Goal: Information Seeking & Learning: Learn about a topic

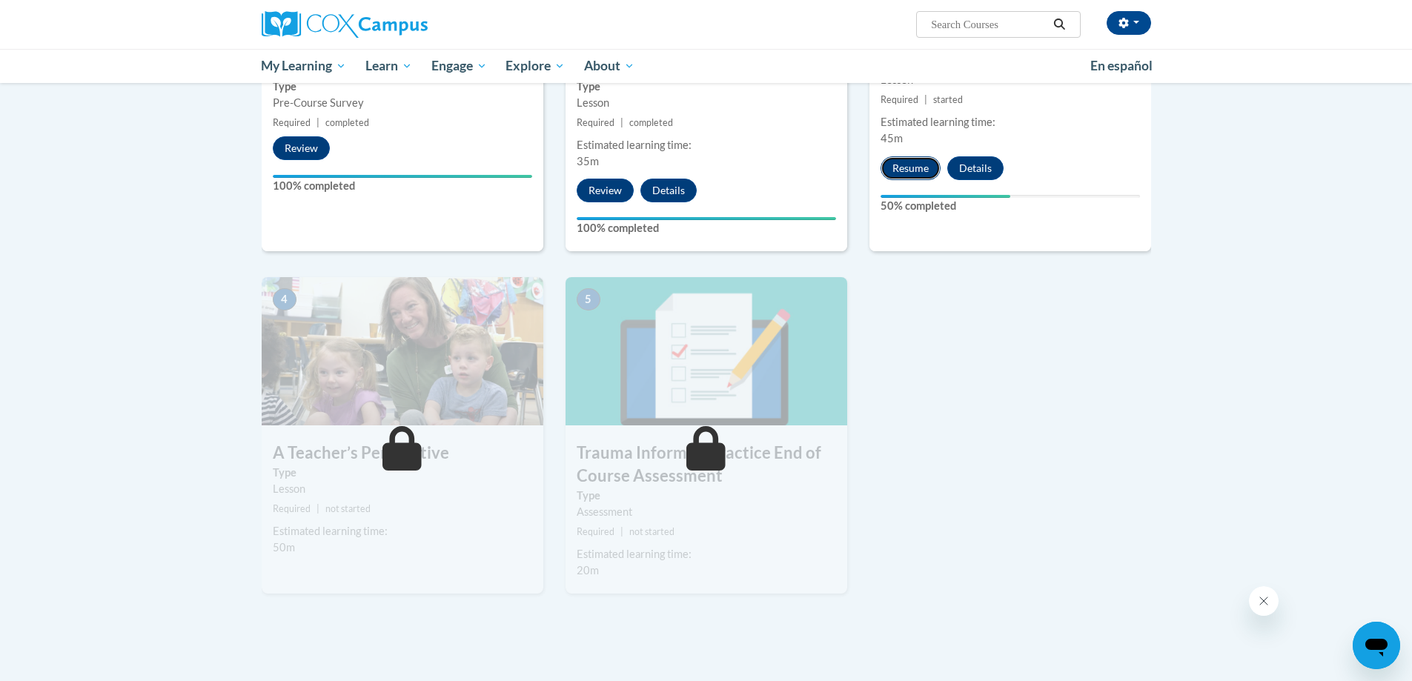
click at [904, 160] on button "Resume" at bounding box center [911, 168] width 60 height 24
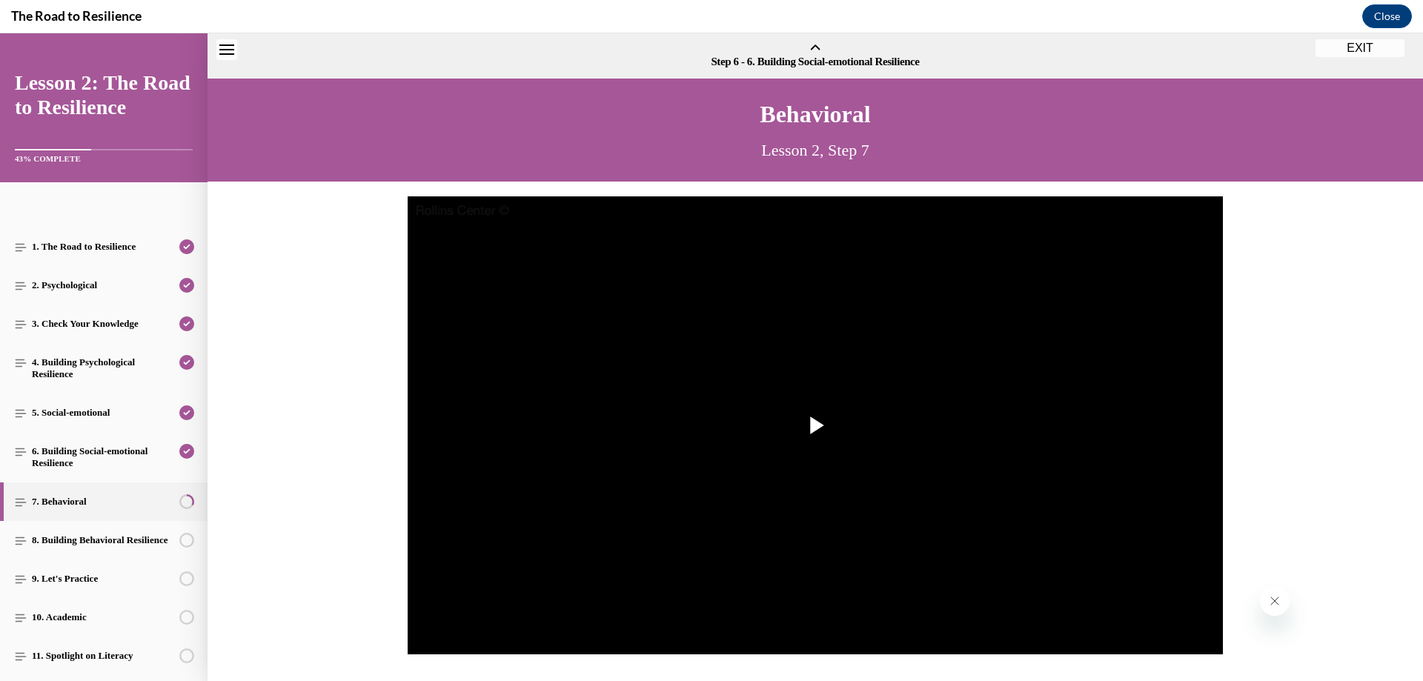
scroll to position [45, 0]
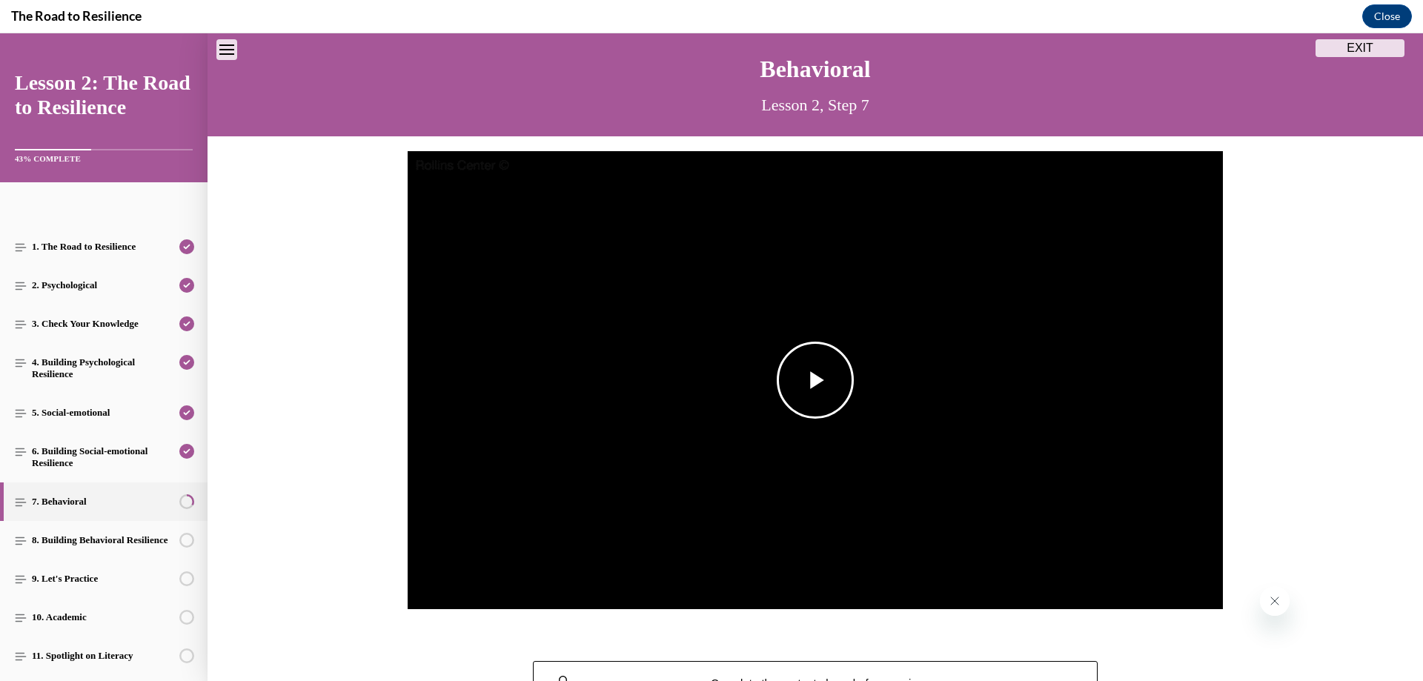
click at [816, 380] on span "Video player" at bounding box center [816, 380] width 0 height 0
click at [1339, 454] on div "Video Player is loading. Play Video Pause Loaded : 6.93% 0:11 Remaining Time - …" at bounding box center [816, 388] width 1216 height 474
click at [1314, 498] on div "Video Player is loading. Play Video Pause Loaded : 6.93% 0:17 Remaining Time - …" at bounding box center [816, 388] width 1216 height 474
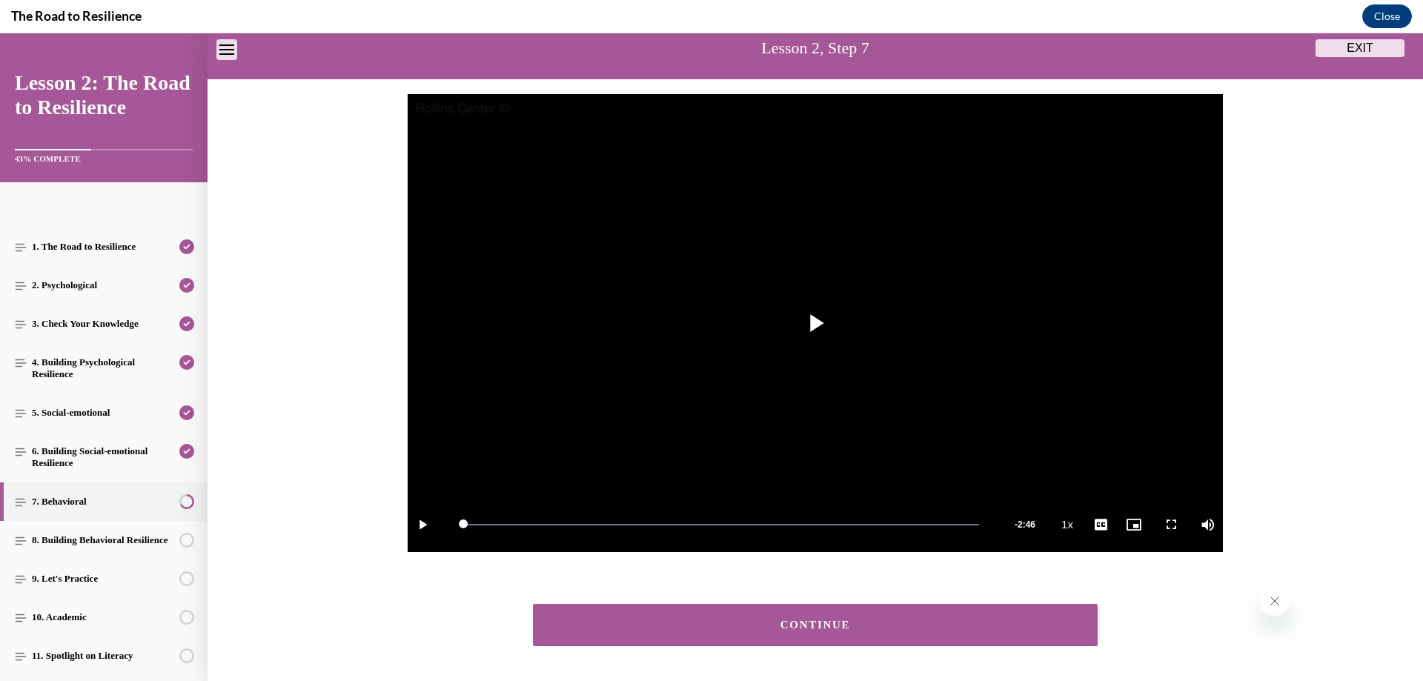
scroll to position [160, 0]
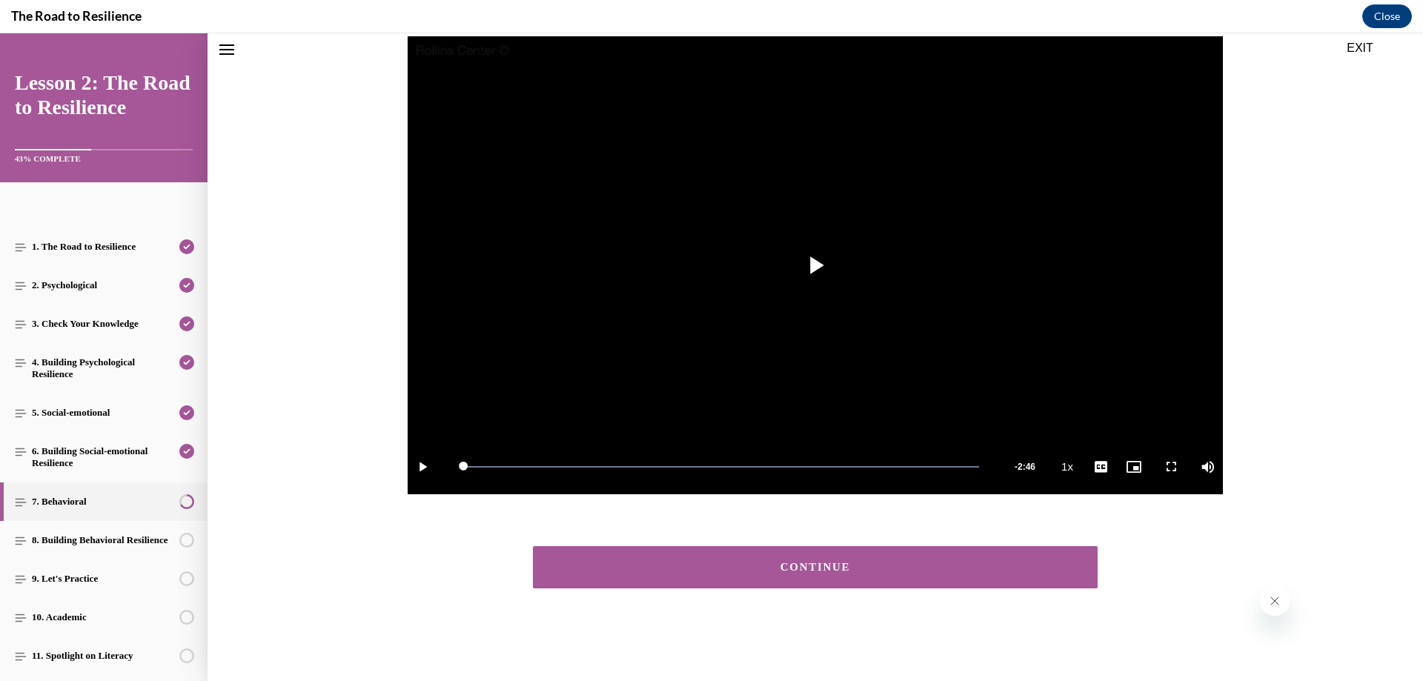
click at [843, 574] on button "CONTINUE" at bounding box center [815, 567] width 565 height 42
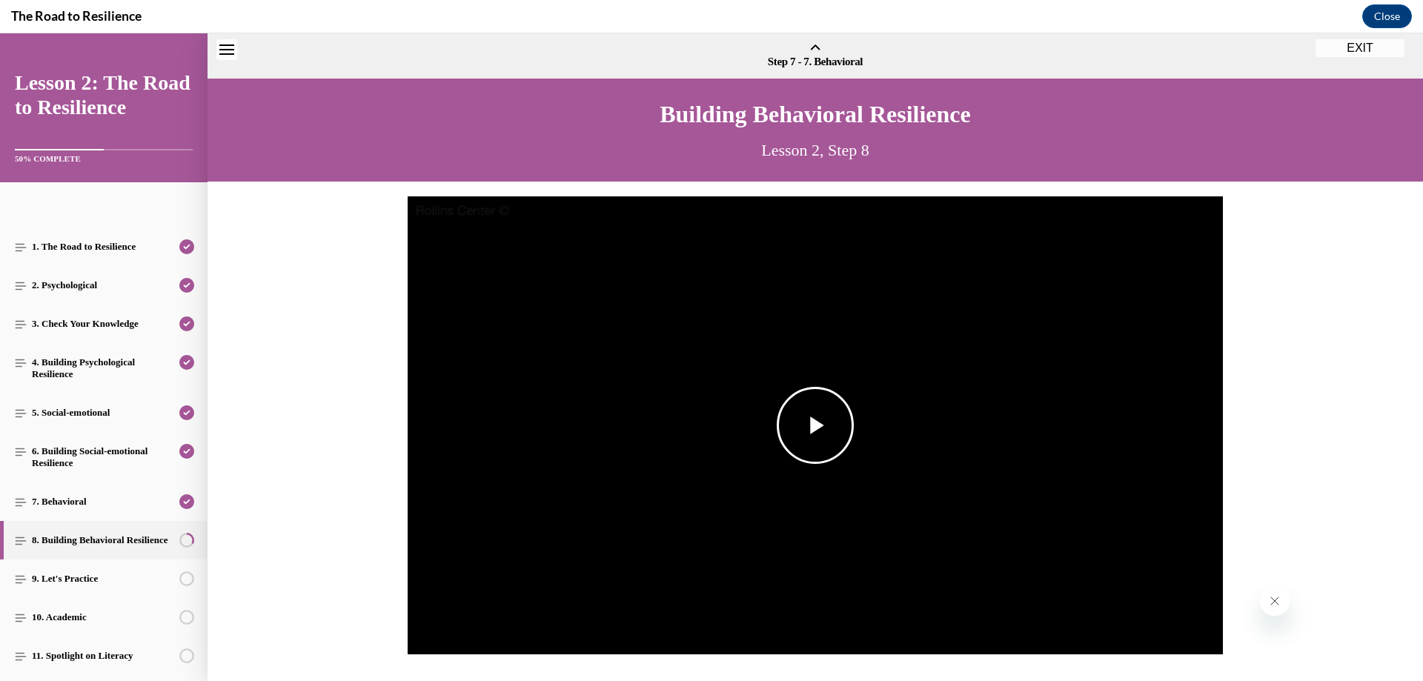
scroll to position [46, 0]
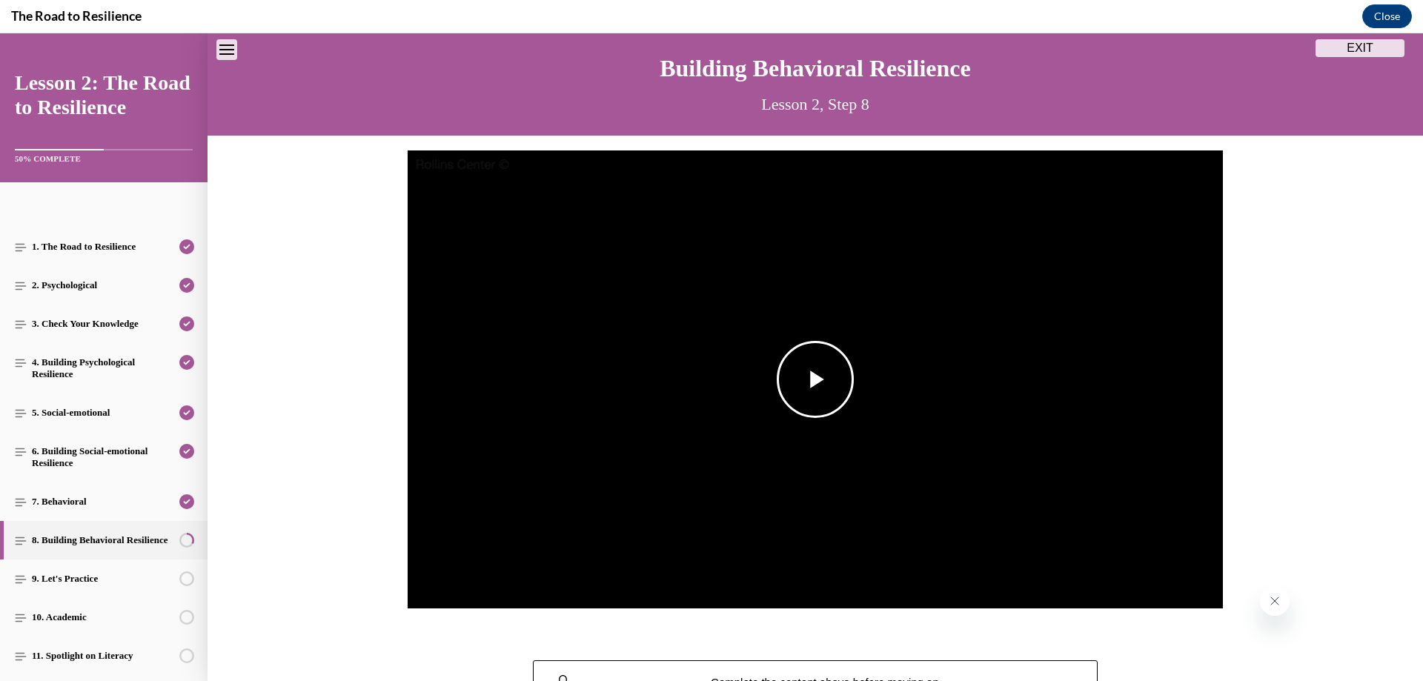
click at [816, 380] on span "Video player" at bounding box center [816, 380] width 0 height 0
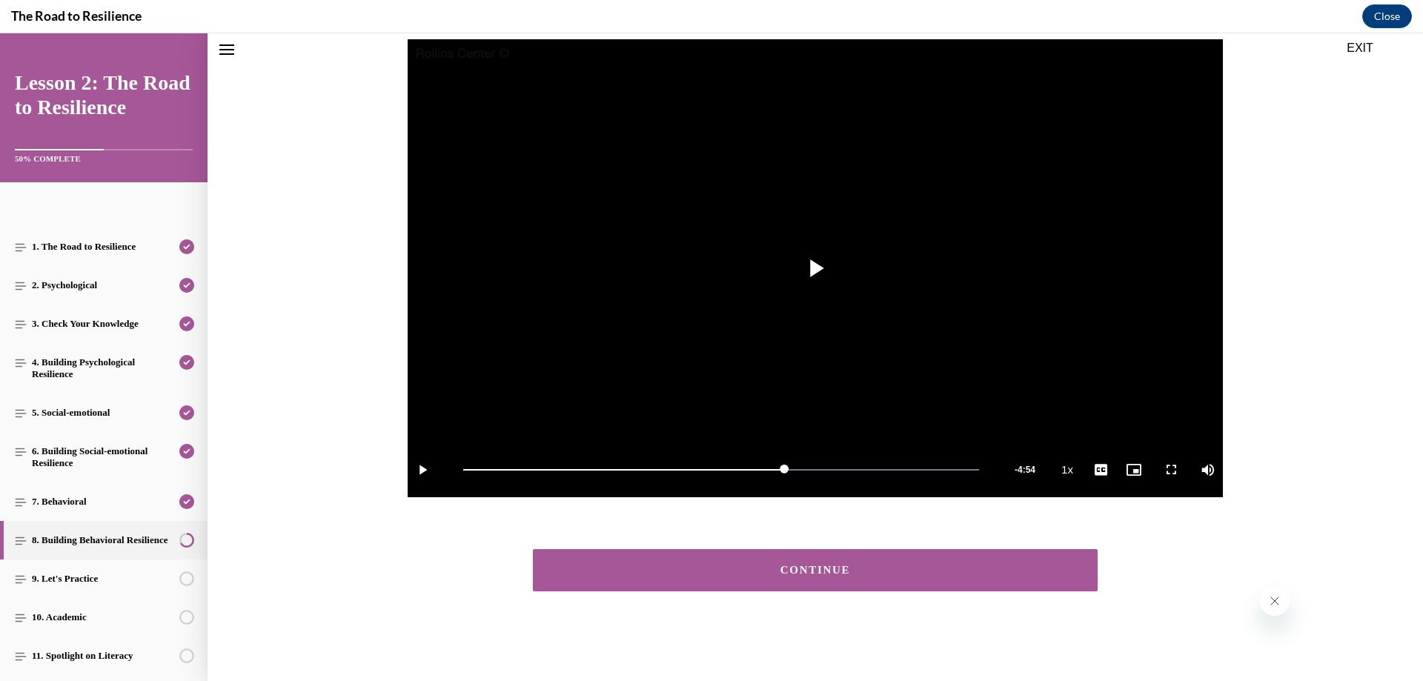
scroll to position [160, 0]
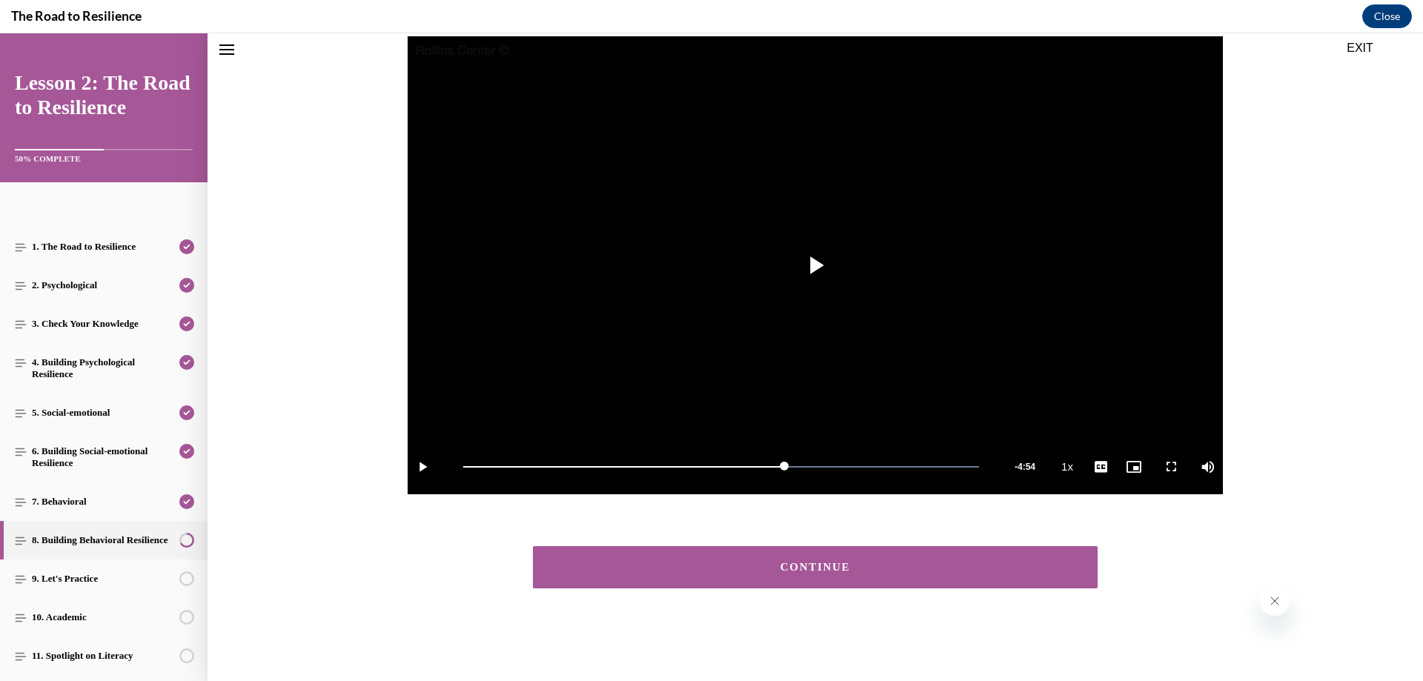
click at [842, 563] on div "CONTINUE" at bounding box center [815, 567] width 519 height 11
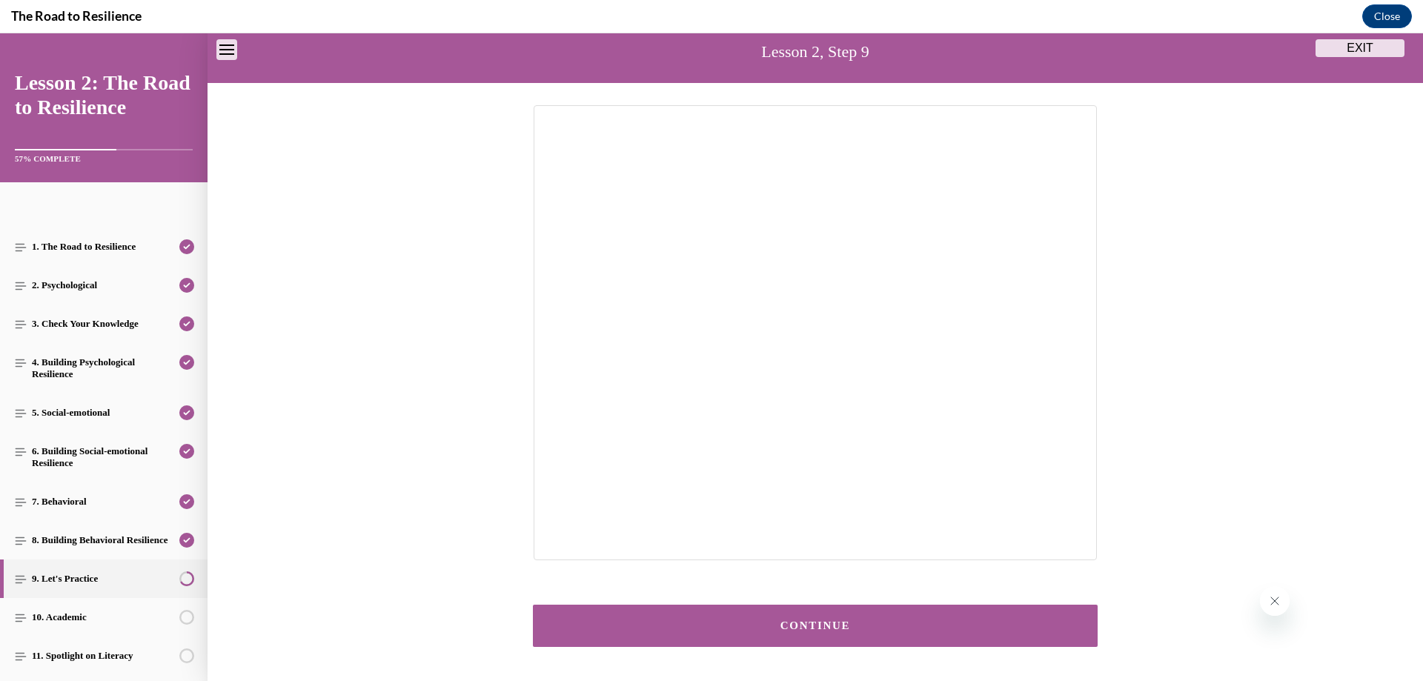
scroll to position [83, 0]
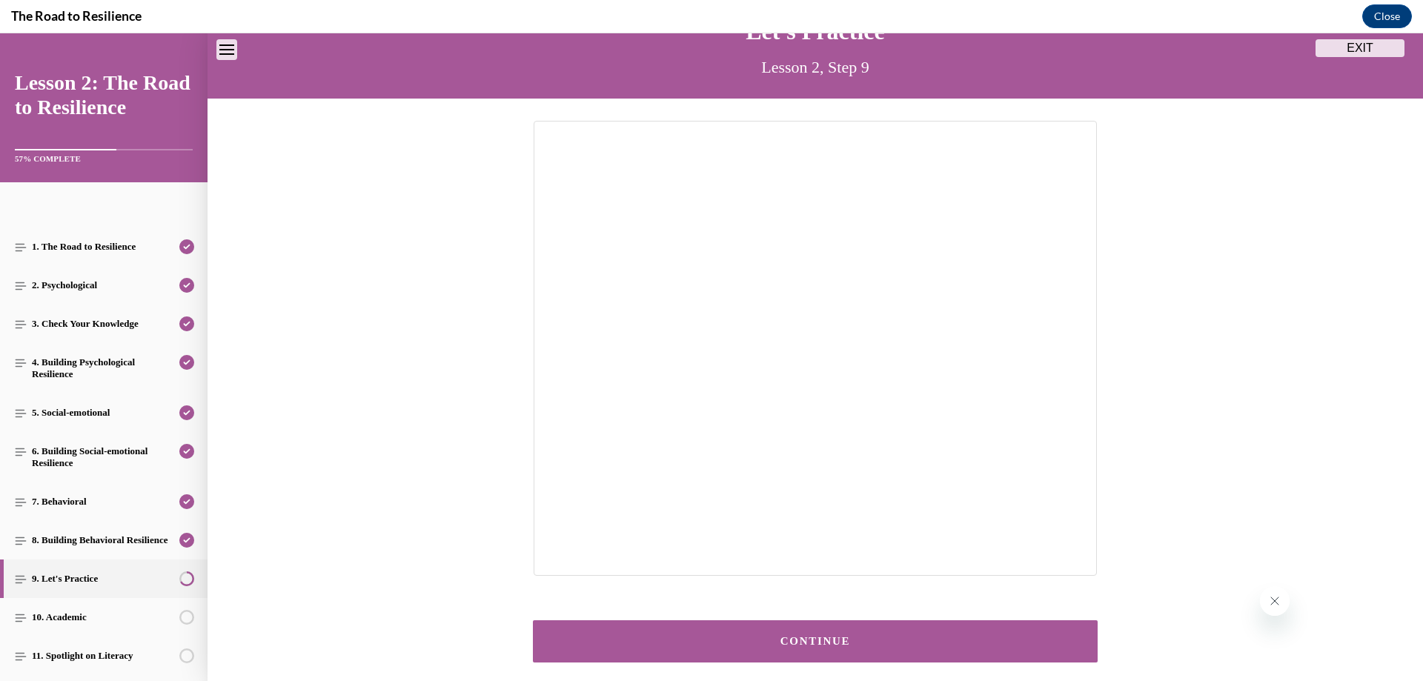
click at [811, 635] on button "CONTINUE" at bounding box center [815, 642] width 565 height 42
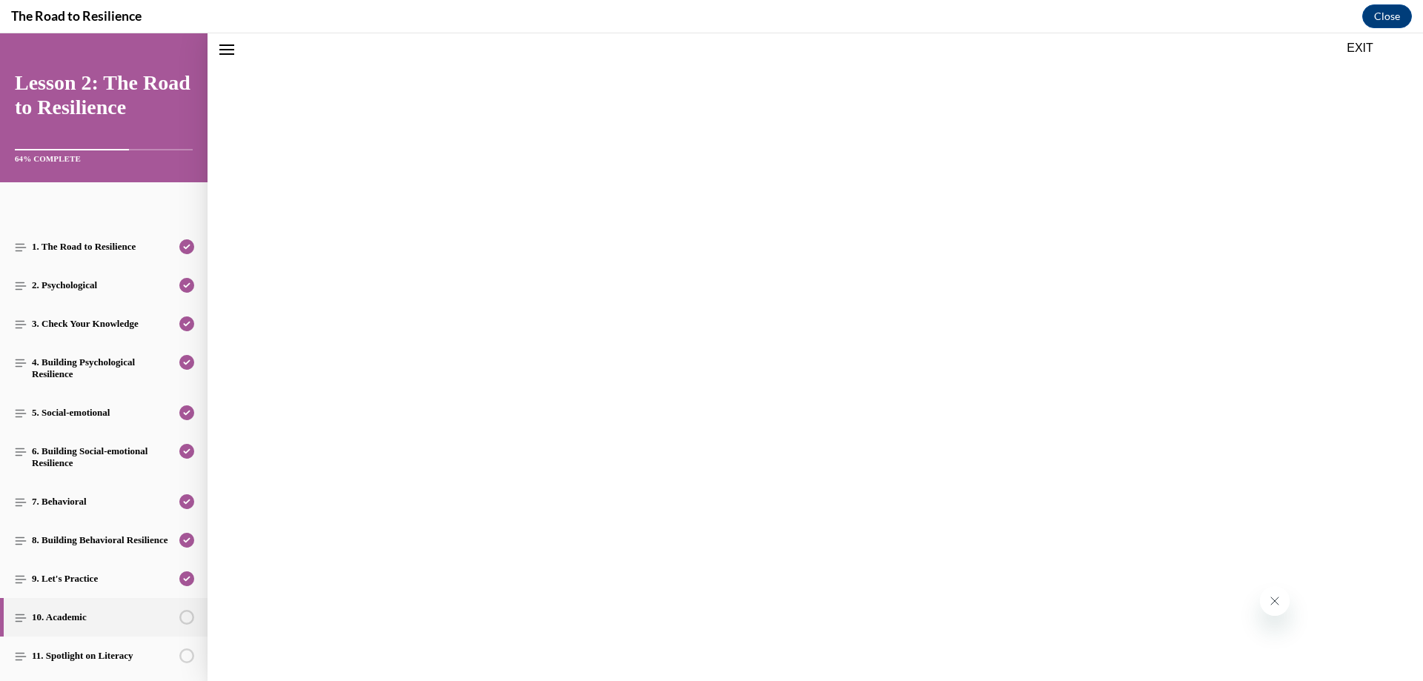
scroll to position [46, 0]
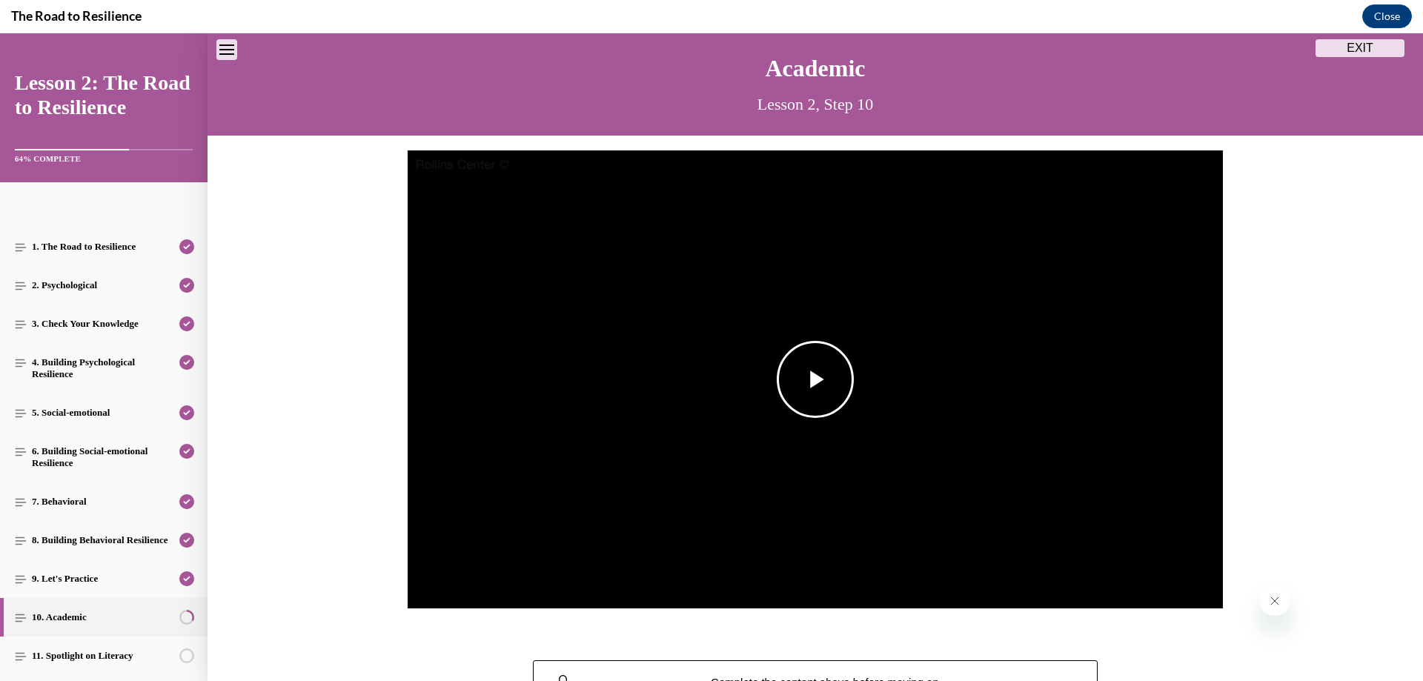
click at [816, 380] on span "Video player" at bounding box center [816, 380] width 0 height 0
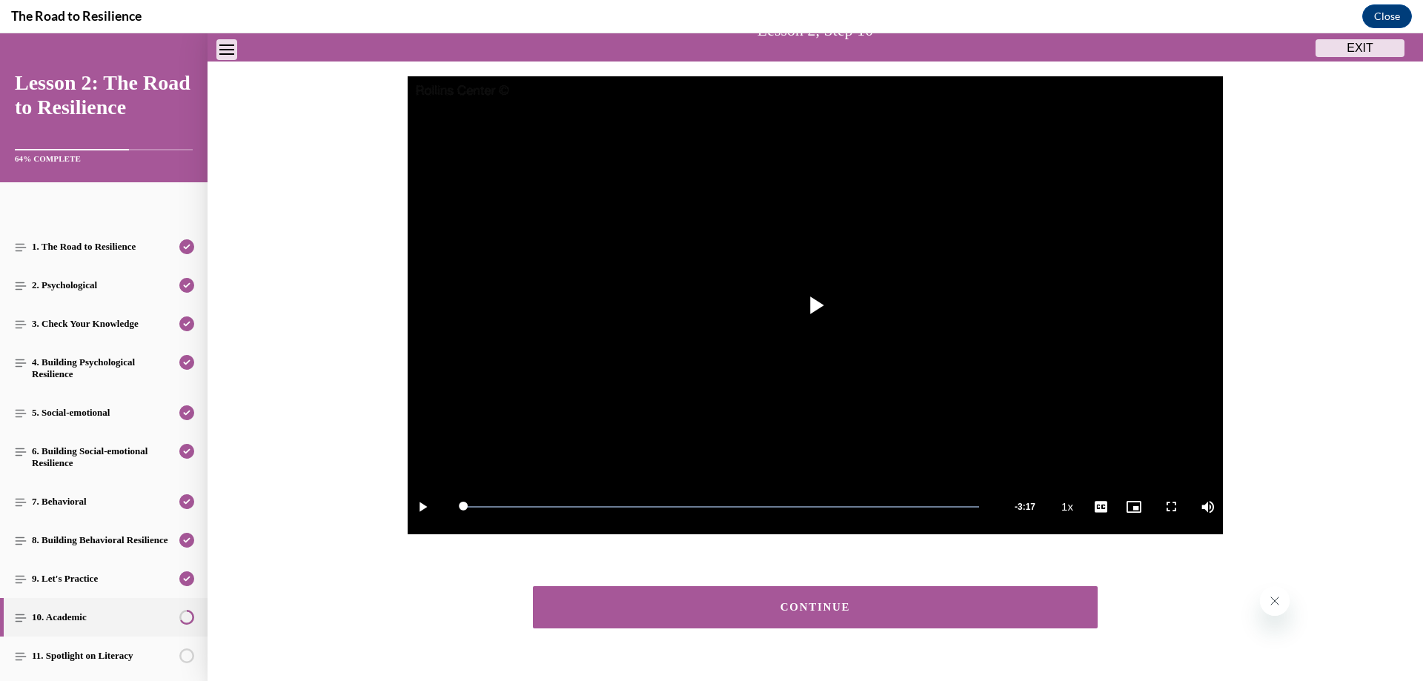
click at [785, 604] on div "CONTINUE" at bounding box center [815, 607] width 519 height 11
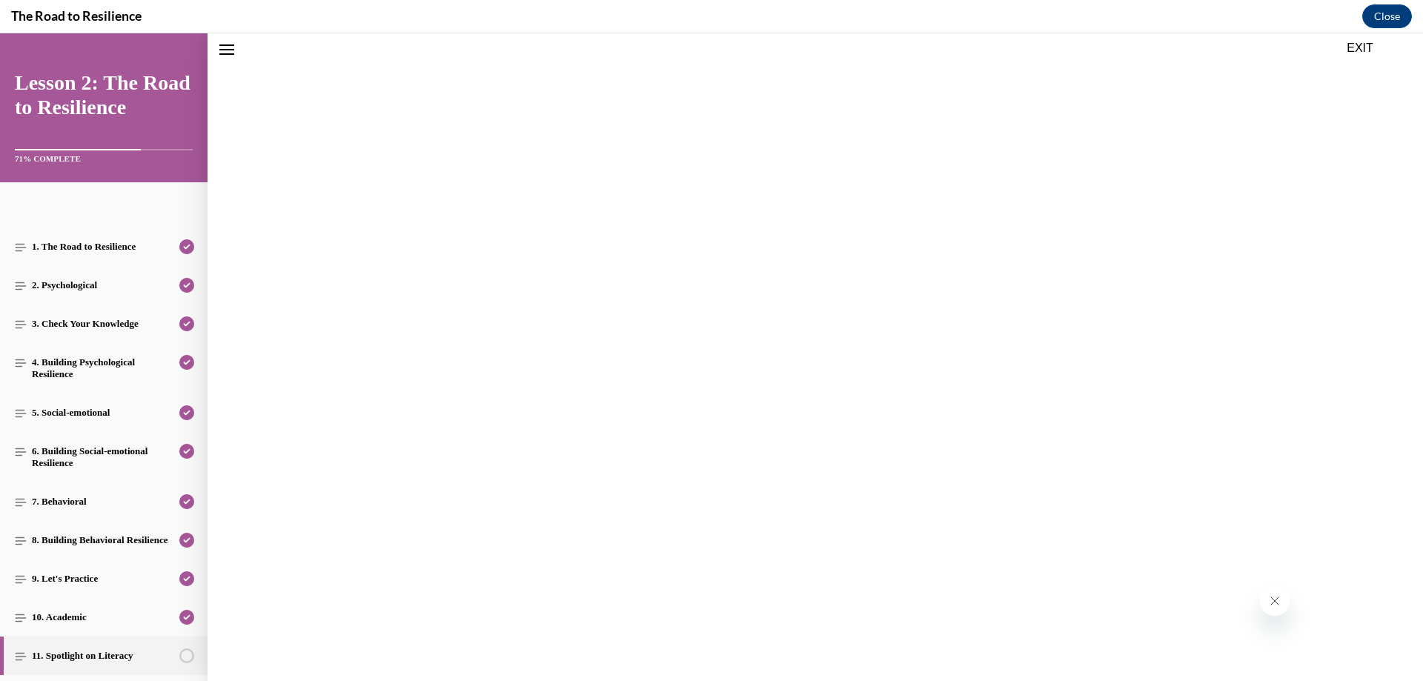
scroll to position [46, 0]
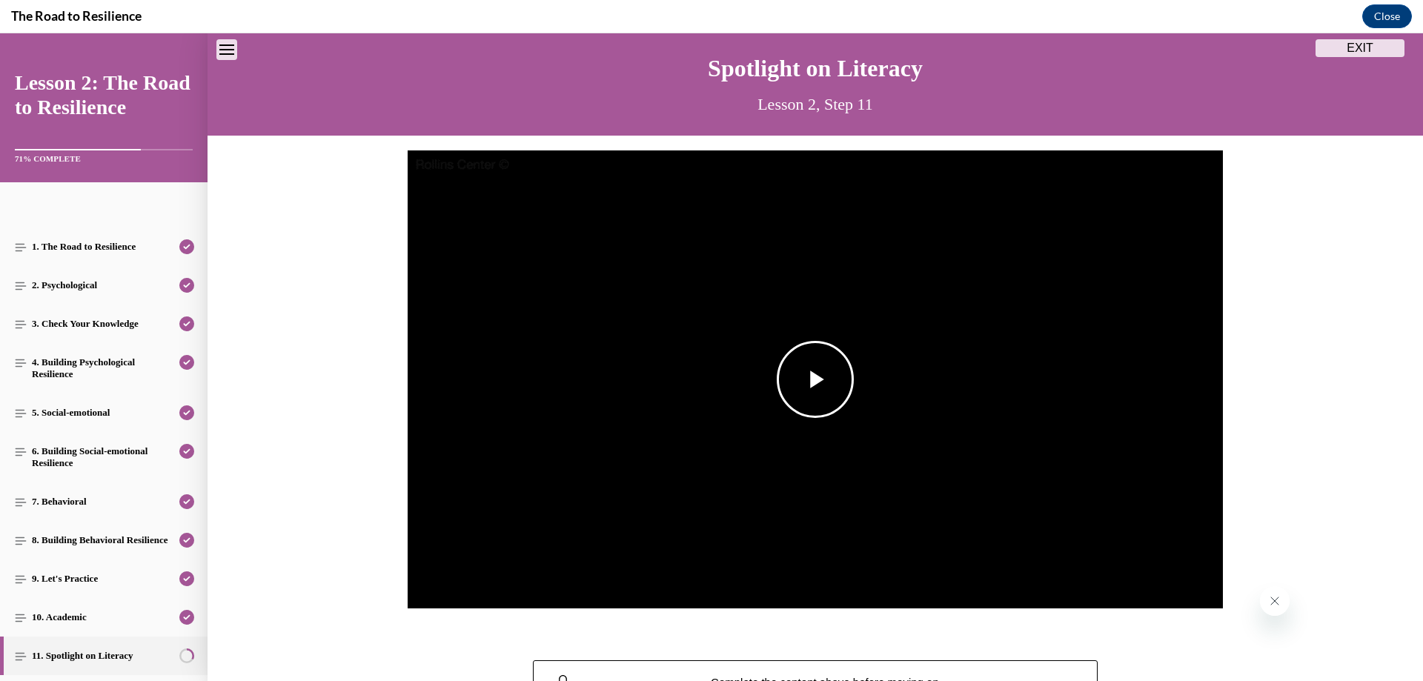
click at [816, 380] on span "Video player" at bounding box center [816, 380] width 0 height 0
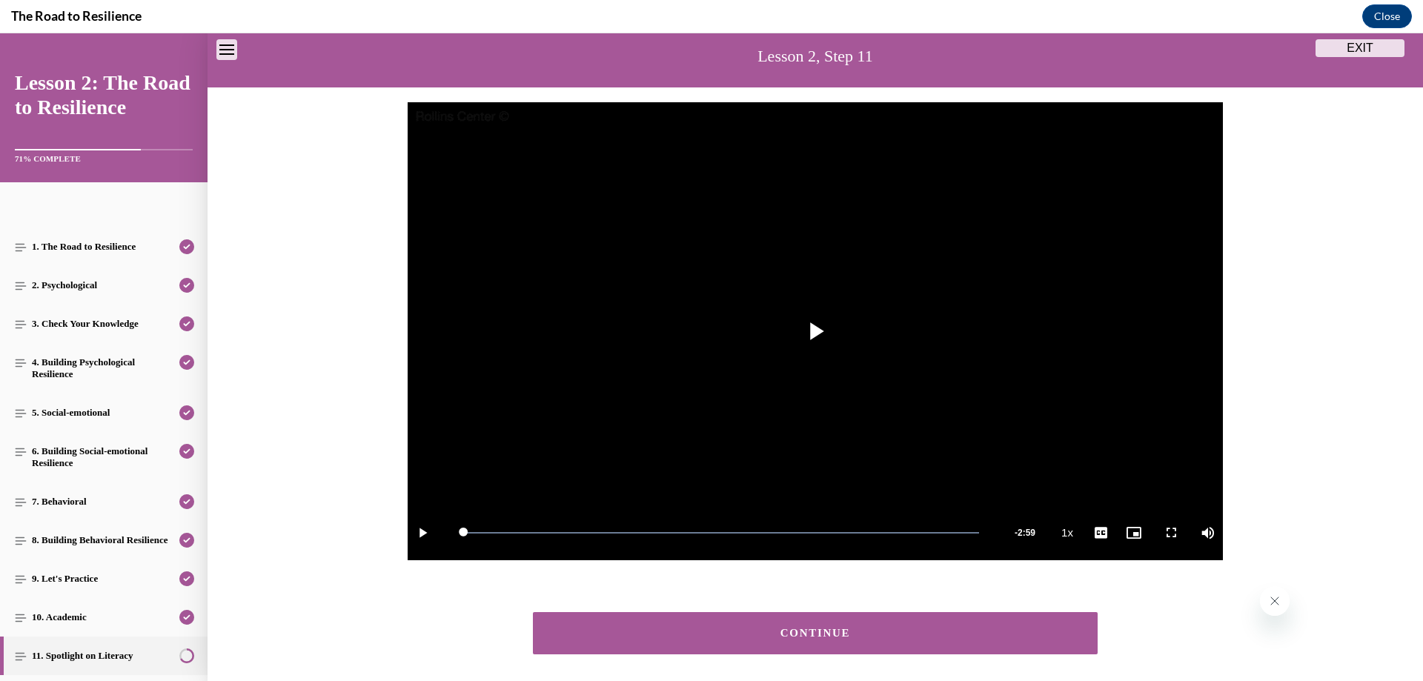
scroll to position [160, 0]
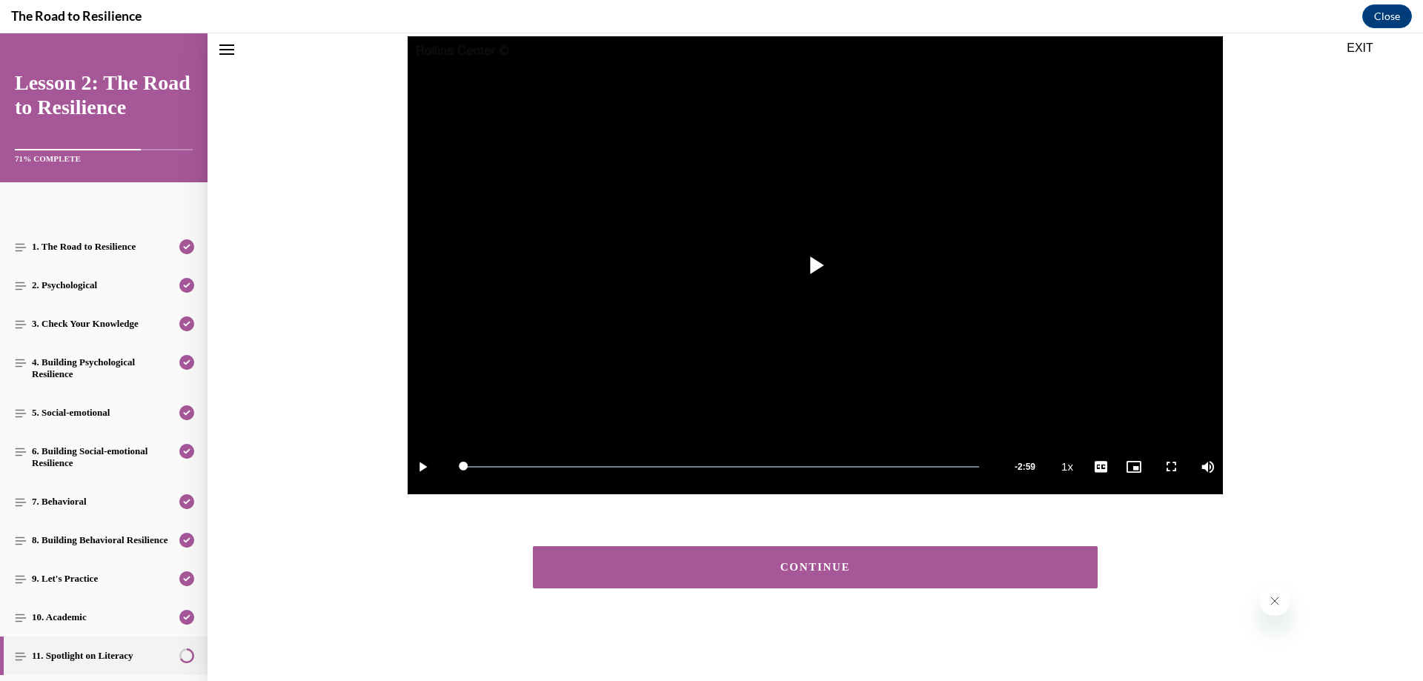
click at [893, 581] on button "CONTINUE" at bounding box center [815, 567] width 565 height 42
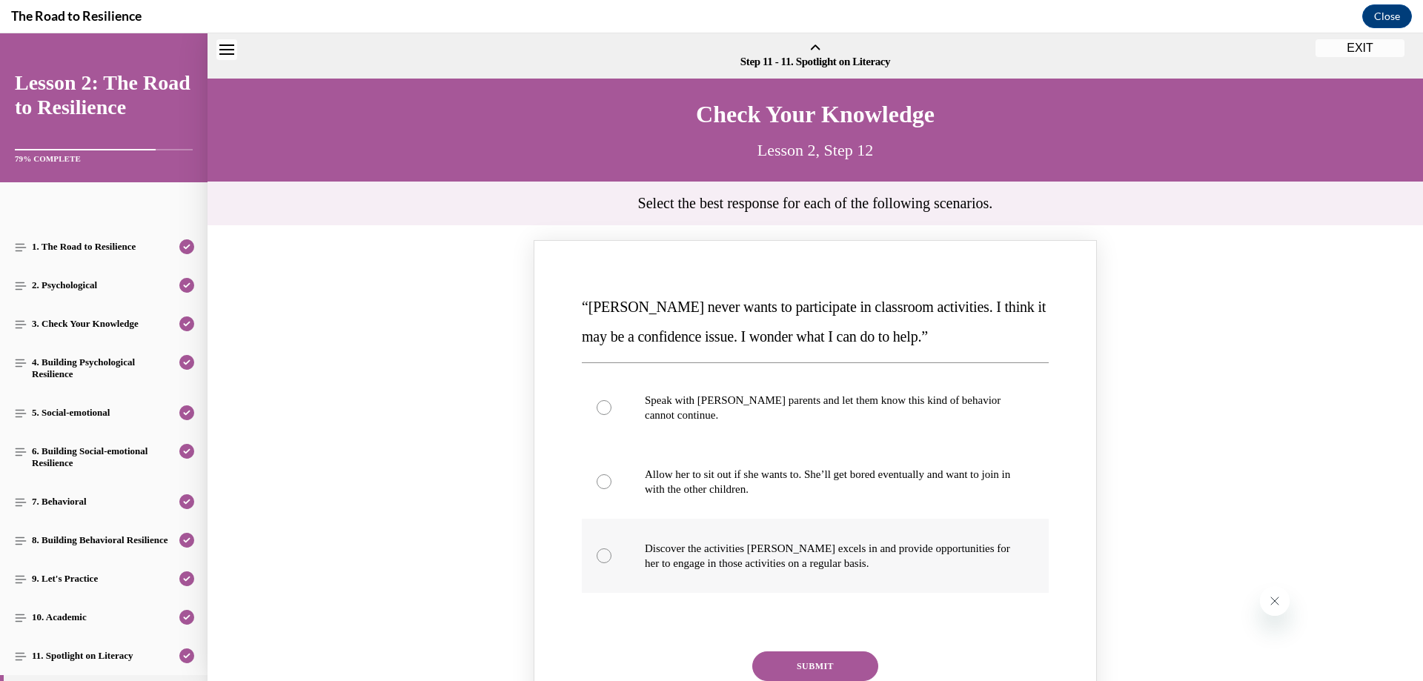
scroll to position [46, 0]
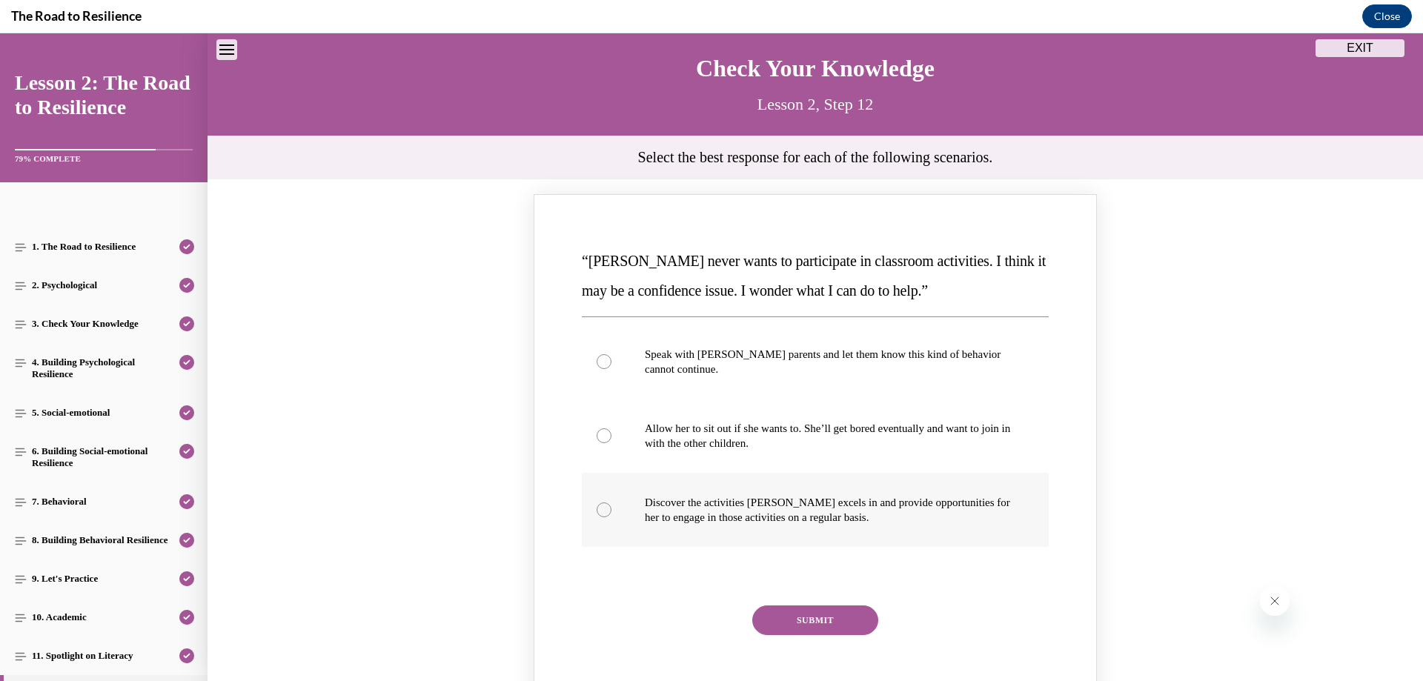
click at [600, 509] on div "Knowledge check: Multiple choice" at bounding box center [604, 510] width 15 height 15
click at [600, 509] on input "Discover the activities Mattison excels in and provide opportunities for her to…" at bounding box center [604, 510] width 15 height 15
radio input "true"
click at [827, 626] on button "SUBMIT" at bounding box center [816, 621] width 126 height 30
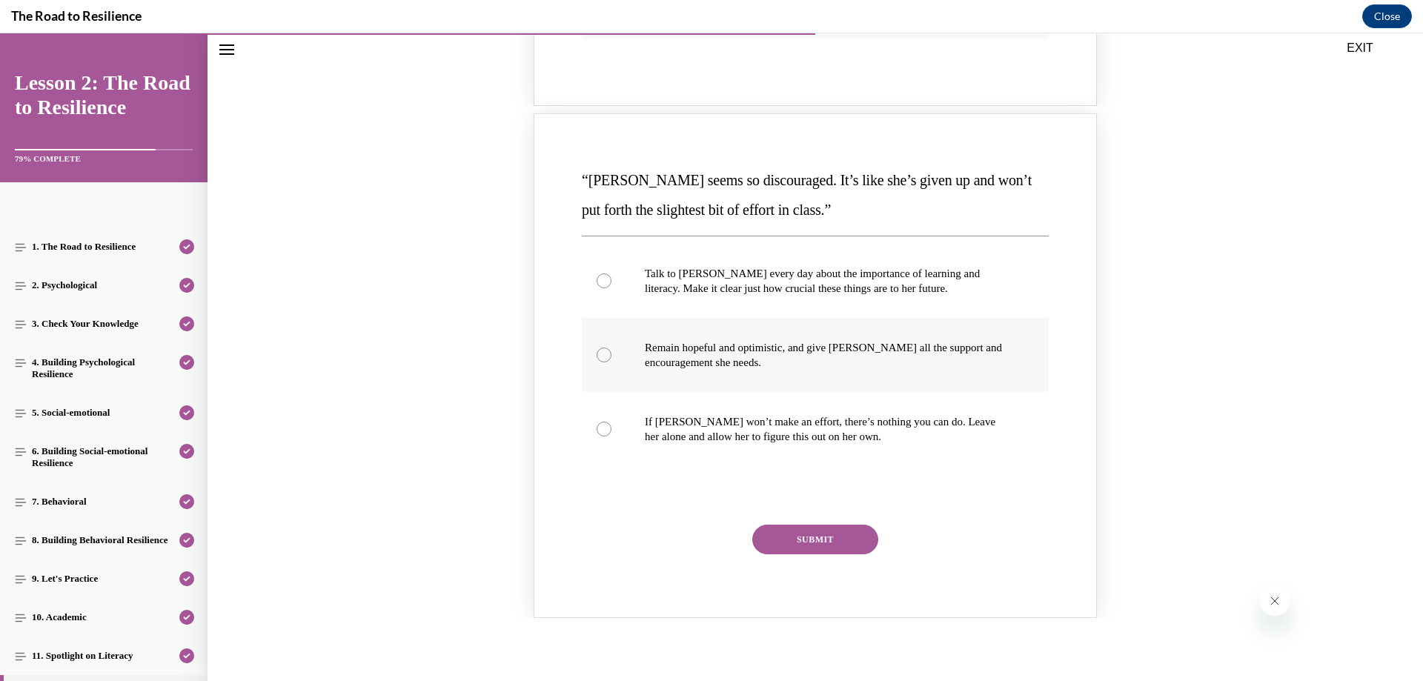
scroll to position [787, 0]
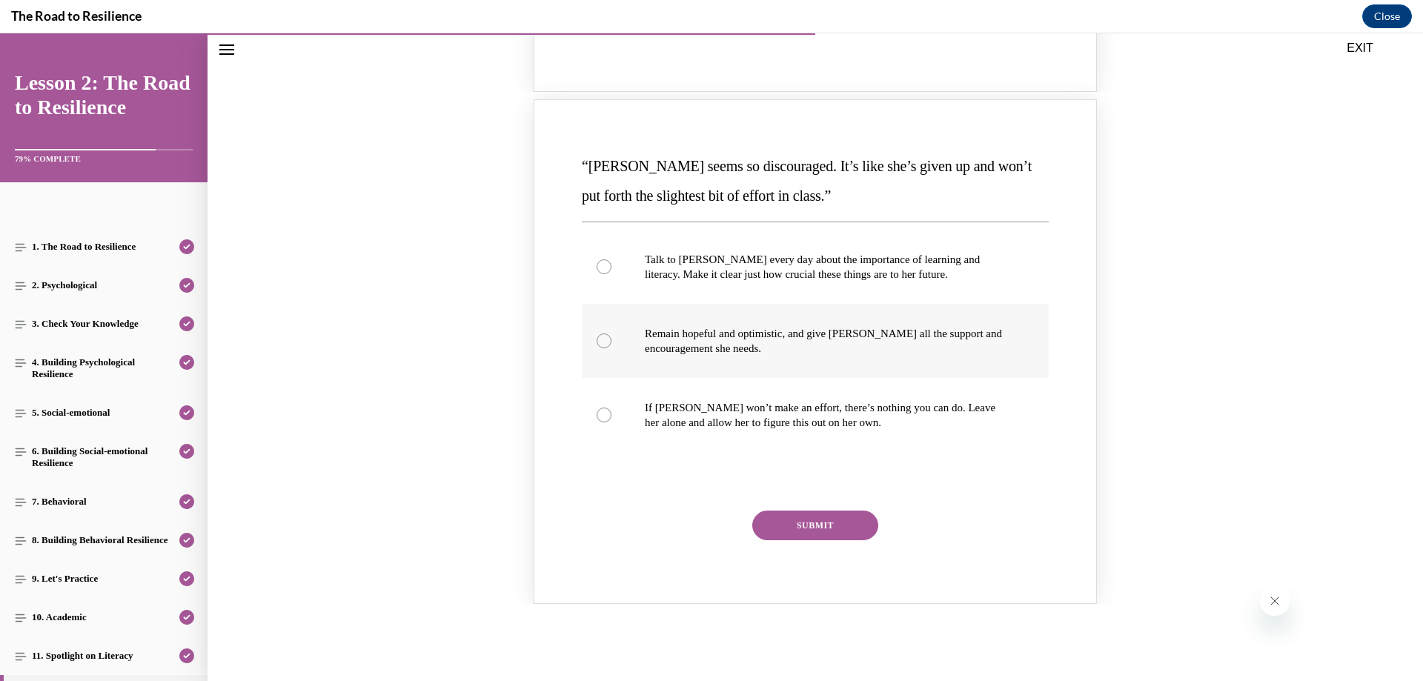
click at [601, 343] on div "Knowledge check: Multiple choice" at bounding box center [604, 341] width 15 height 15
click at [601, 343] on input "Remain hopeful and optimistic, and give Alyson all the support and encouragemen…" at bounding box center [604, 341] width 15 height 15
radio input "true"
click at [799, 521] on button "SUBMIT" at bounding box center [816, 526] width 126 height 30
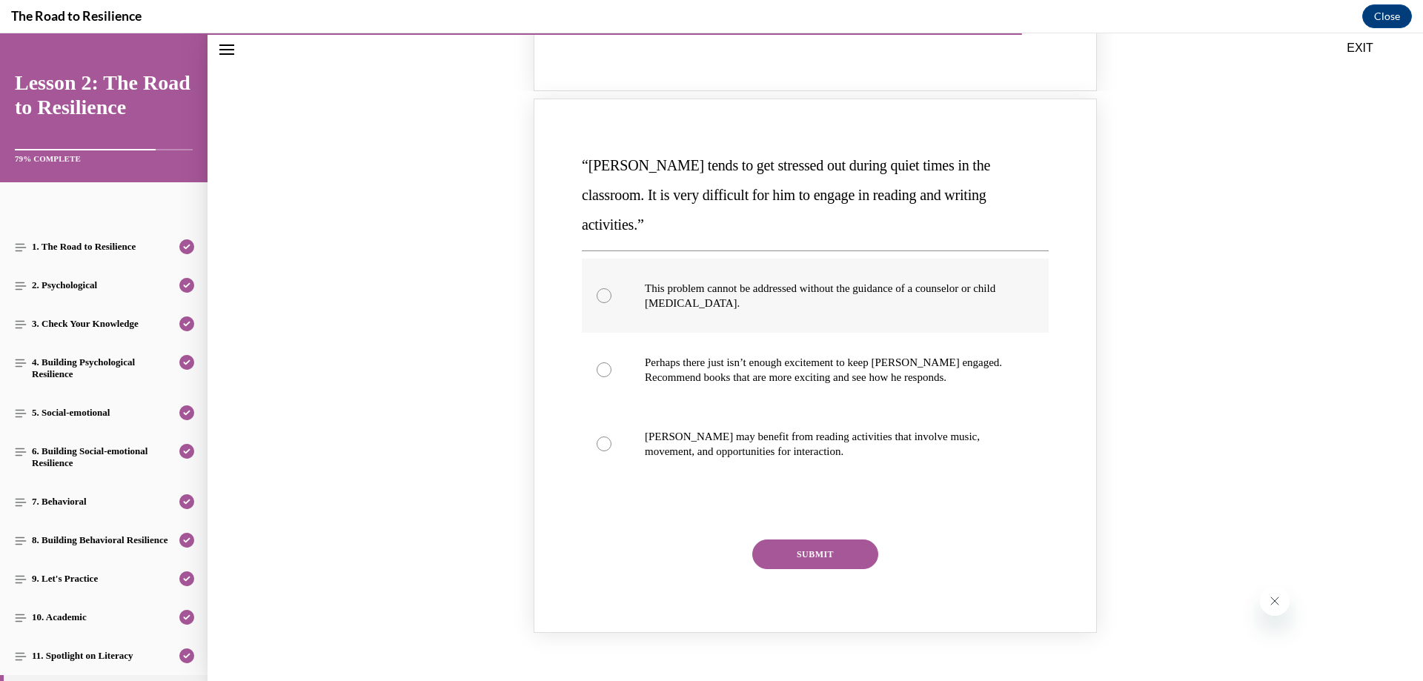
scroll to position [1455, 0]
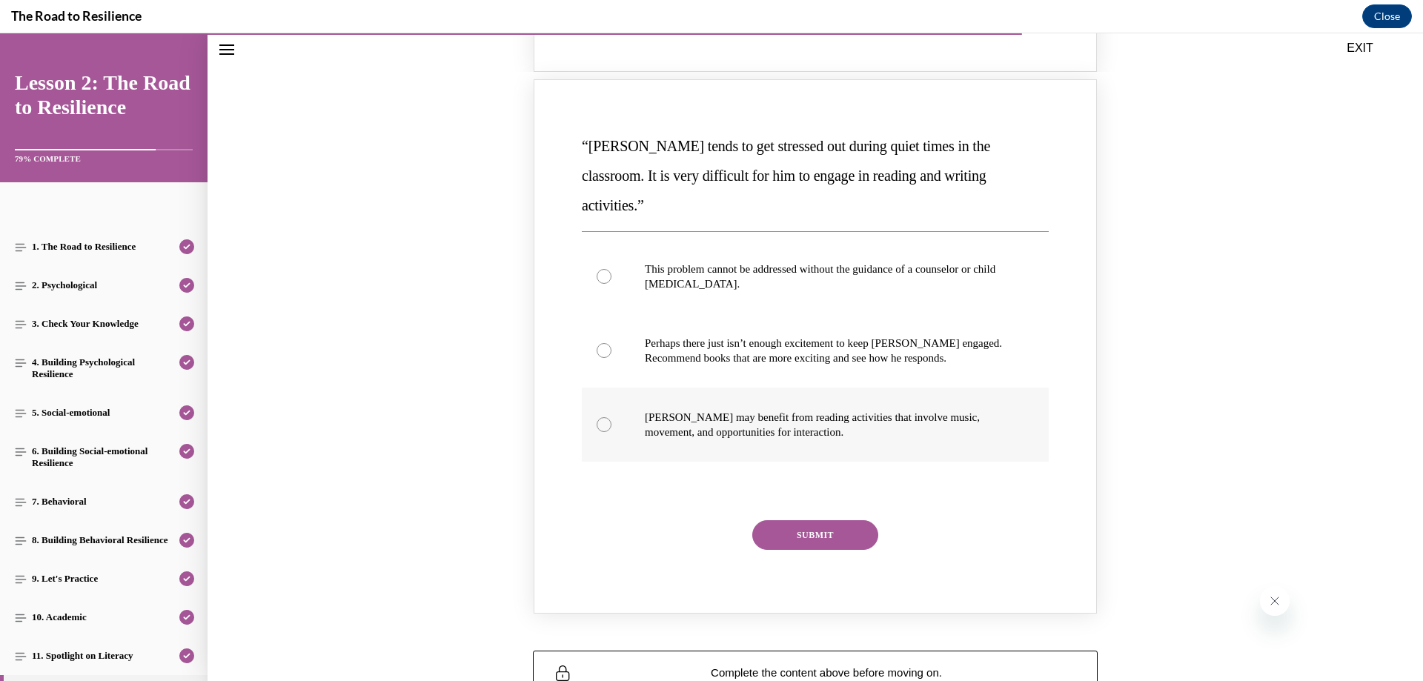
click at [598, 417] on div "Knowledge check: Multiple choice" at bounding box center [604, 424] width 15 height 15
click at [598, 417] on input "Harrison may benefit from reading activities that involve music, movement, and …" at bounding box center [604, 424] width 15 height 15
radio input "true"
click at [818, 520] on button "SUBMIT" at bounding box center [816, 535] width 126 height 30
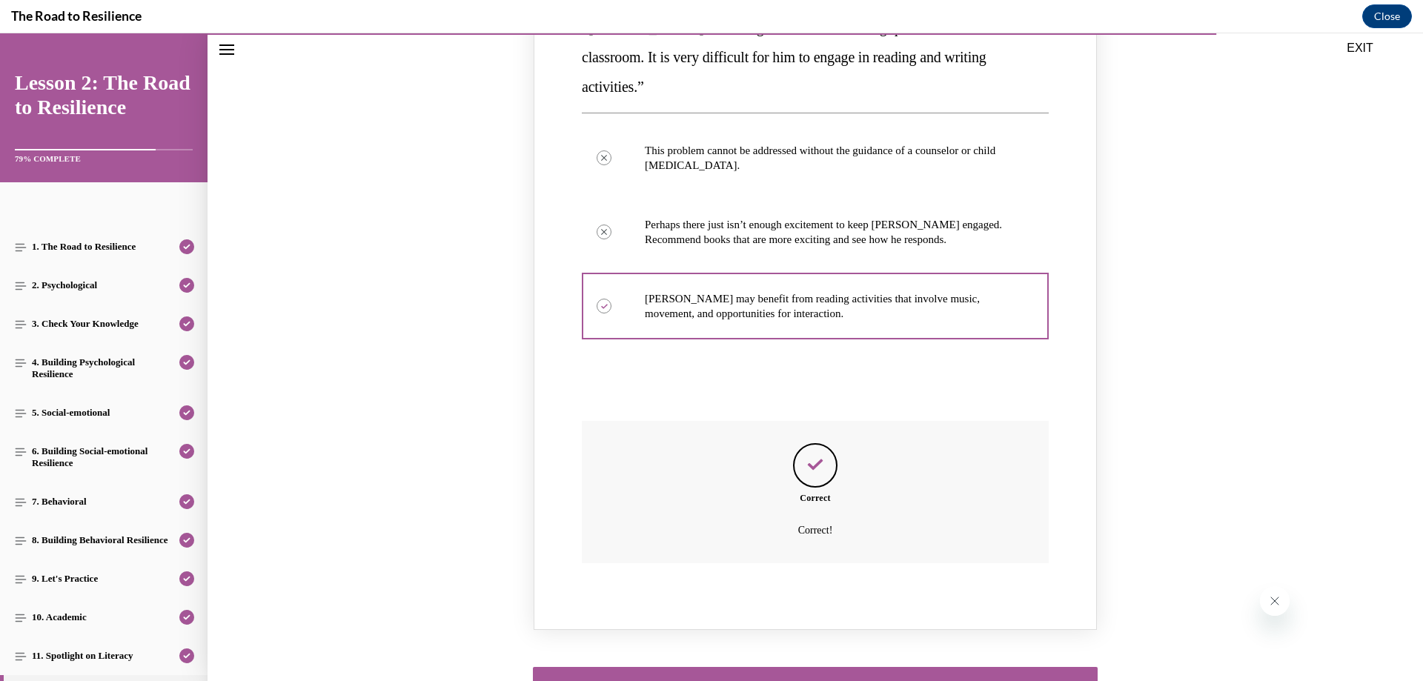
scroll to position [1664, 0]
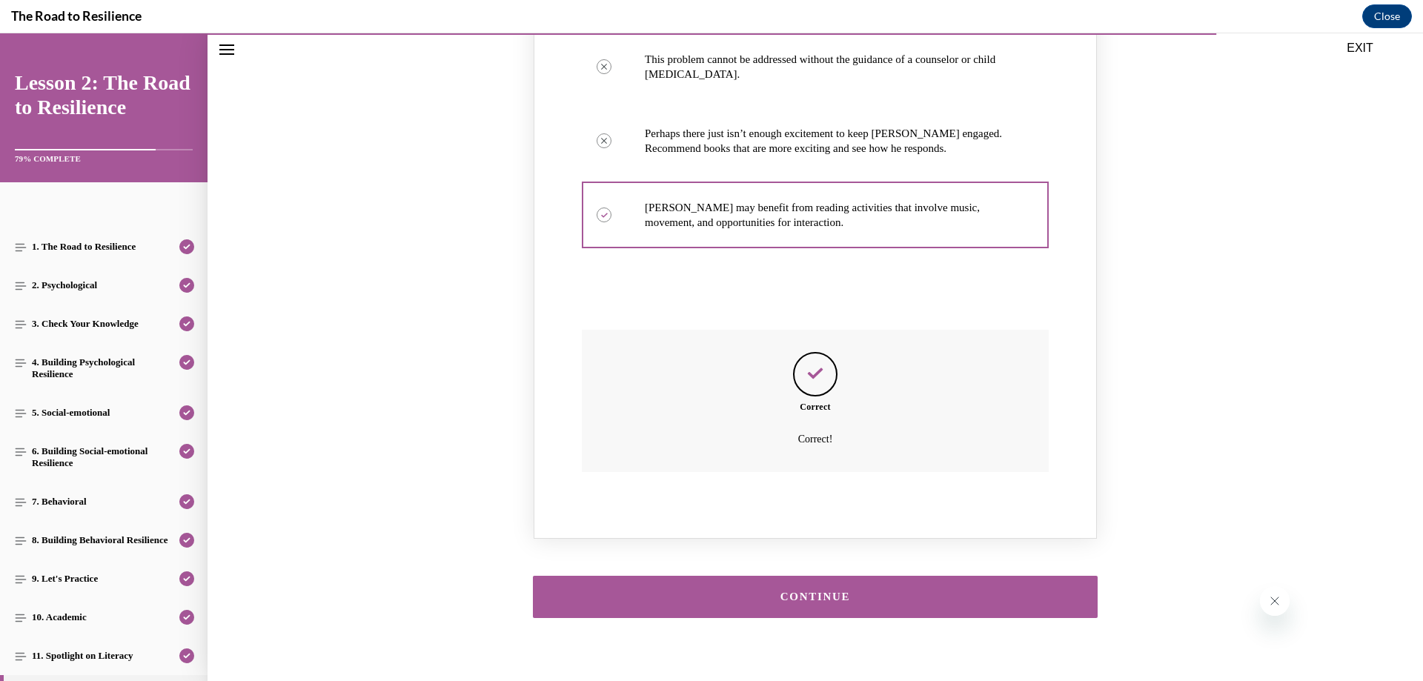
click at [889, 576] on button "CONTINUE" at bounding box center [815, 597] width 565 height 42
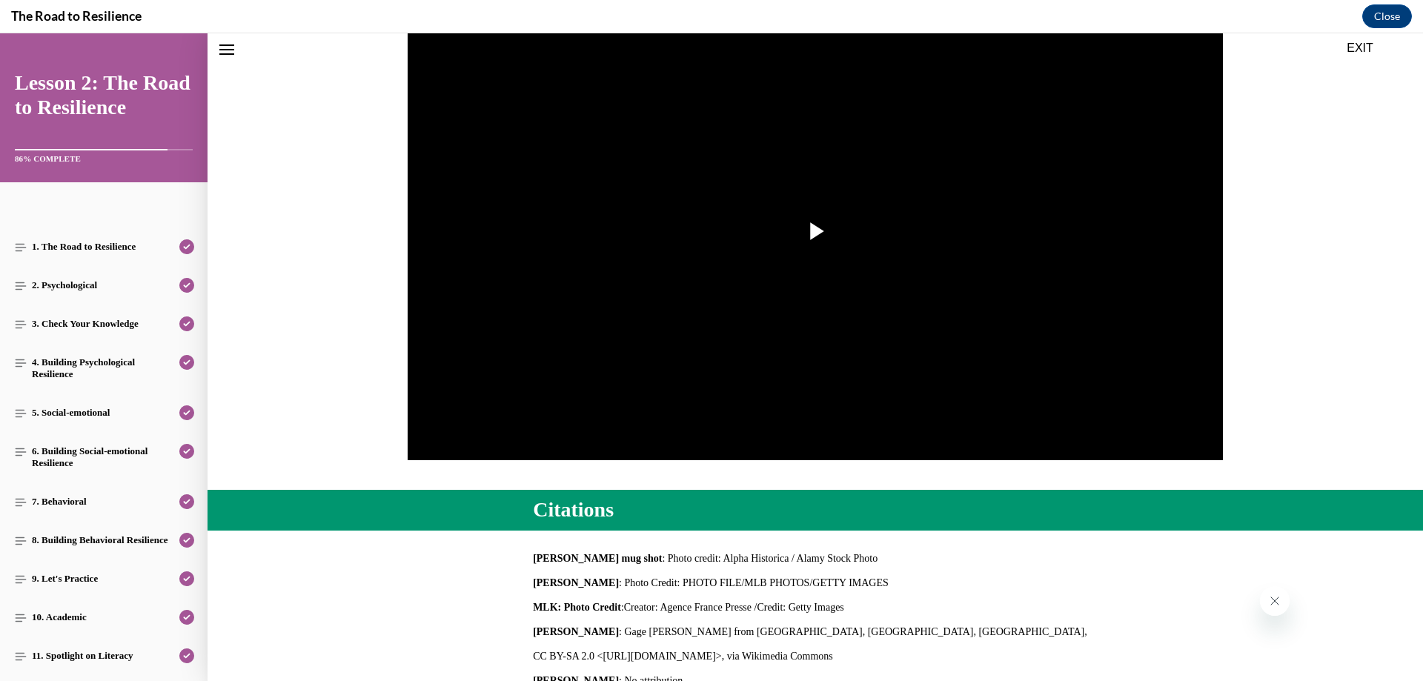
scroll to position [120, 0]
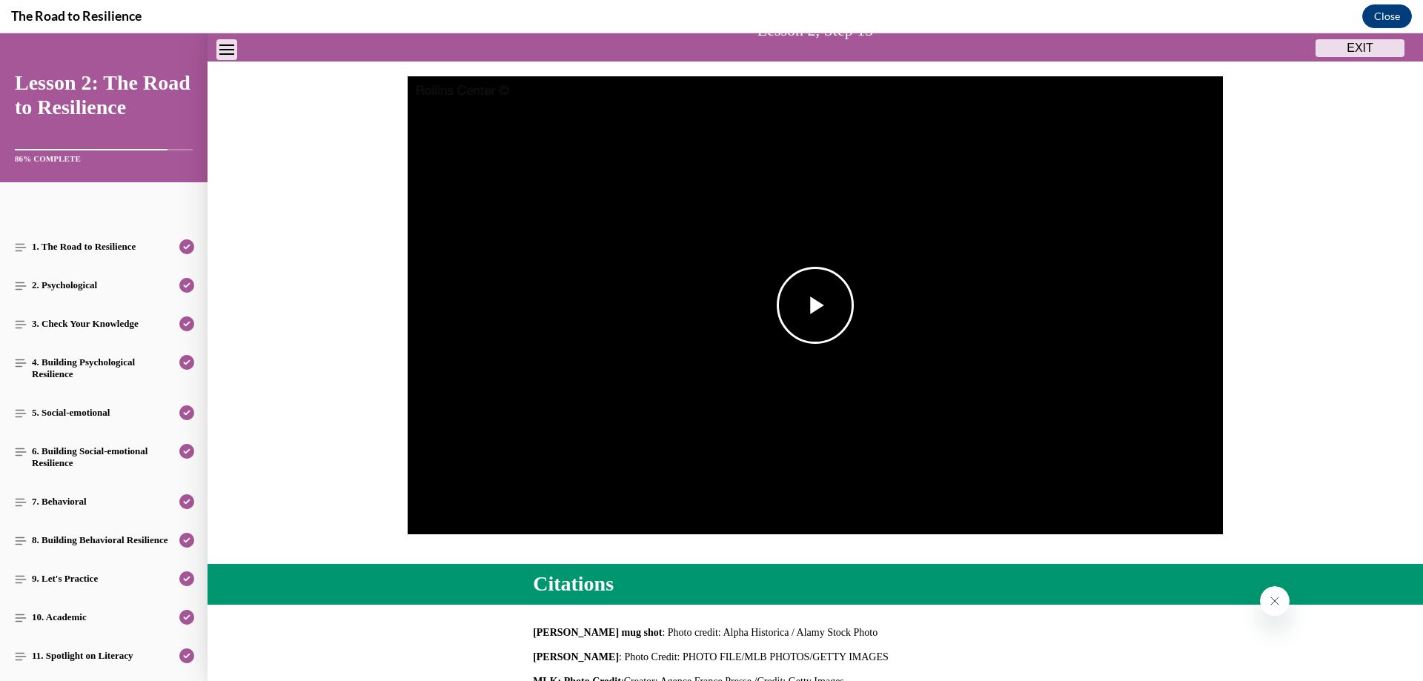
click at [816, 305] on span "Video player" at bounding box center [816, 305] width 0 height 0
click at [905, 440] on video "Video player" at bounding box center [816, 305] width 816 height 459
drag, startPoint x: 780, startPoint y: 321, endPoint x: 762, endPoint y: 317, distance: 18.2
click at [816, 305] on span "Video player" at bounding box center [816, 305] width 0 height 0
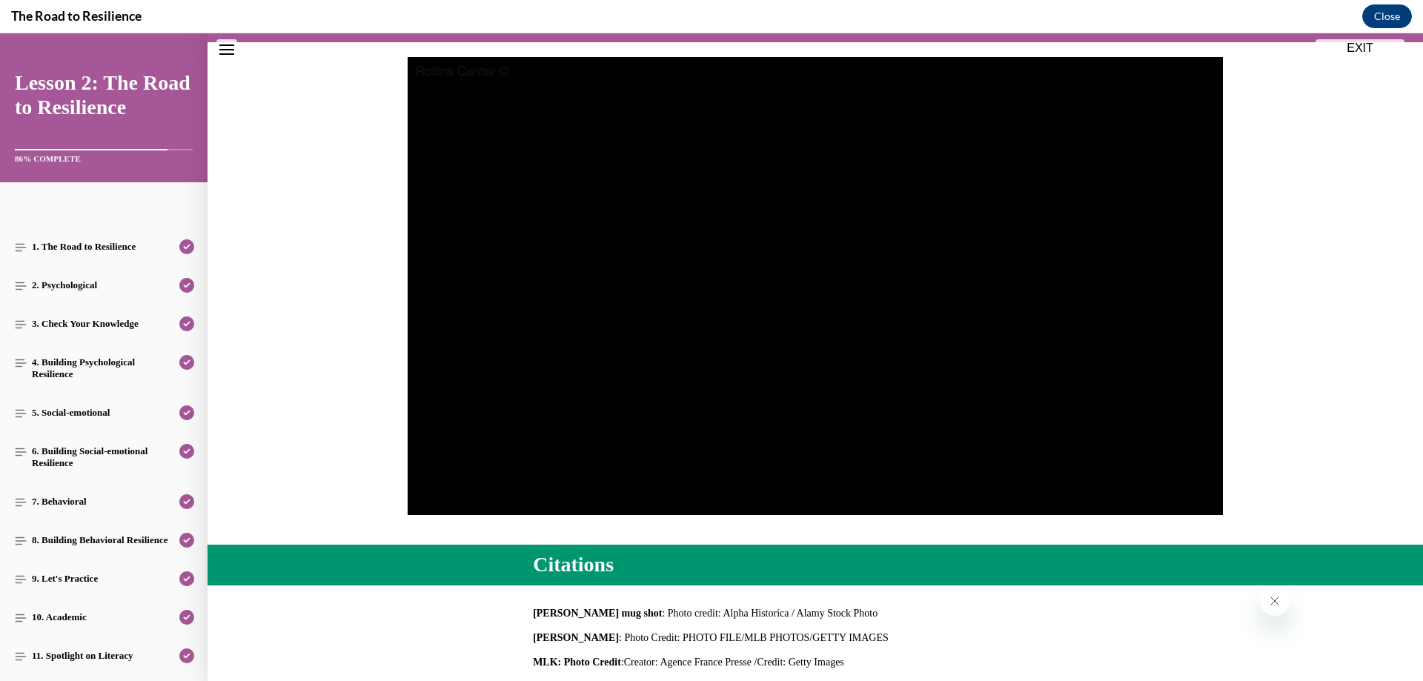
scroll to position [132, 0]
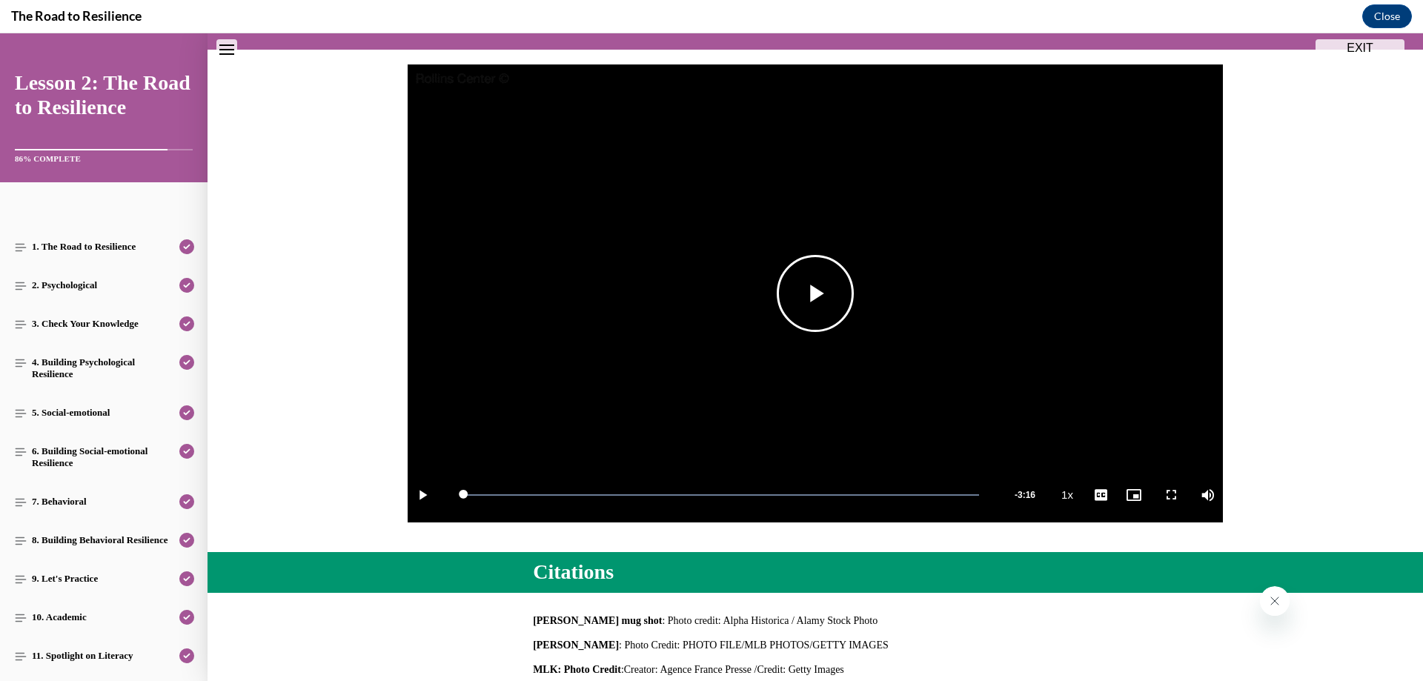
click at [816, 294] on span "Video player" at bounding box center [816, 294] width 0 height 0
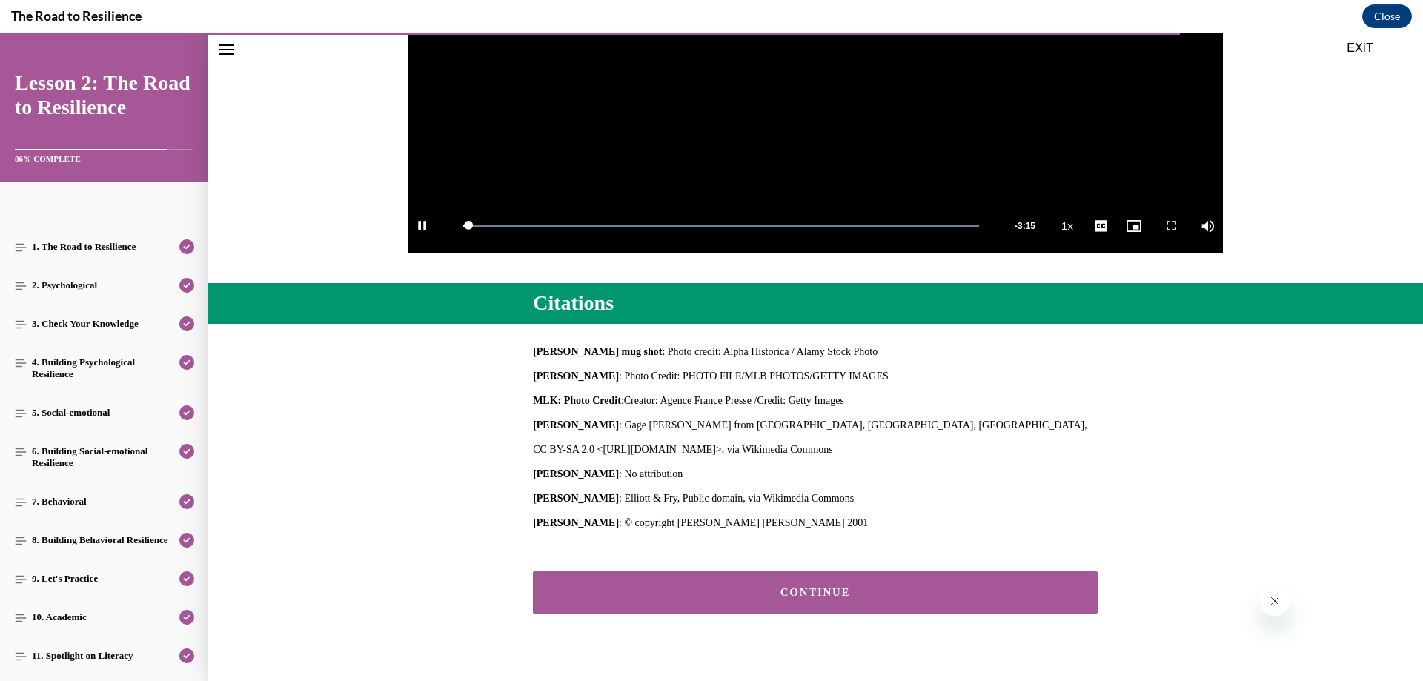
scroll to position [426, 0]
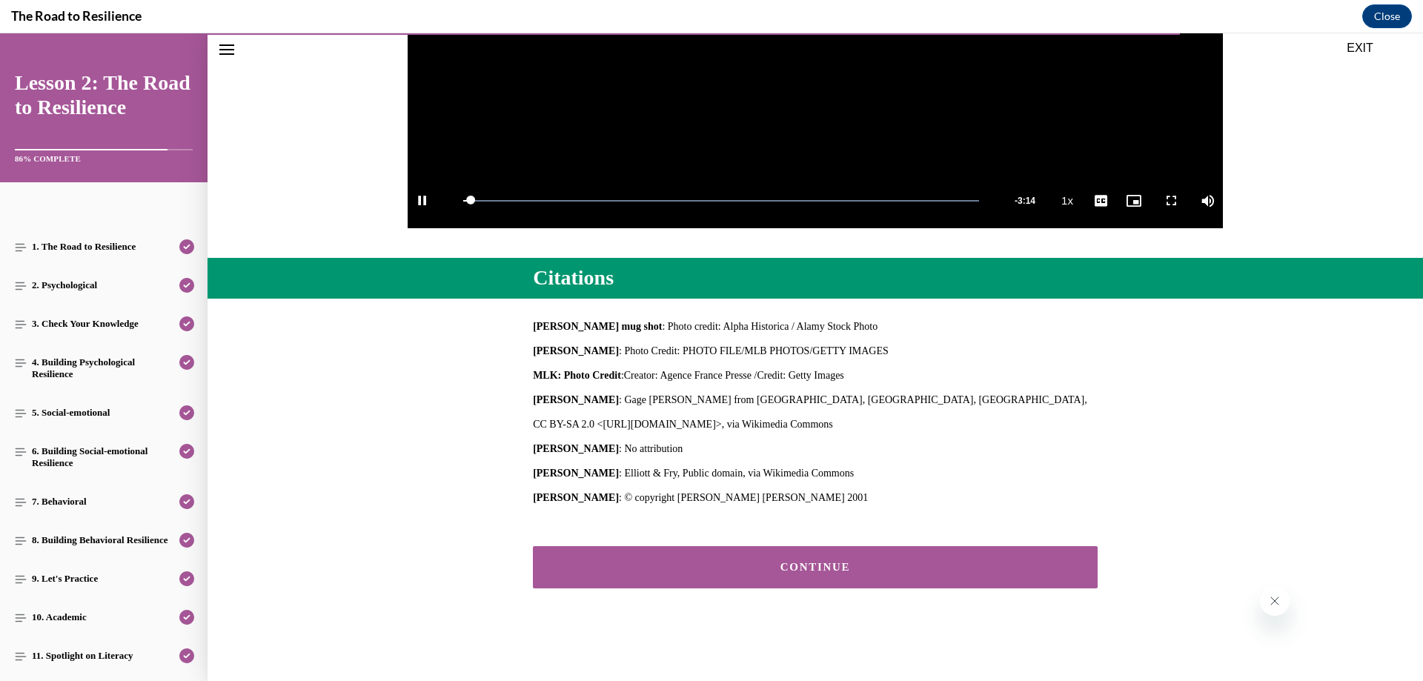
click at [797, 578] on button "CONTINUE" at bounding box center [815, 567] width 565 height 42
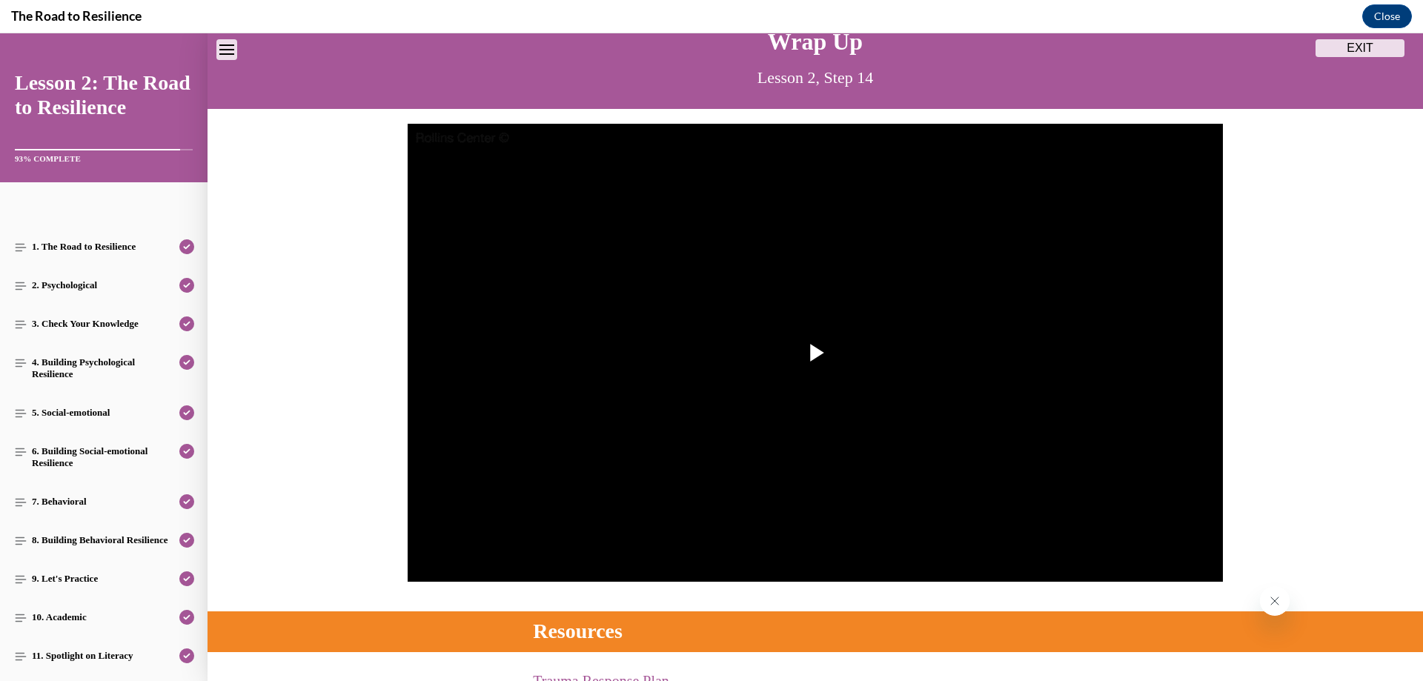
scroll to position [46, 0]
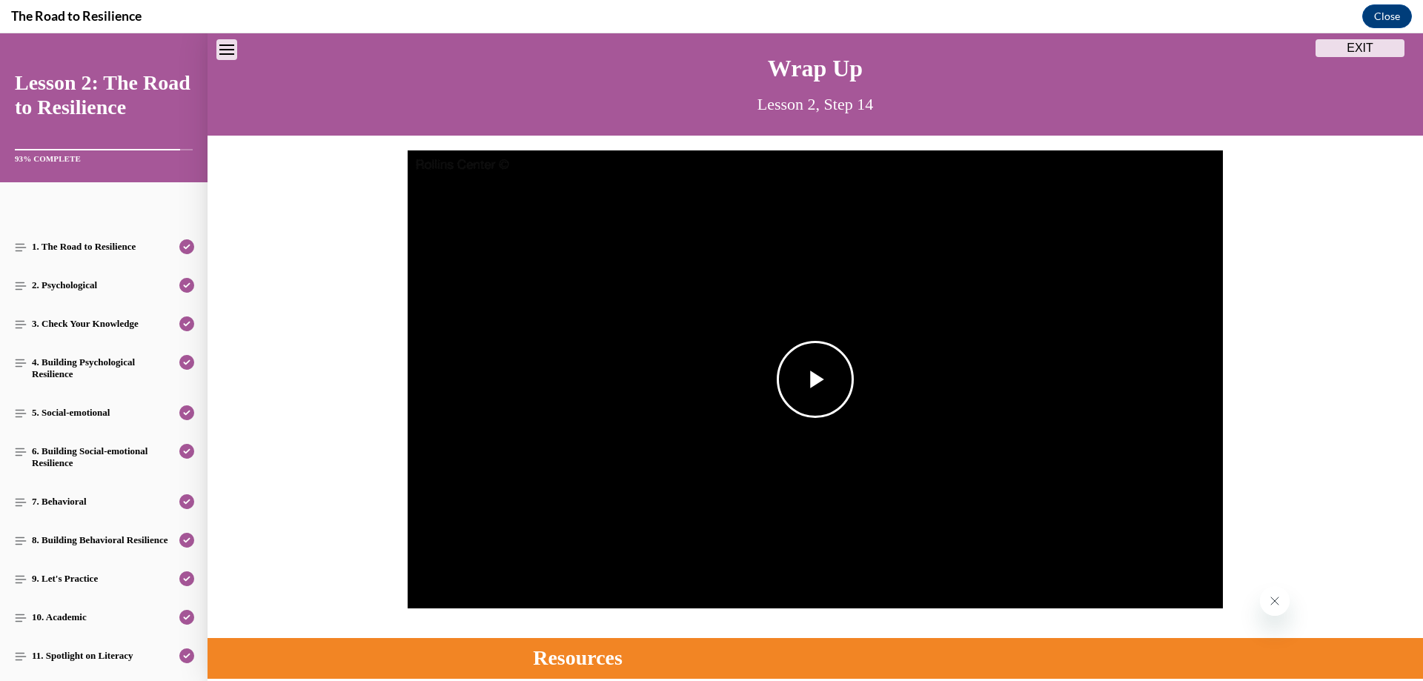
click at [816, 380] on span "Video player" at bounding box center [816, 380] width 0 height 0
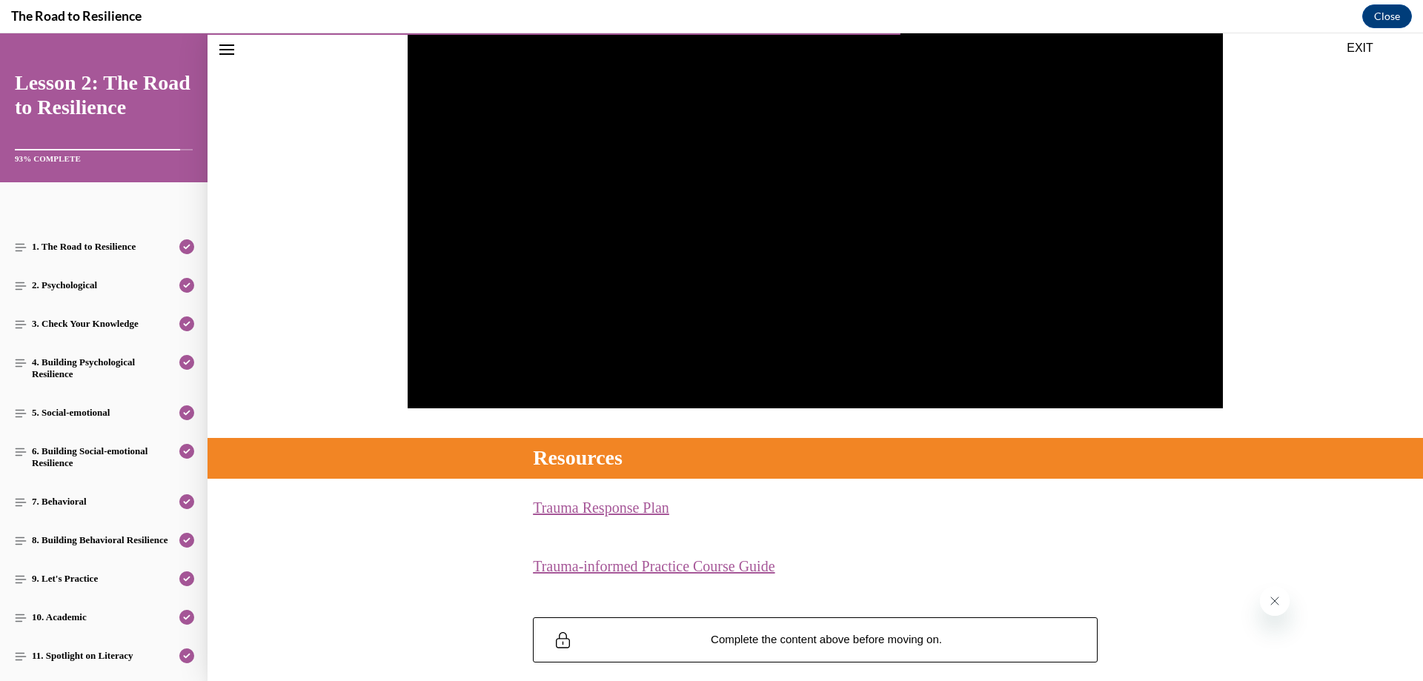
scroll to position [172, 0]
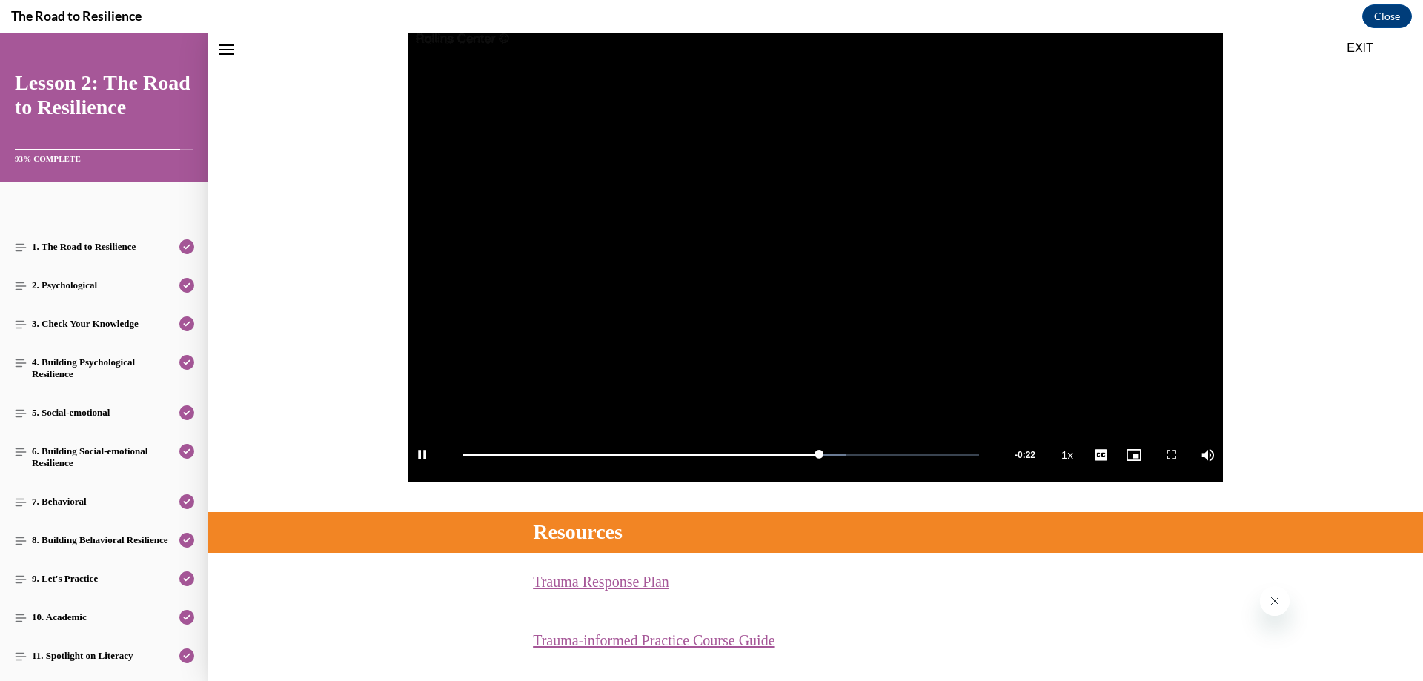
click at [618, 581] on link "Trauma Response Plan (opens in a new tab)" at bounding box center [601, 582] width 136 height 16
click at [634, 644] on link "Trauma-informed Practice Course Guide (opens in a new tab)" at bounding box center [654, 640] width 242 height 16
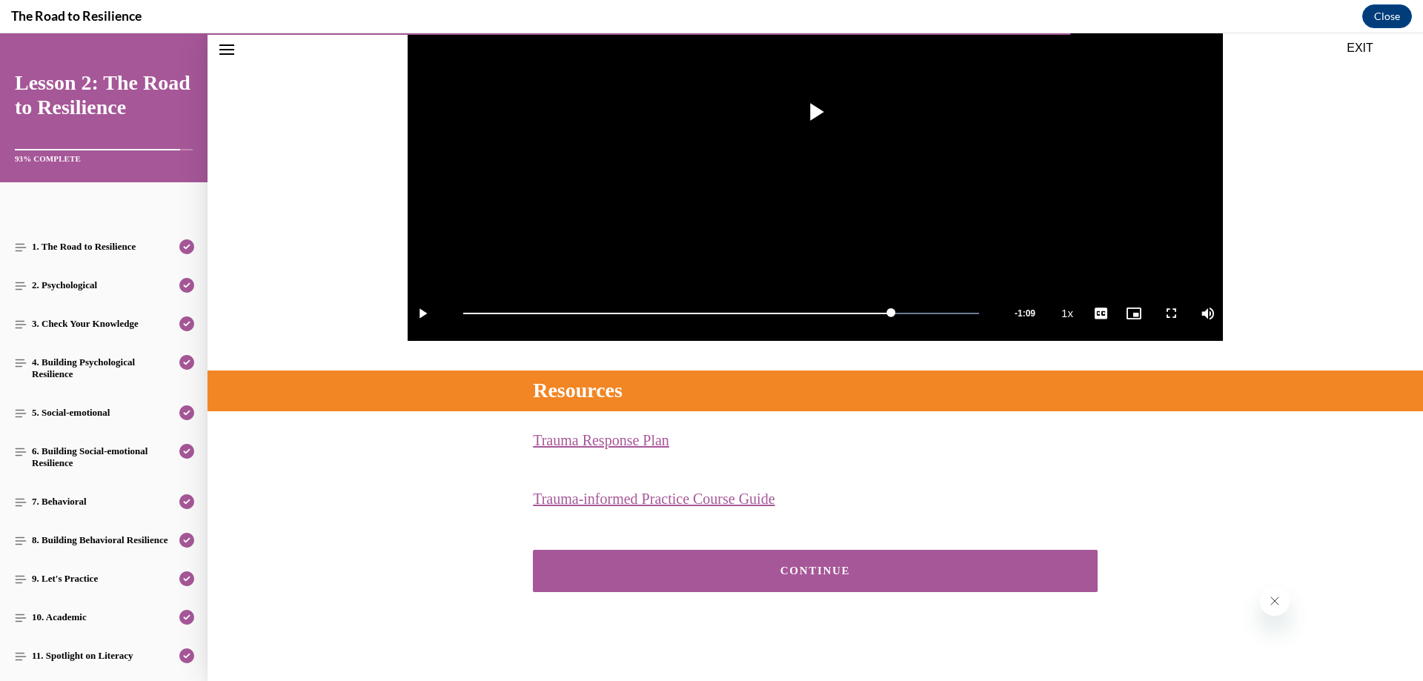
scroll to position [317, 0]
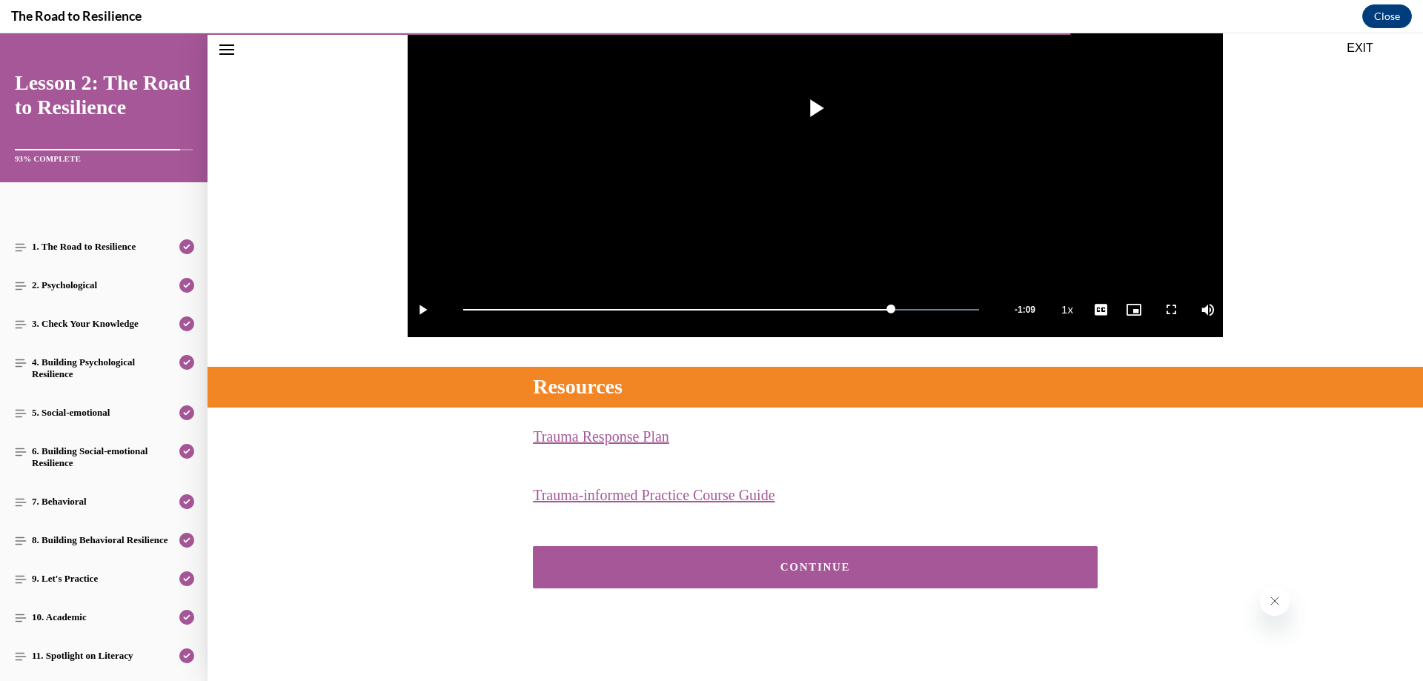
click at [830, 570] on div "CONTINUE" at bounding box center [815, 567] width 519 height 11
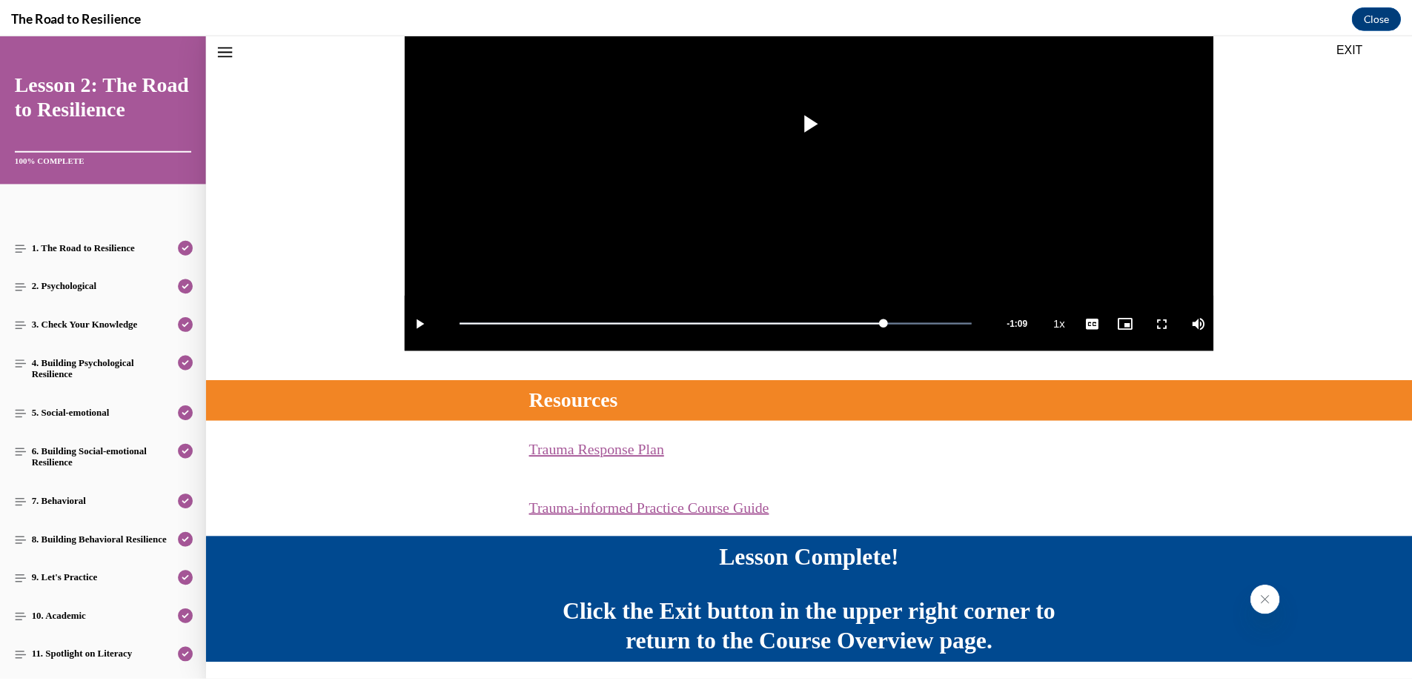
scroll to position [208, 0]
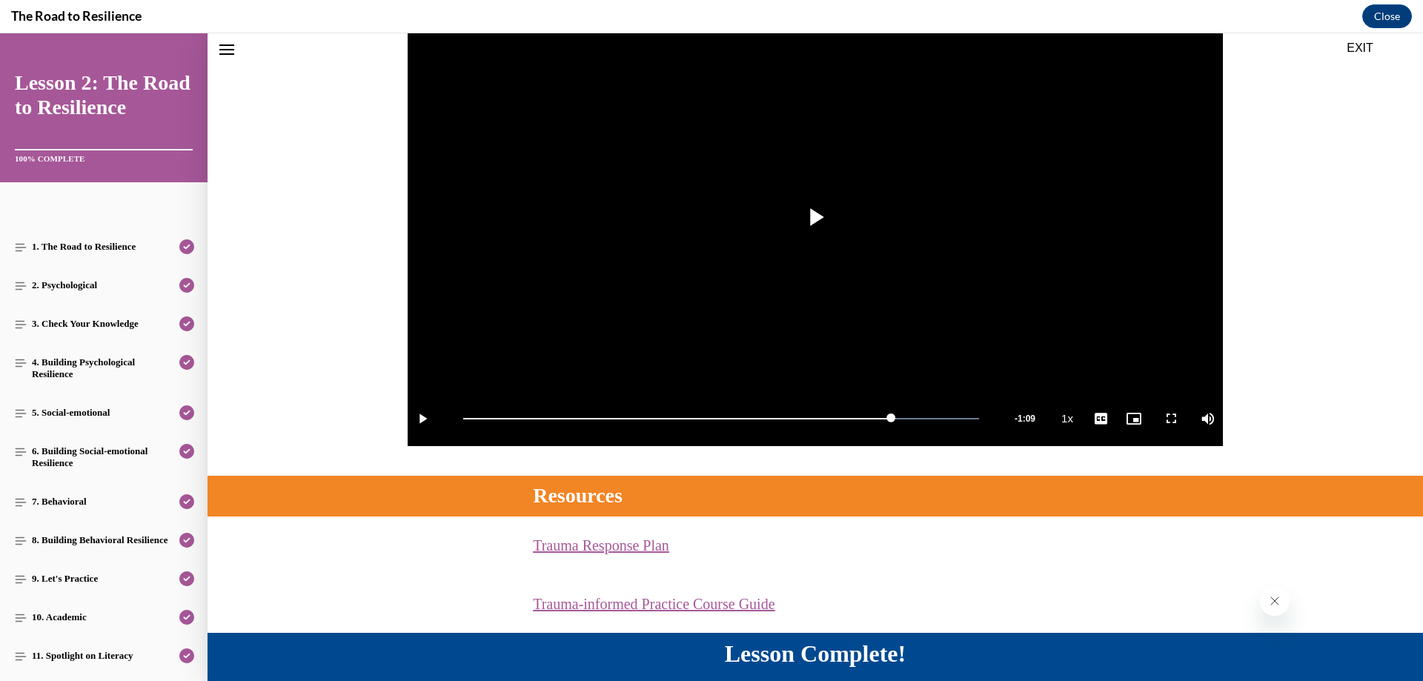
click at [1363, 46] on button "EXIT" at bounding box center [1360, 48] width 89 height 18
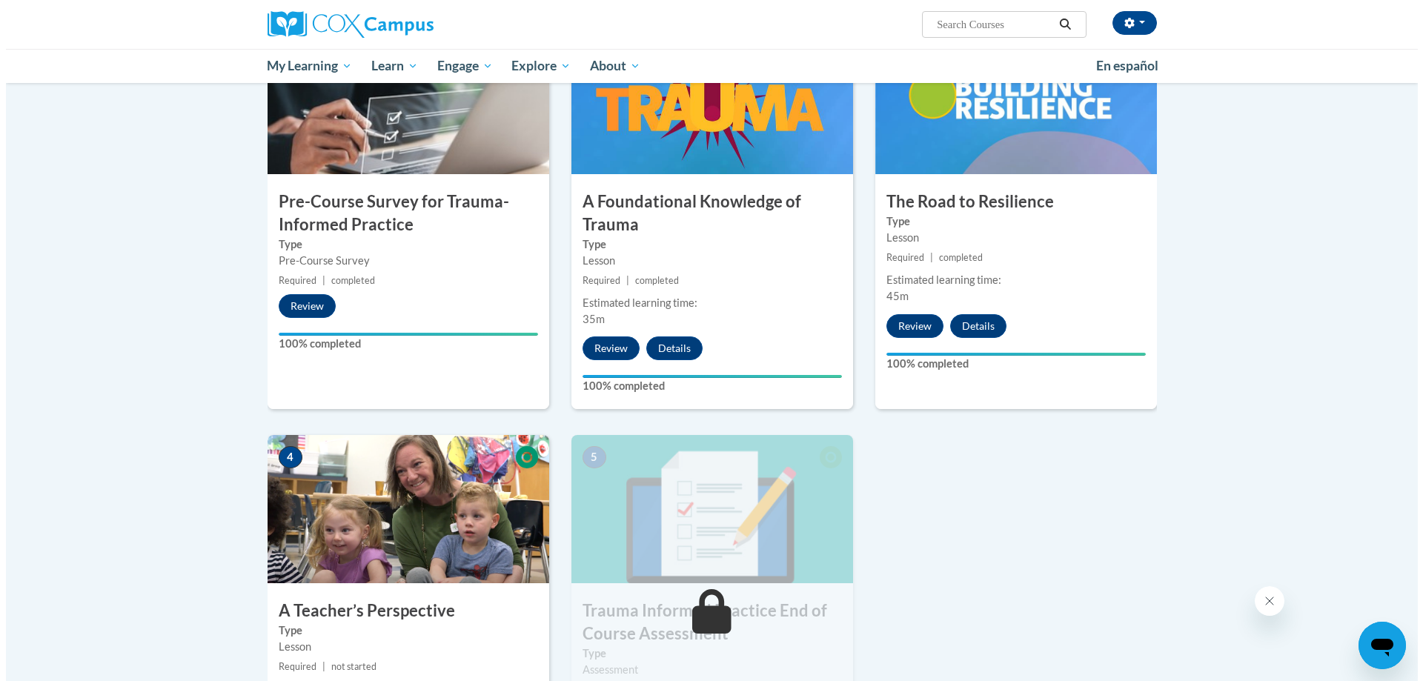
scroll to position [445, 0]
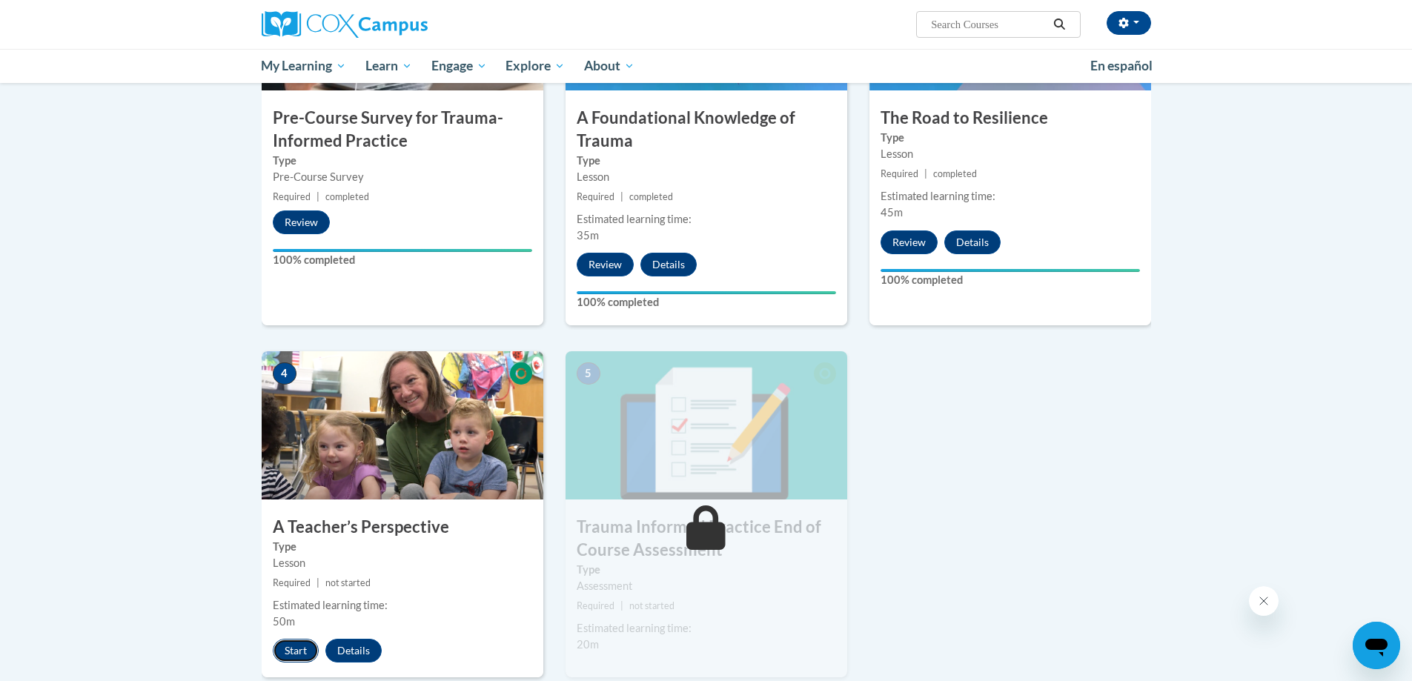
click at [295, 651] on button "Start" at bounding box center [296, 651] width 46 height 24
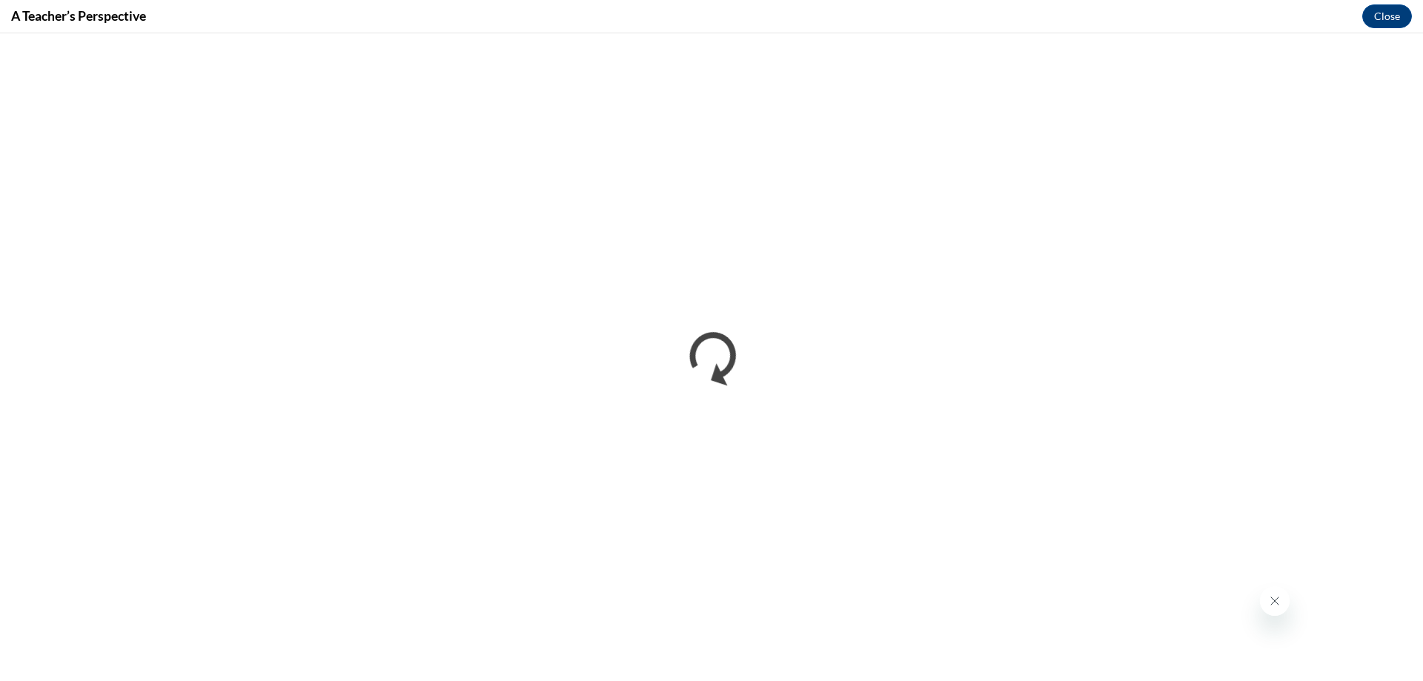
scroll to position [0, 0]
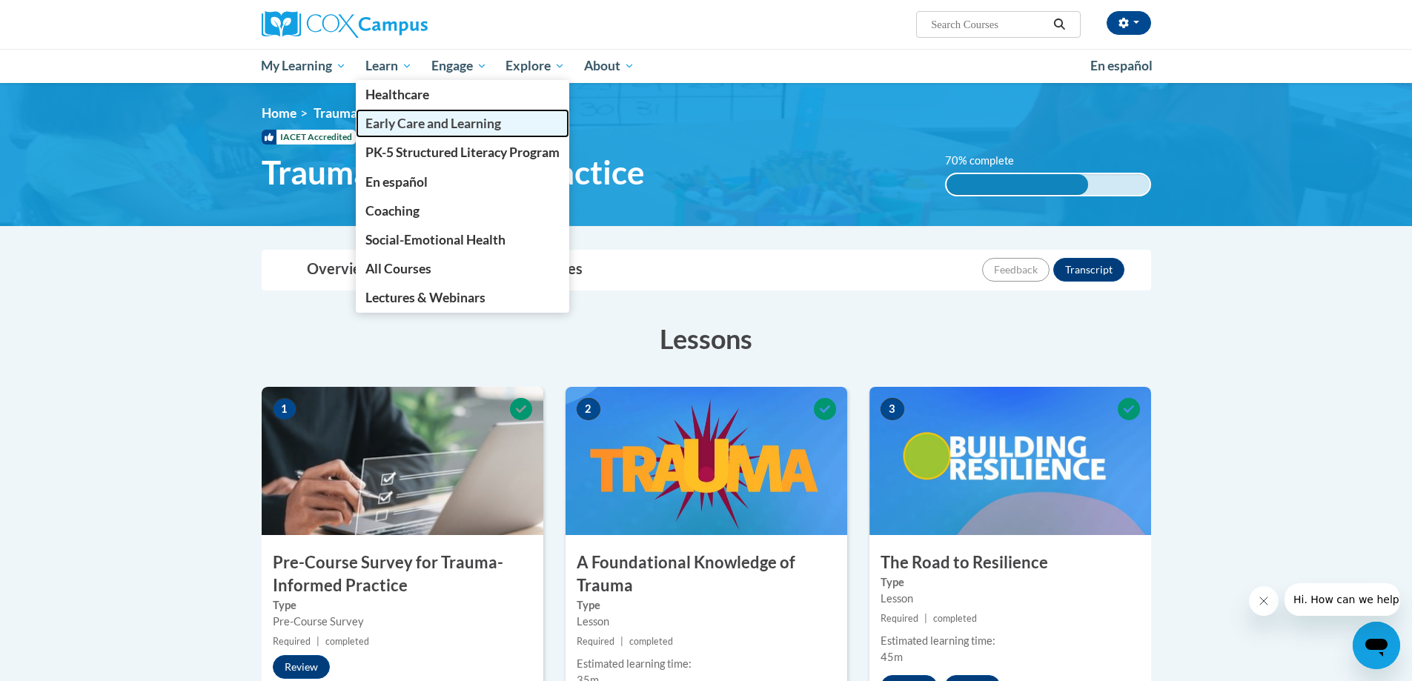
click at [427, 123] on span "Early Care and Learning" at bounding box center [434, 124] width 136 height 16
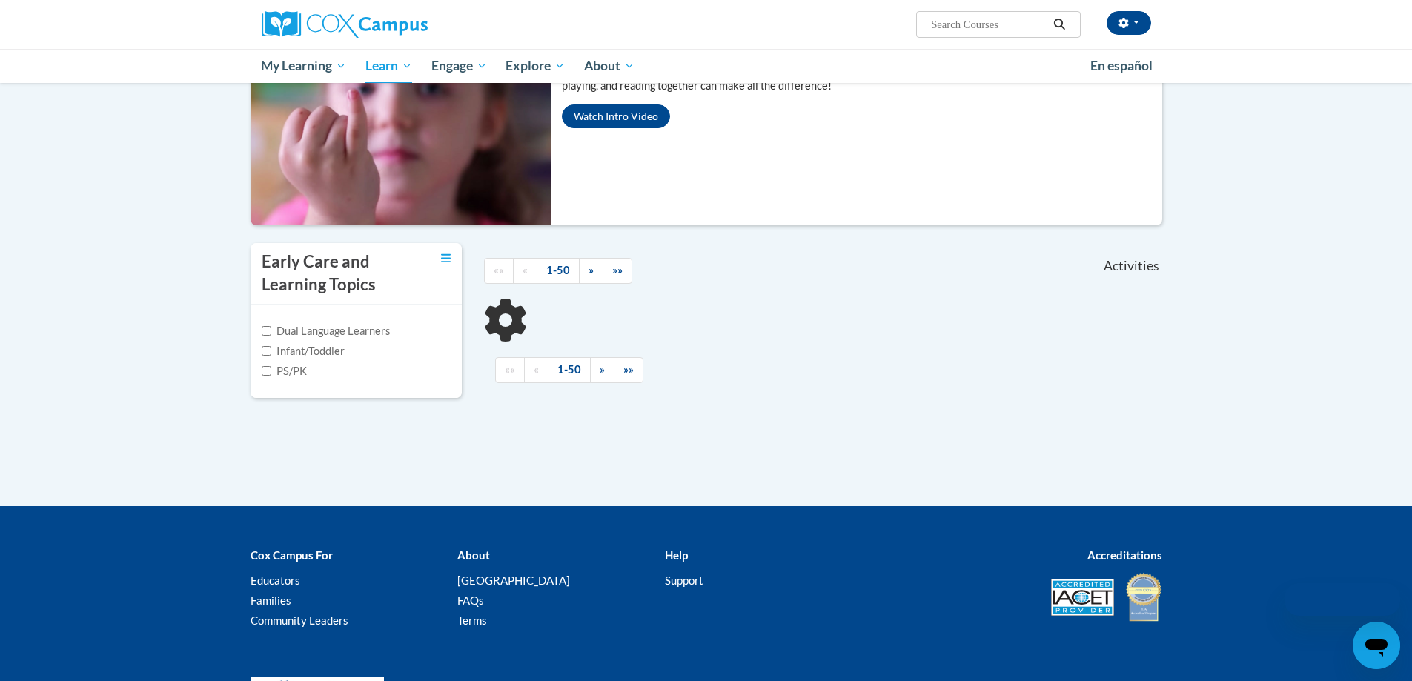
scroll to position [240, 0]
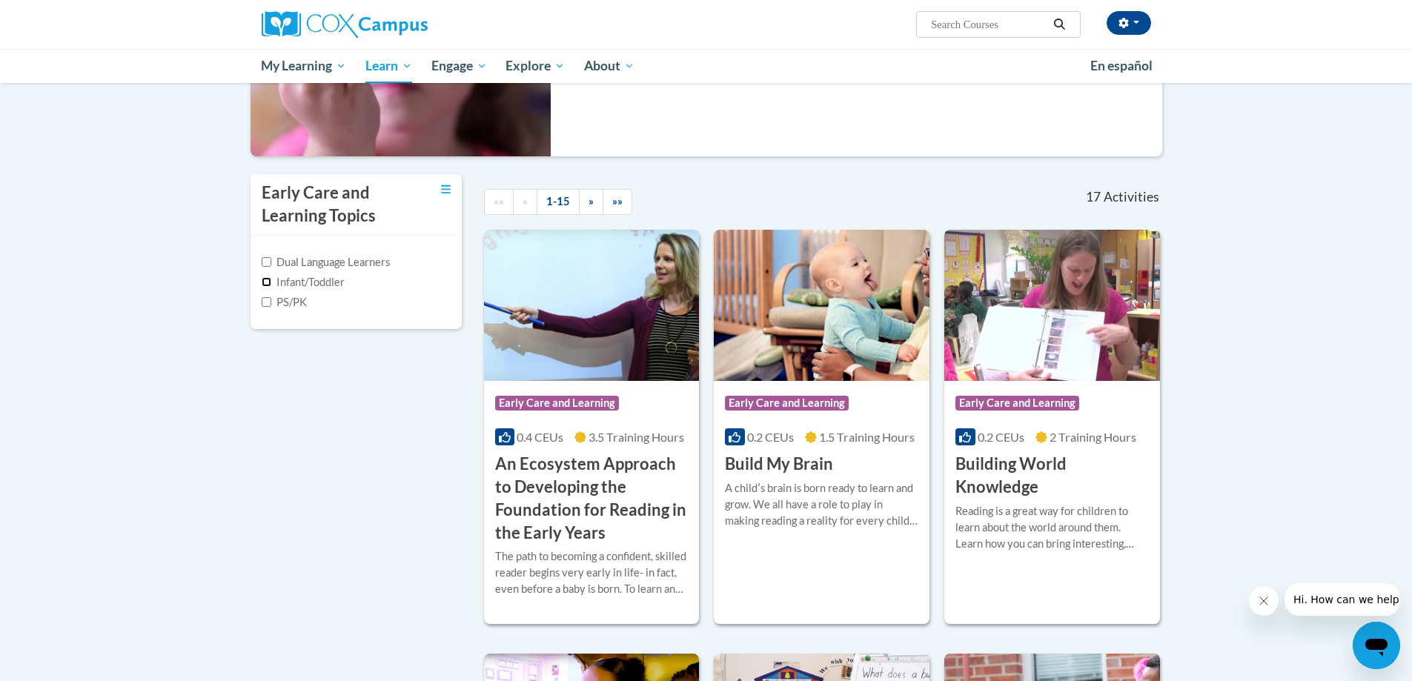
click at [267, 279] on input "Infant/Toddler" at bounding box center [267, 282] width 10 height 10
checkbox input "true"
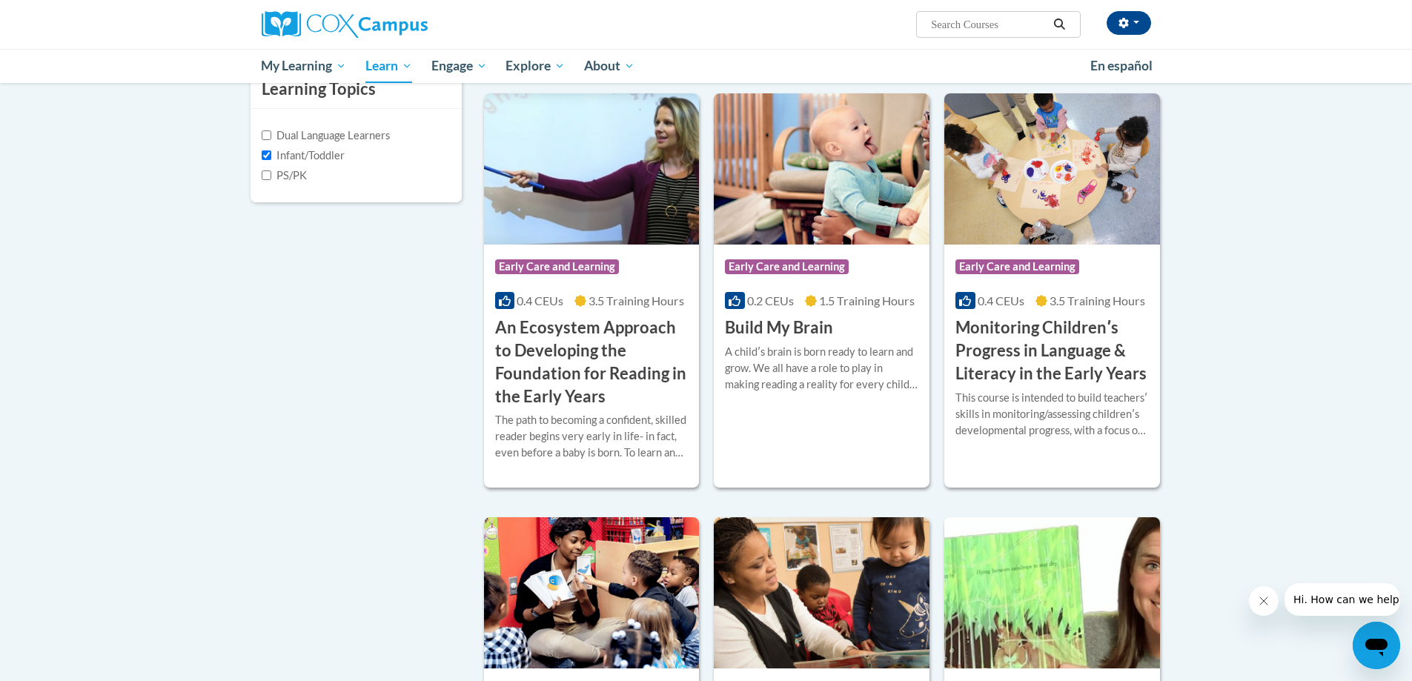
scroll to position [18, 0]
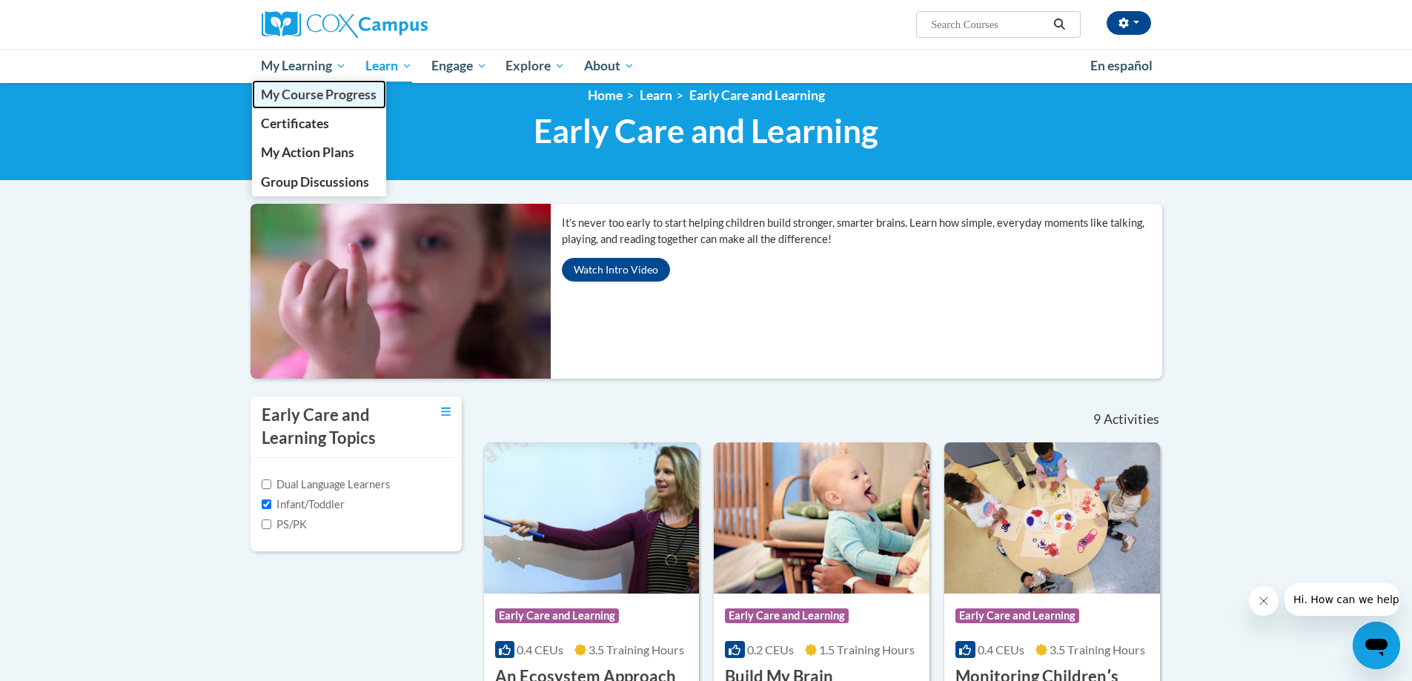
click at [294, 103] on link "My Course Progress" at bounding box center [319, 94] width 135 height 29
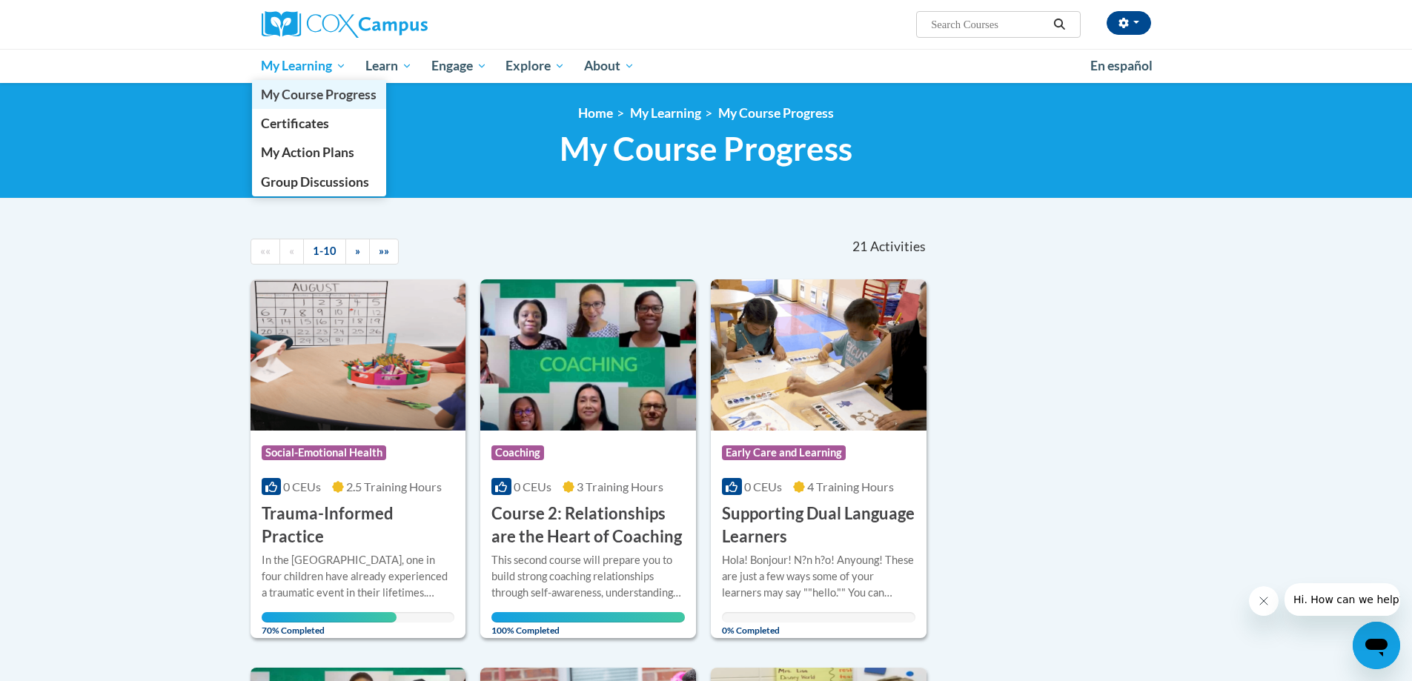
click at [307, 93] on span "My Course Progress" at bounding box center [319, 95] width 116 height 16
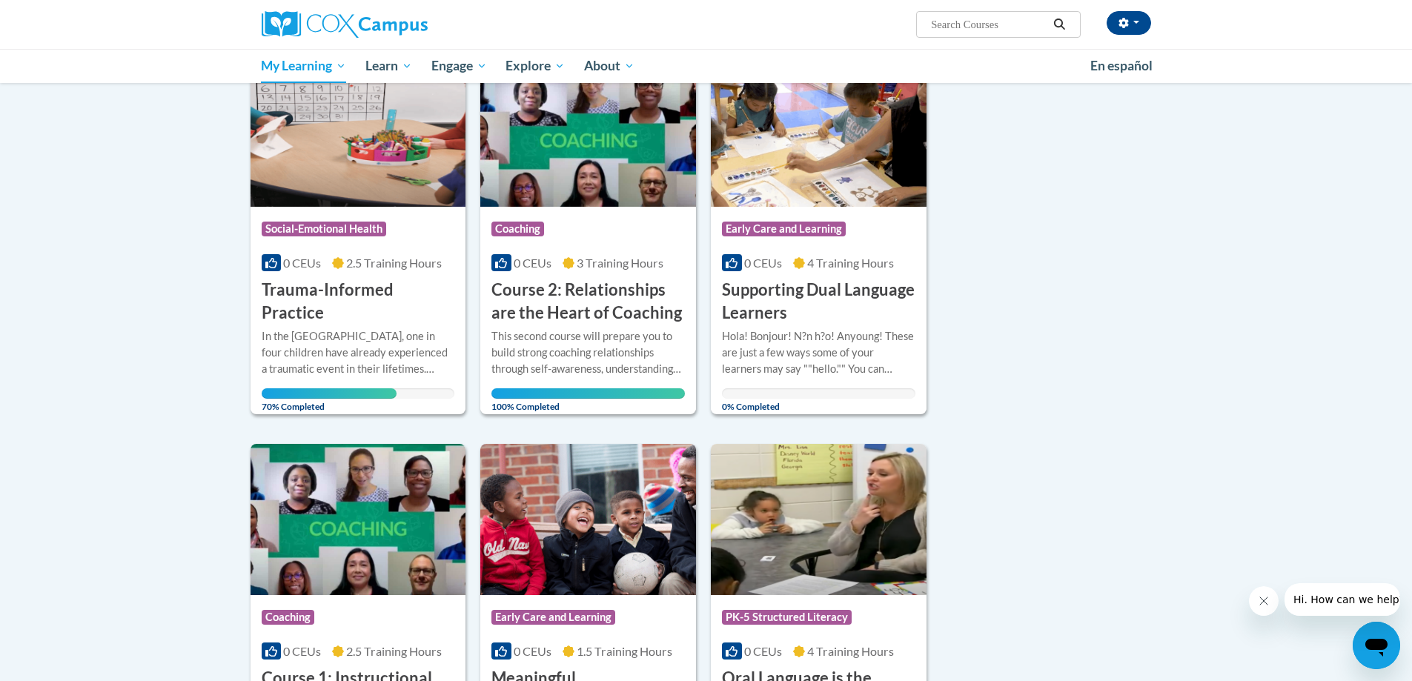
scroll to position [222, 0]
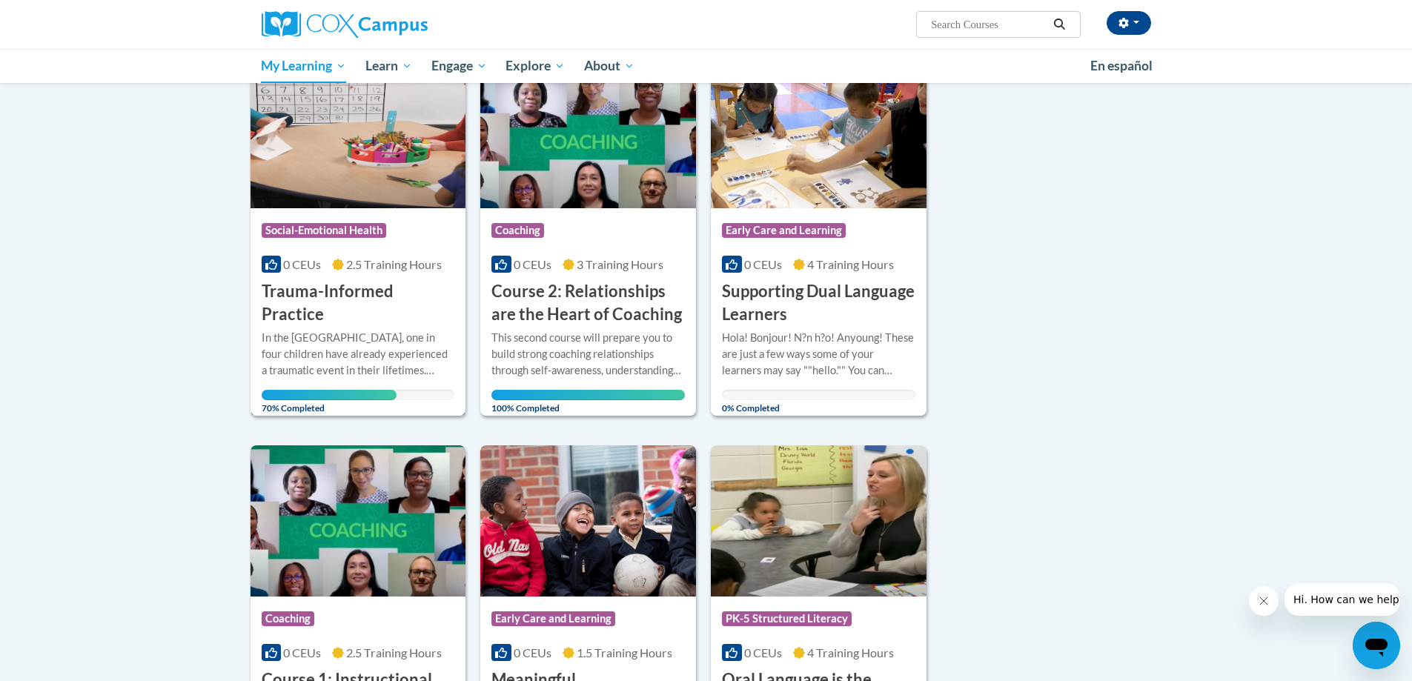
click at [349, 288] on h3 "Trauma-Informed Practice" at bounding box center [359, 303] width 194 height 46
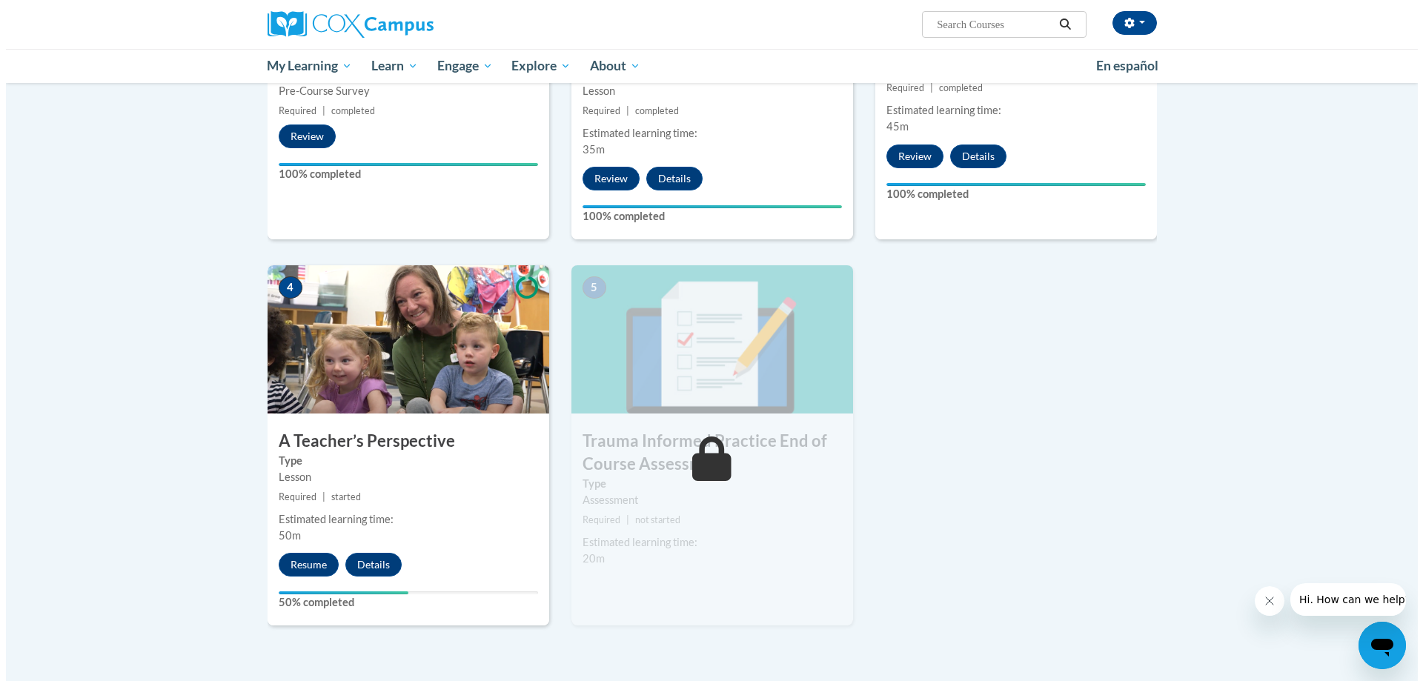
scroll to position [667, 0]
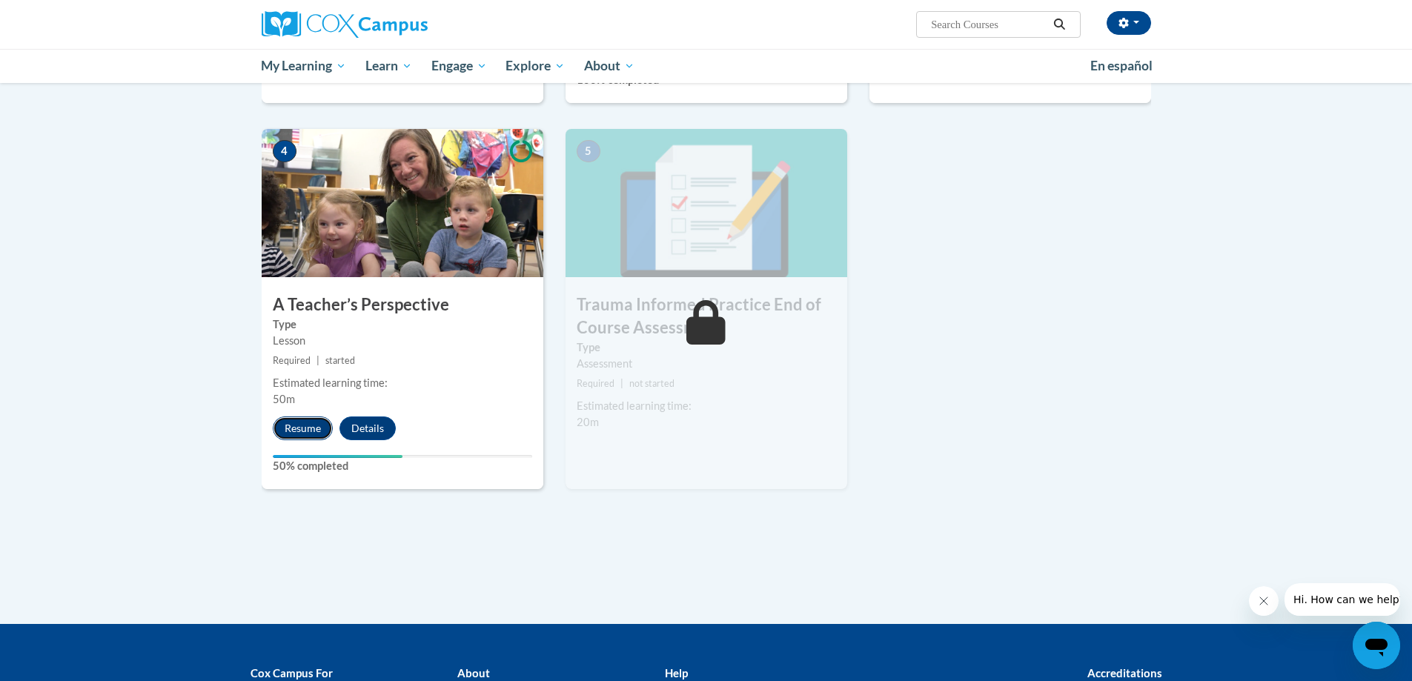
click at [307, 426] on button "Resume" at bounding box center [303, 429] width 60 height 24
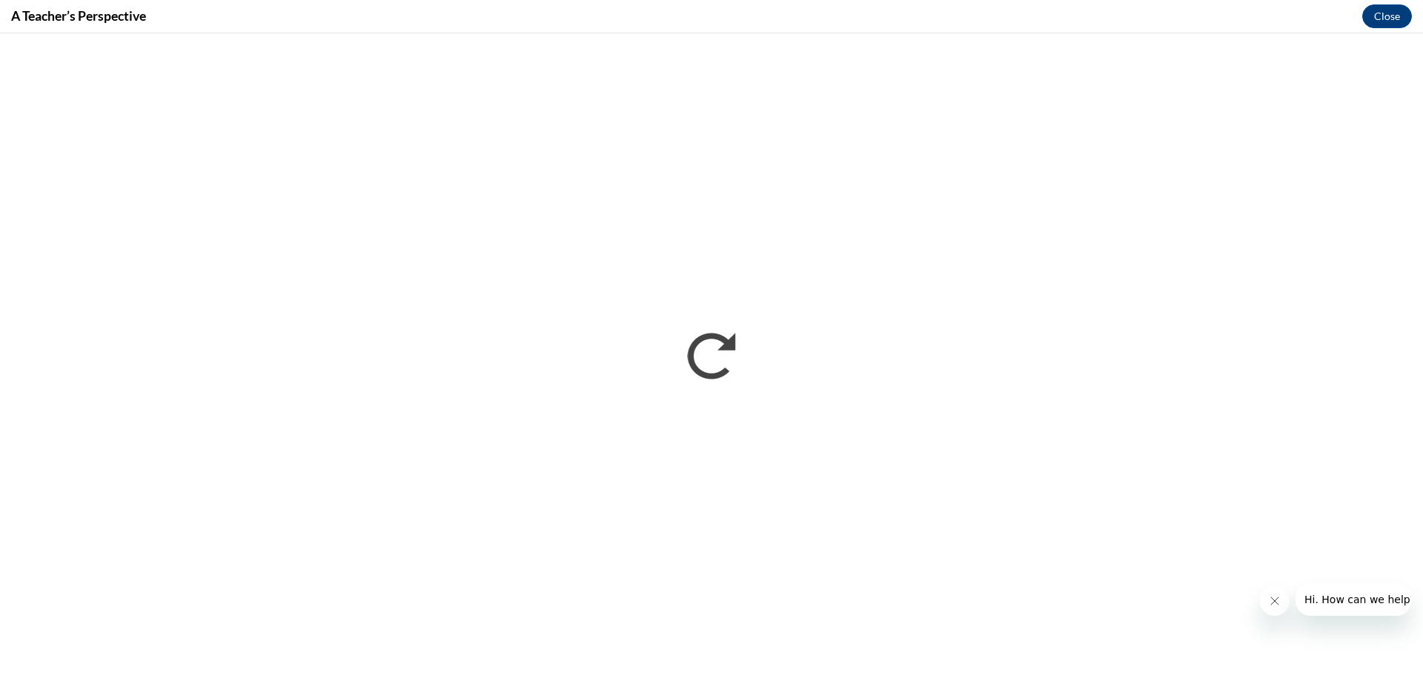
scroll to position [0, 0]
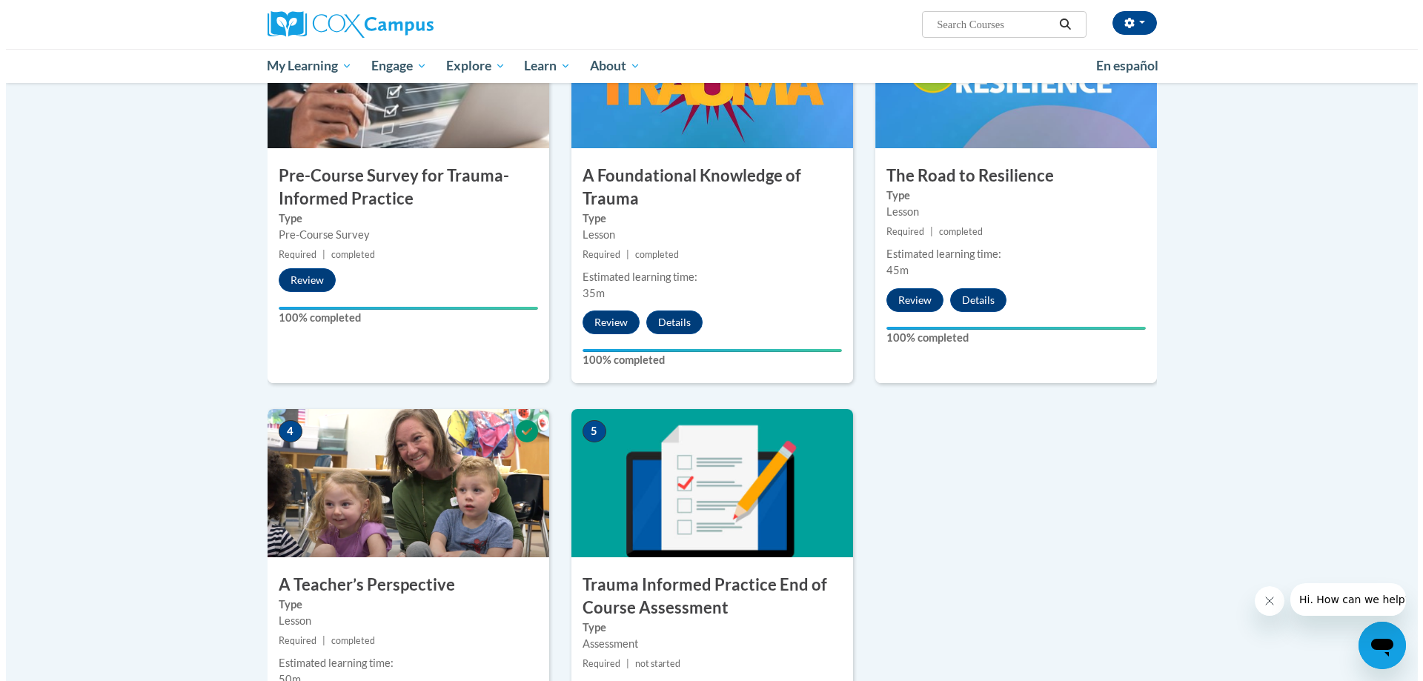
scroll to position [593, 0]
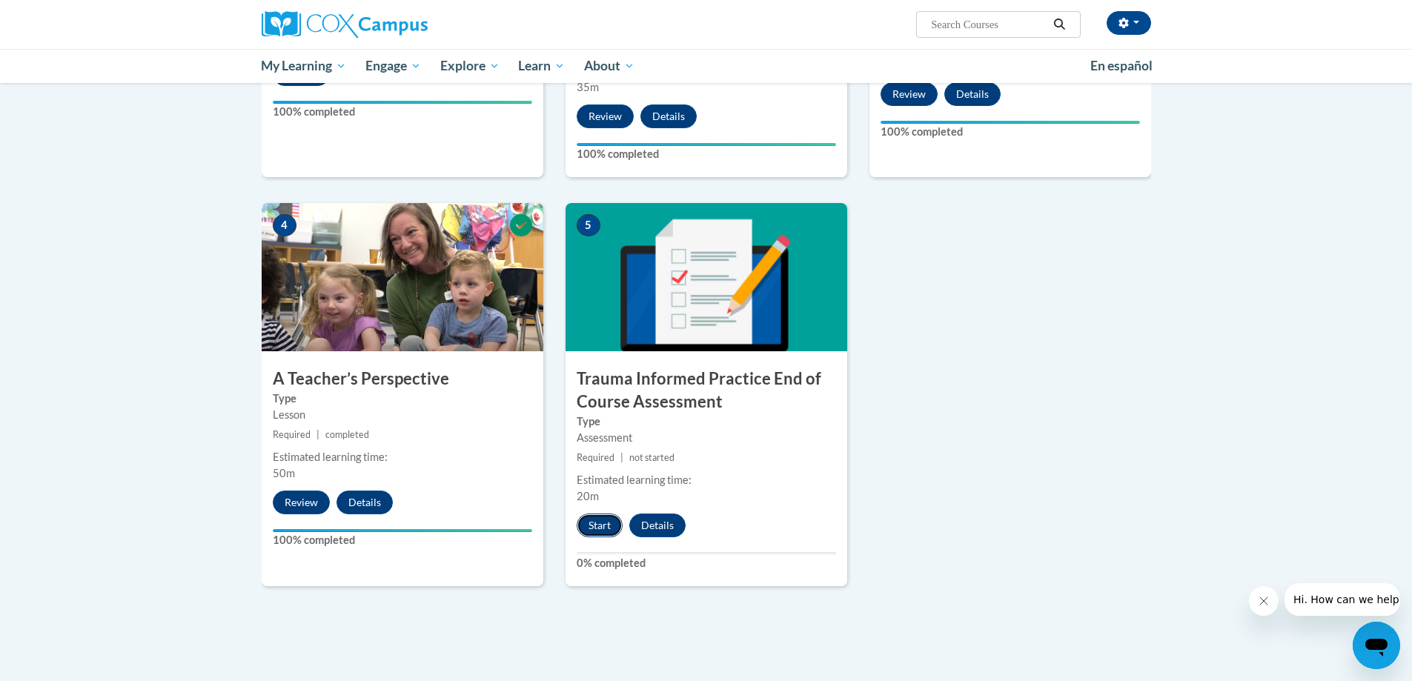
click at [603, 522] on button "Start" at bounding box center [600, 526] width 46 height 24
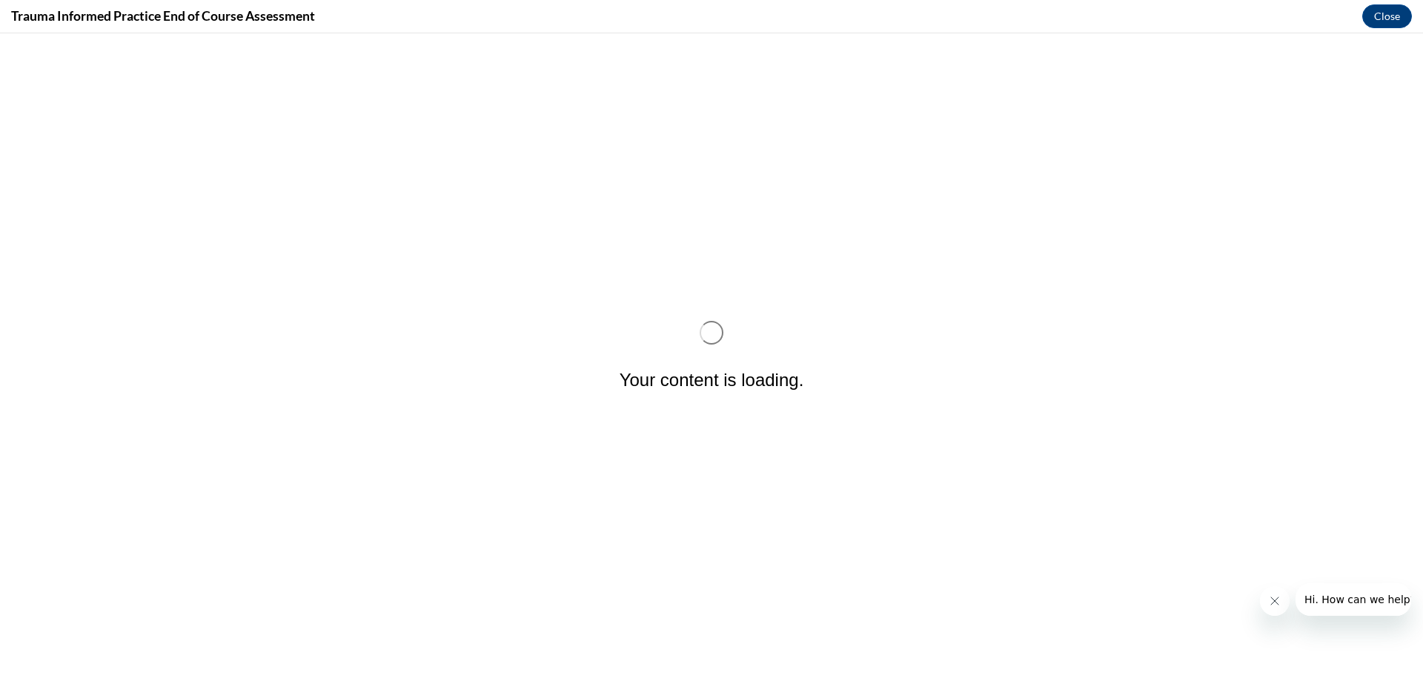
scroll to position [0, 0]
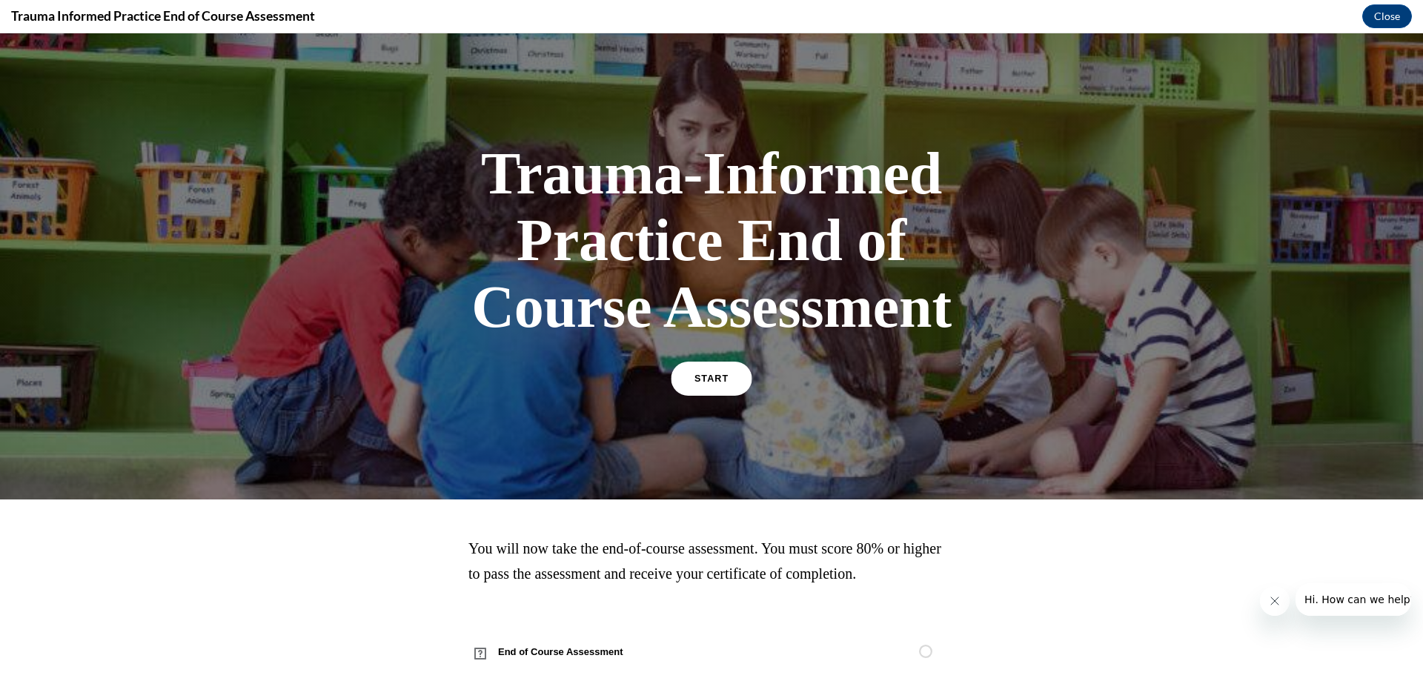
click at [701, 381] on span "START" at bounding box center [712, 379] width 34 height 11
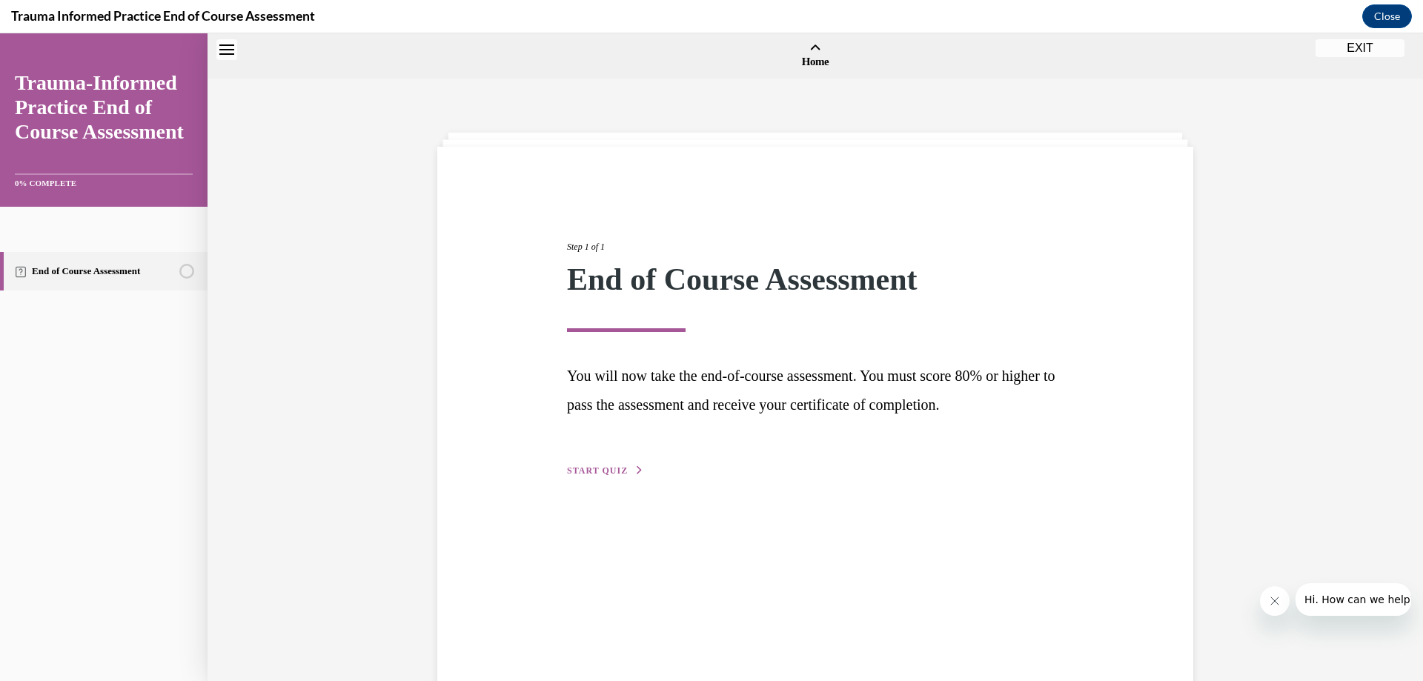
scroll to position [46, 0]
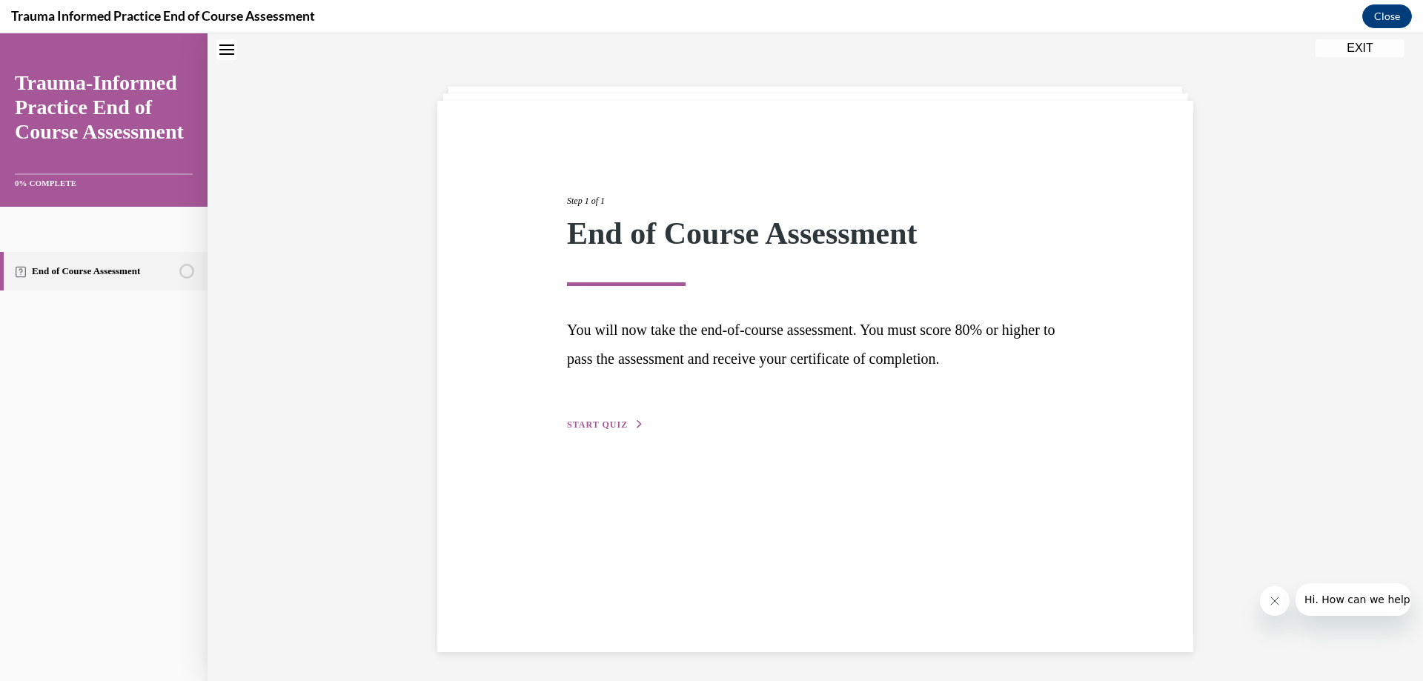
click at [604, 425] on span "START QUIZ" at bounding box center [597, 425] width 61 height 10
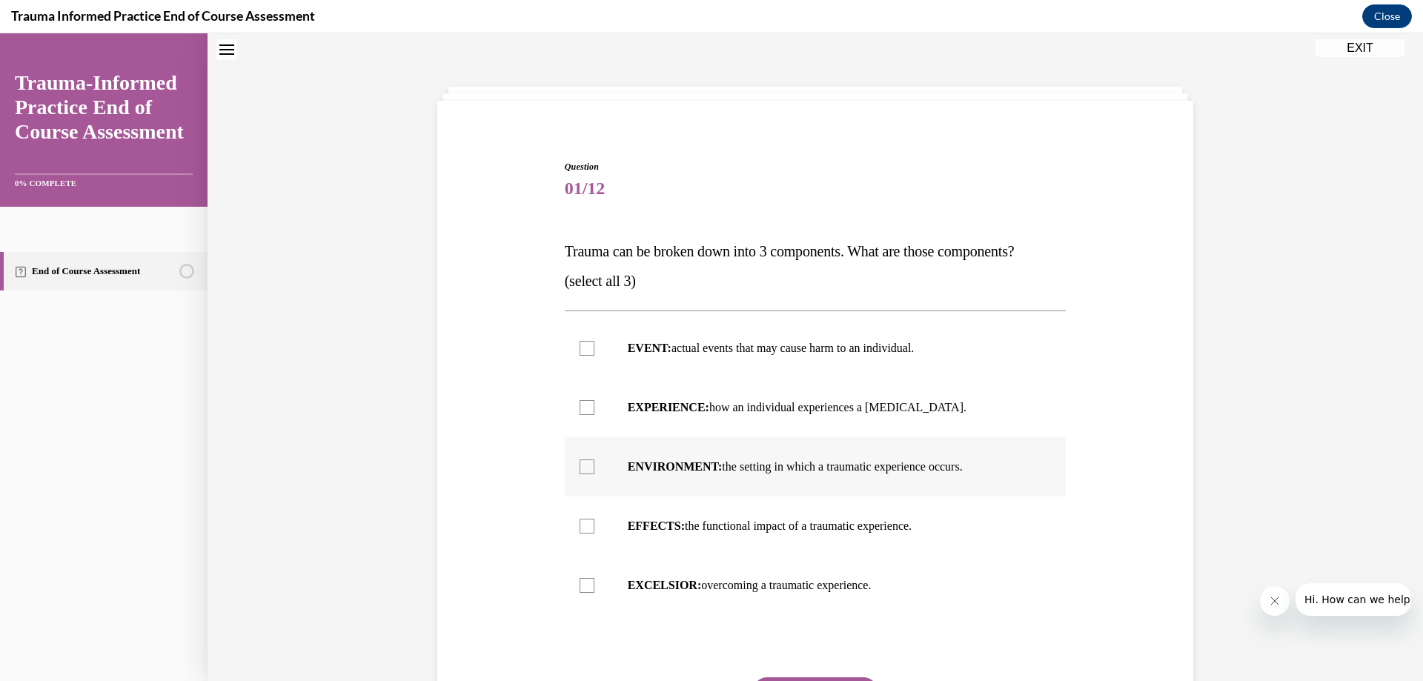
scroll to position [120, 0]
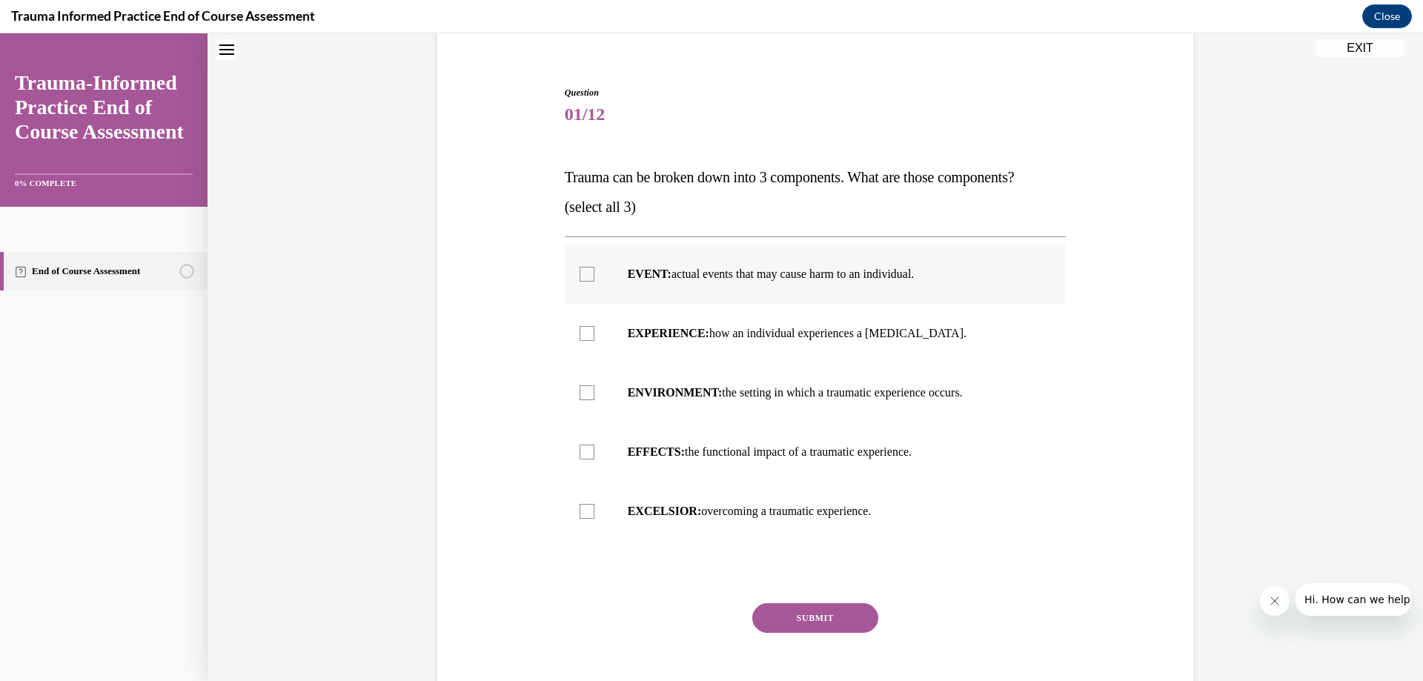
click at [580, 278] on div at bounding box center [587, 274] width 15 height 15
click at [580, 278] on input "EVENT: actual events that may cause harm to an individual." at bounding box center [587, 274] width 15 height 15
checkbox input "true"
click at [585, 331] on div at bounding box center [587, 333] width 15 height 15
click at [585, 331] on input "EXPERIENCE: how an individual experiences a stressor." at bounding box center [587, 333] width 15 height 15
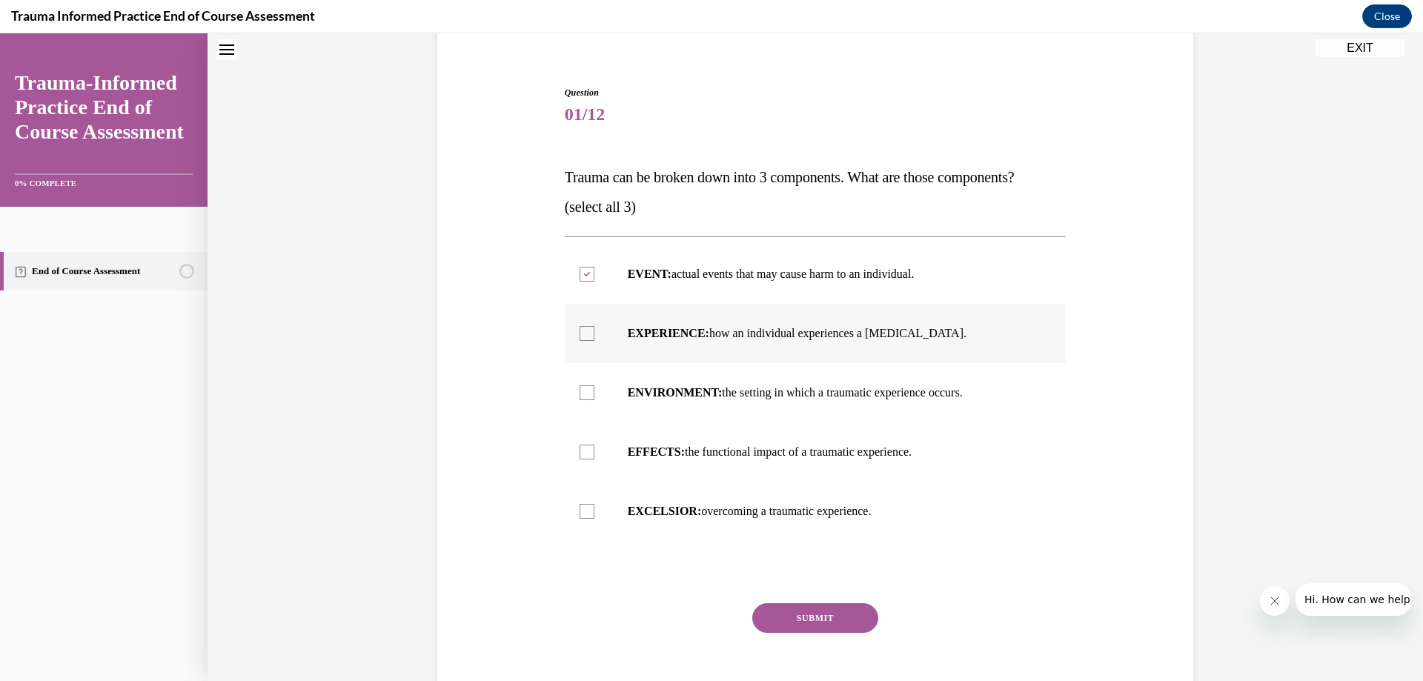
checkbox input "true"
click at [580, 451] on div at bounding box center [587, 452] width 15 height 15
click at [580, 451] on input "EFFECTS: the functional impact of a traumatic experience." at bounding box center [587, 452] width 15 height 15
checkbox input "true"
click at [820, 612] on button "SUBMIT" at bounding box center [816, 618] width 126 height 30
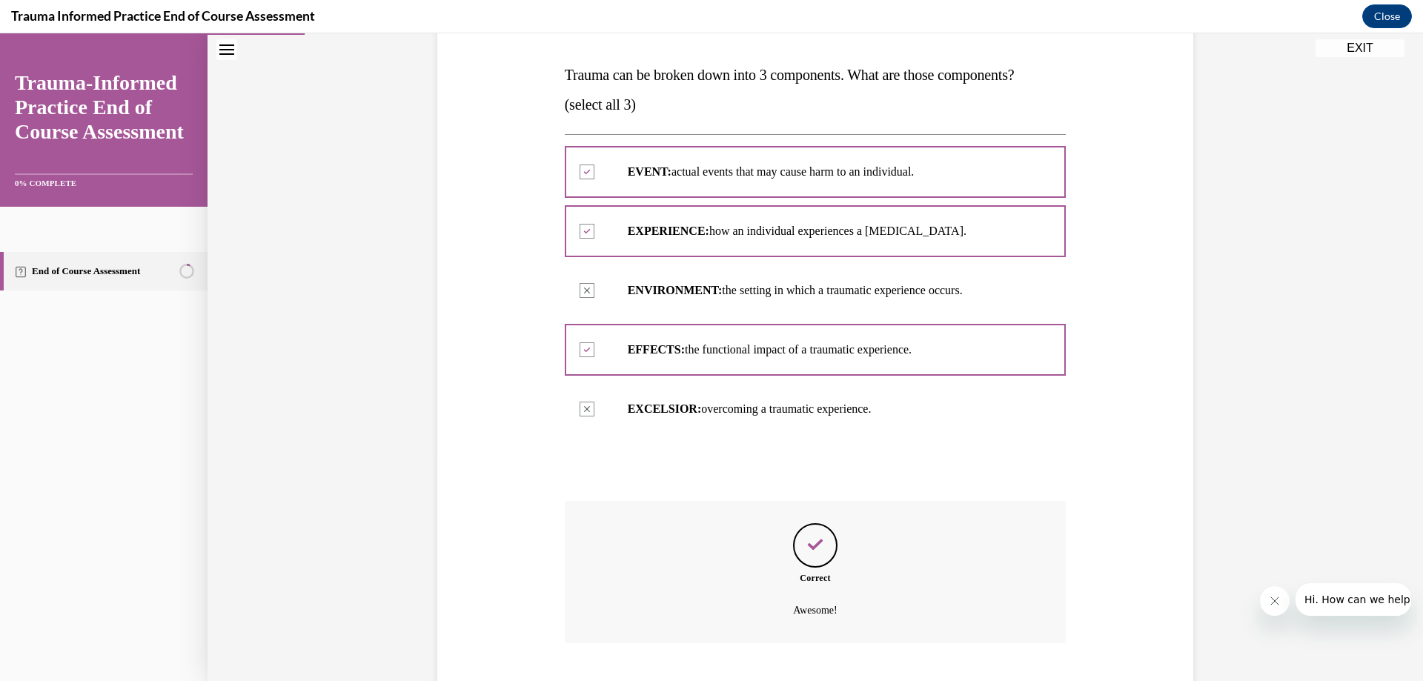
scroll to position [314, 0]
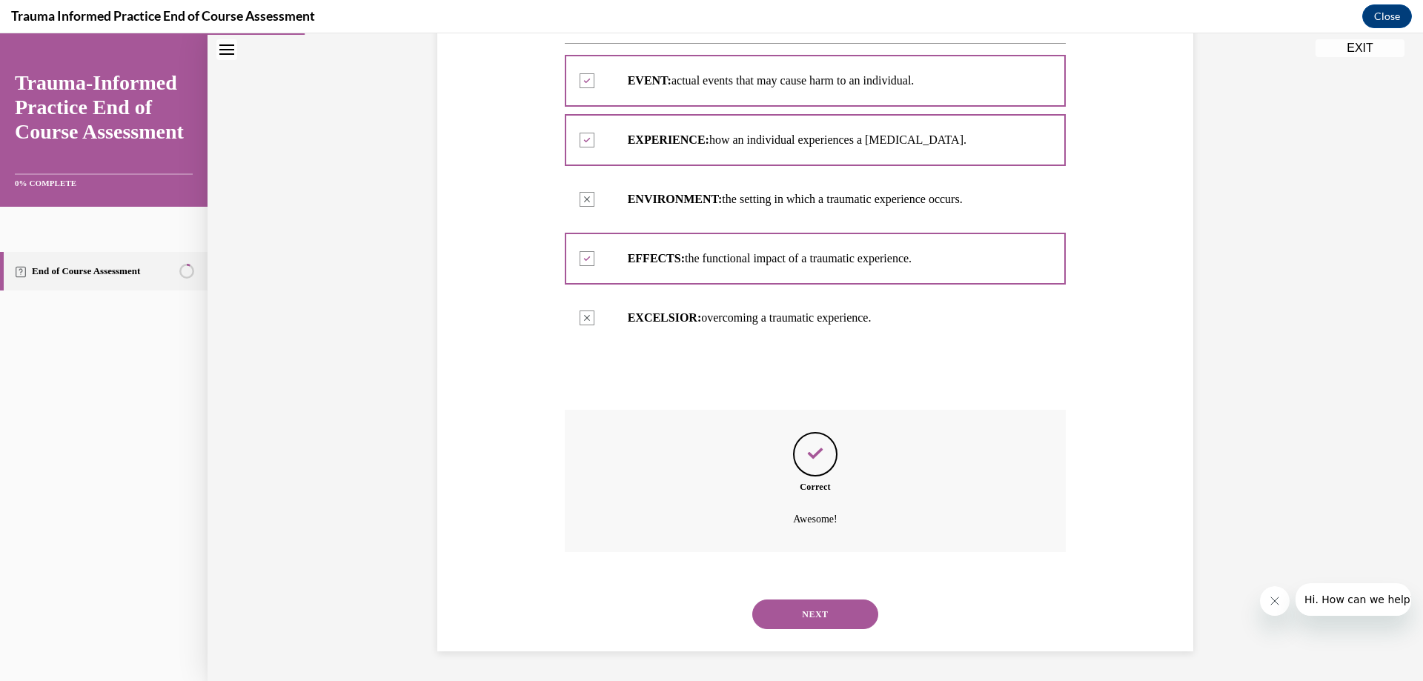
click at [830, 613] on button "NEXT" at bounding box center [816, 615] width 126 height 30
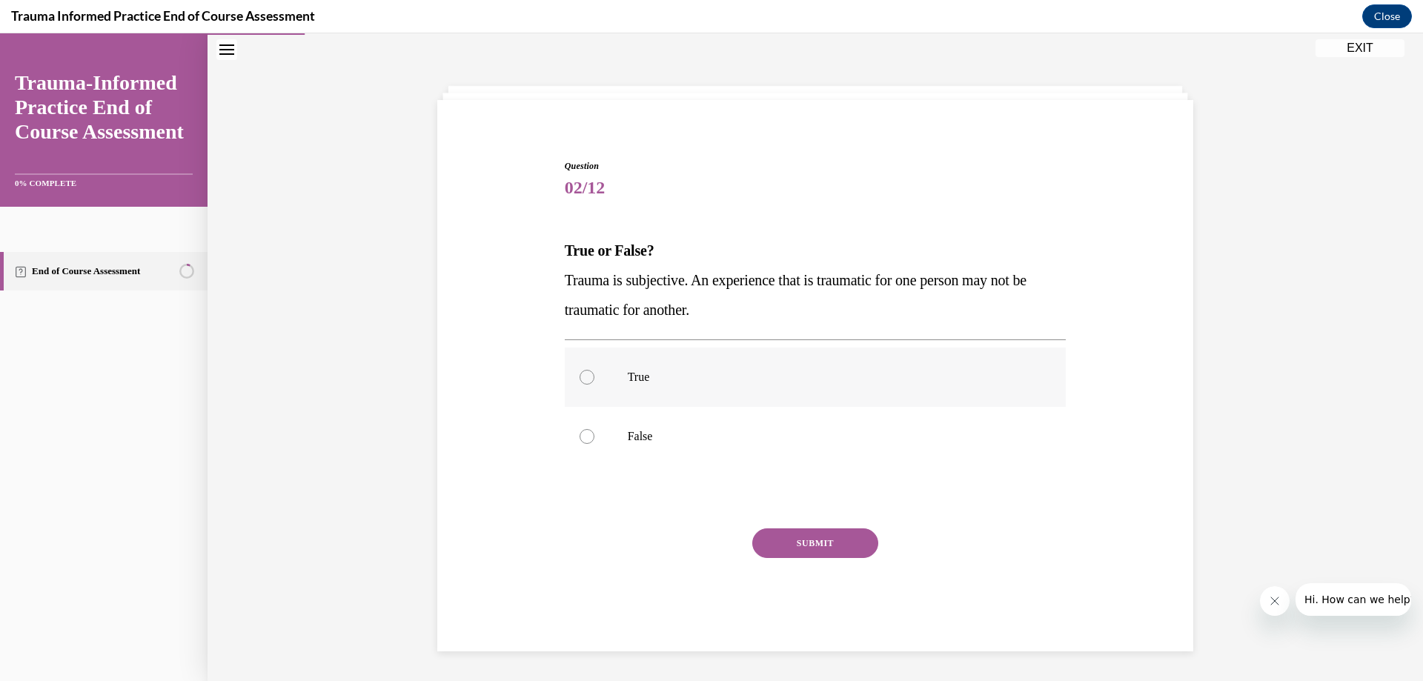
click at [583, 379] on div at bounding box center [587, 377] width 15 height 15
click at [583, 379] on input "True" at bounding box center [587, 377] width 15 height 15
radio input "true"
click at [803, 535] on button "SUBMIT" at bounding box center [816, 544] width 126 height 30
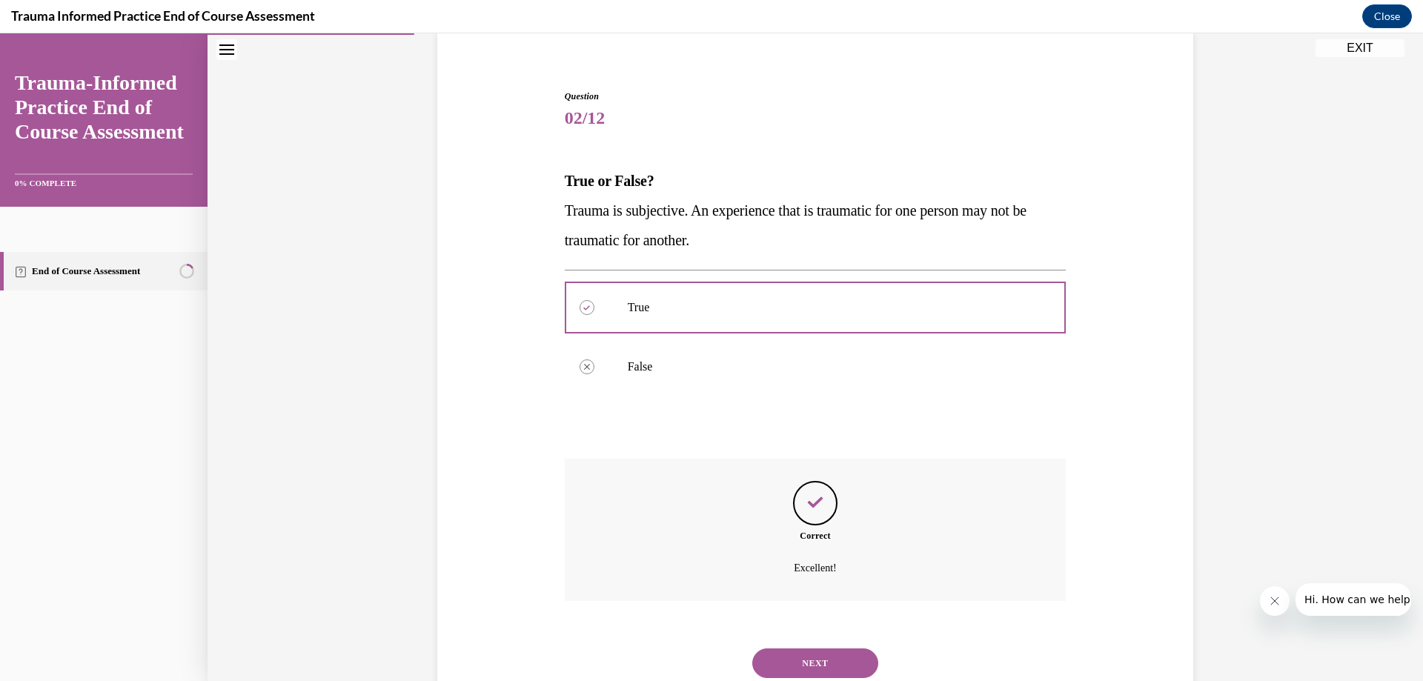
scroll to position [165, 0]
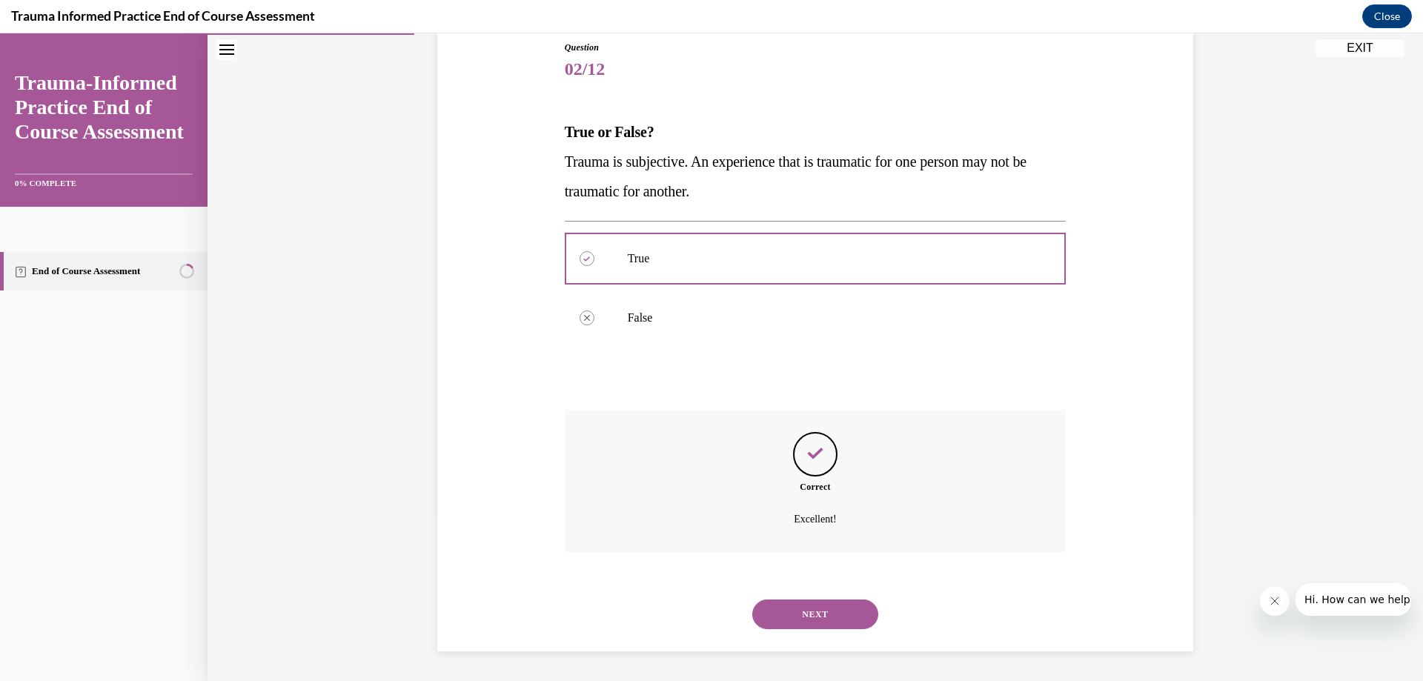
click at [817, 609] on button "NEXT" at bounding box center [816, 615] width 126 height 30
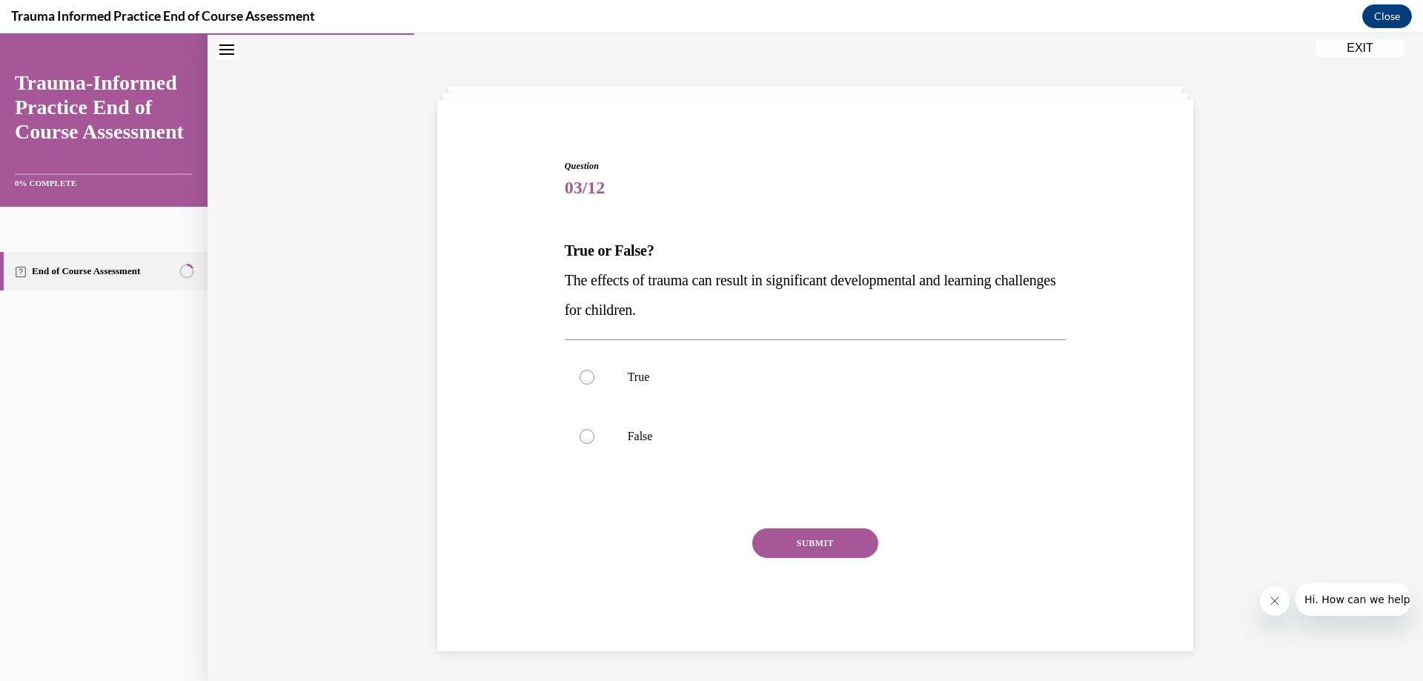
scroll to position [47, 0]
click at [580, 378] on div at bounding box center [587, 377] width 15 height 15
click at [580, 378] on input "True" at bounding box center [587, 377] width 15 height 15
radio input "true"
click at [802, 544] on button "SUBMIT" at bounding box center [816, 544] width 126 height 30
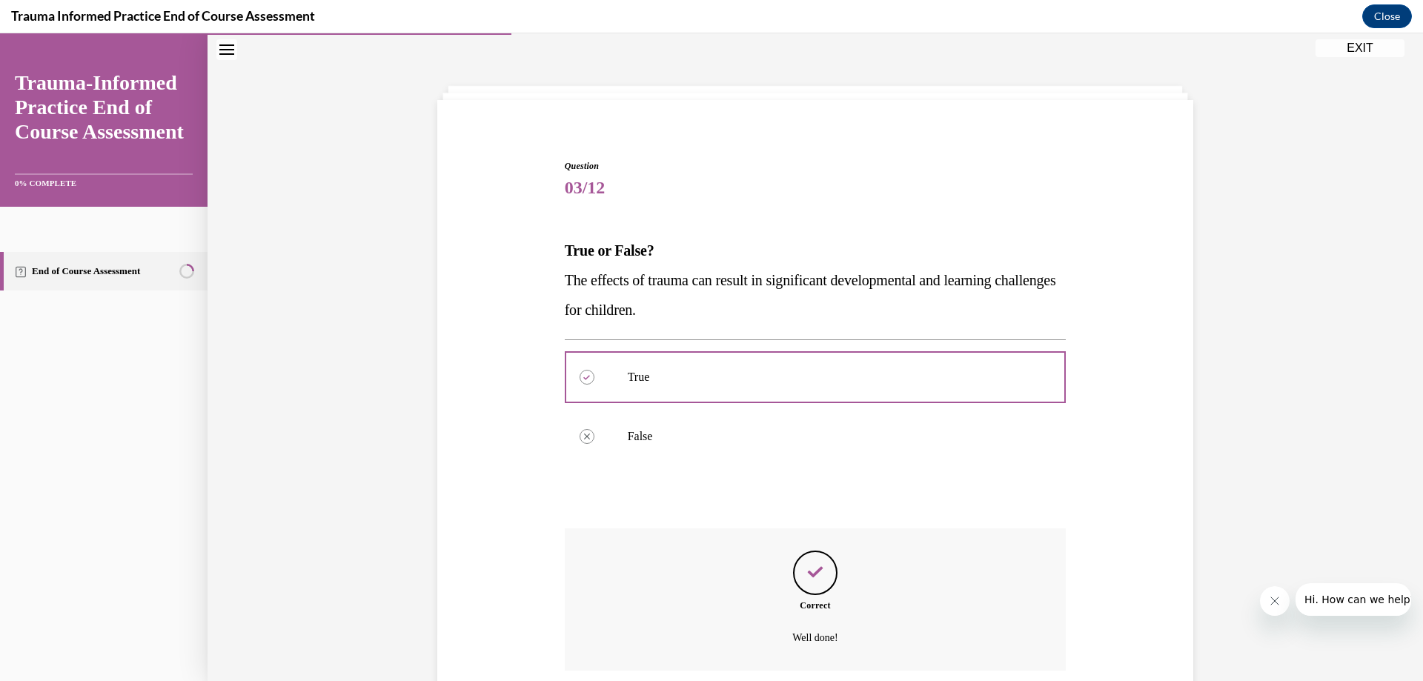
scroll to position [165, 0]
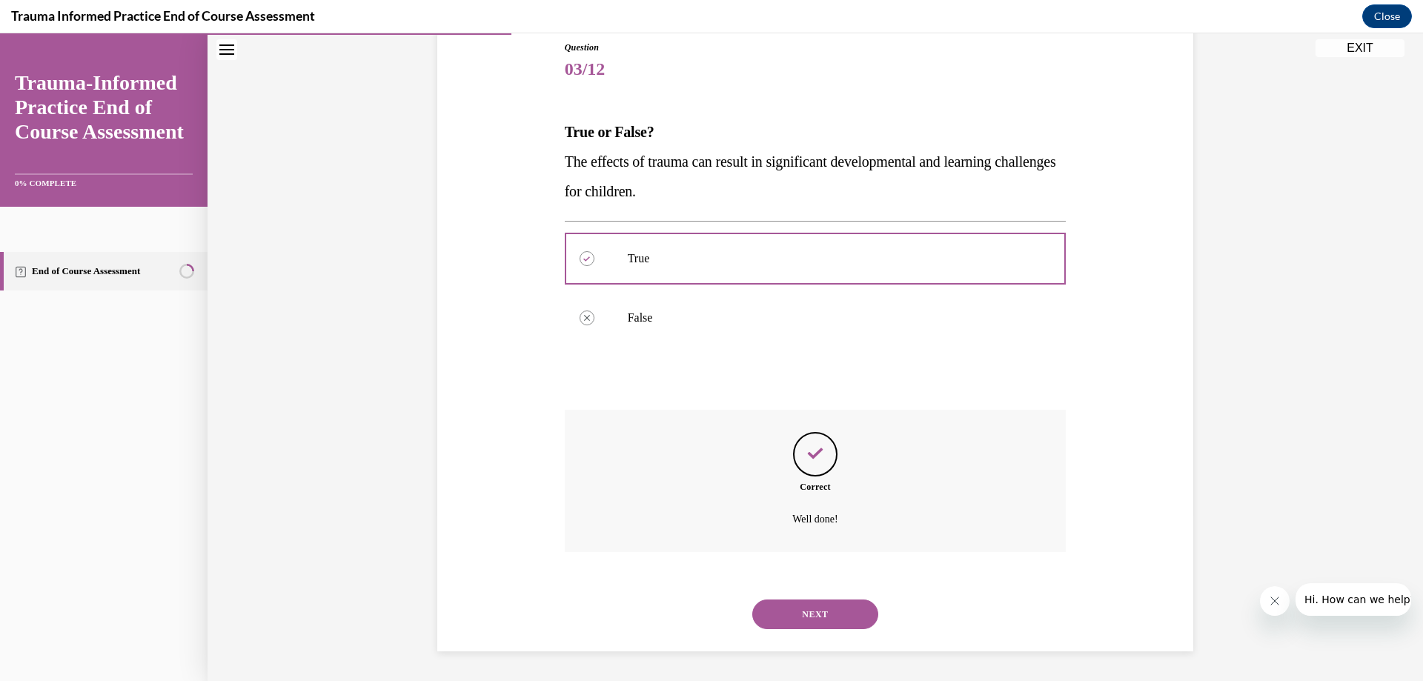
click at [780, 606] on button "NEXT" at bounding box center [816, 615] width 126 height 30
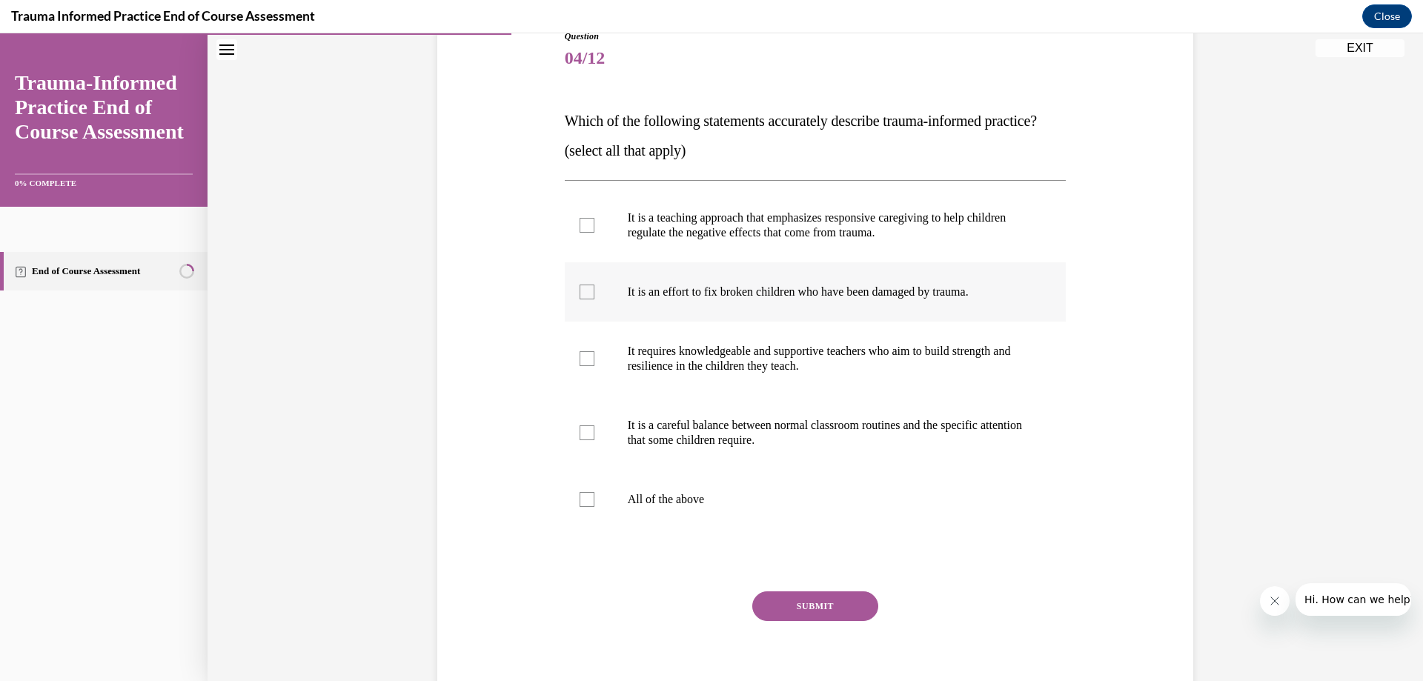
scroll to position [268, 0]
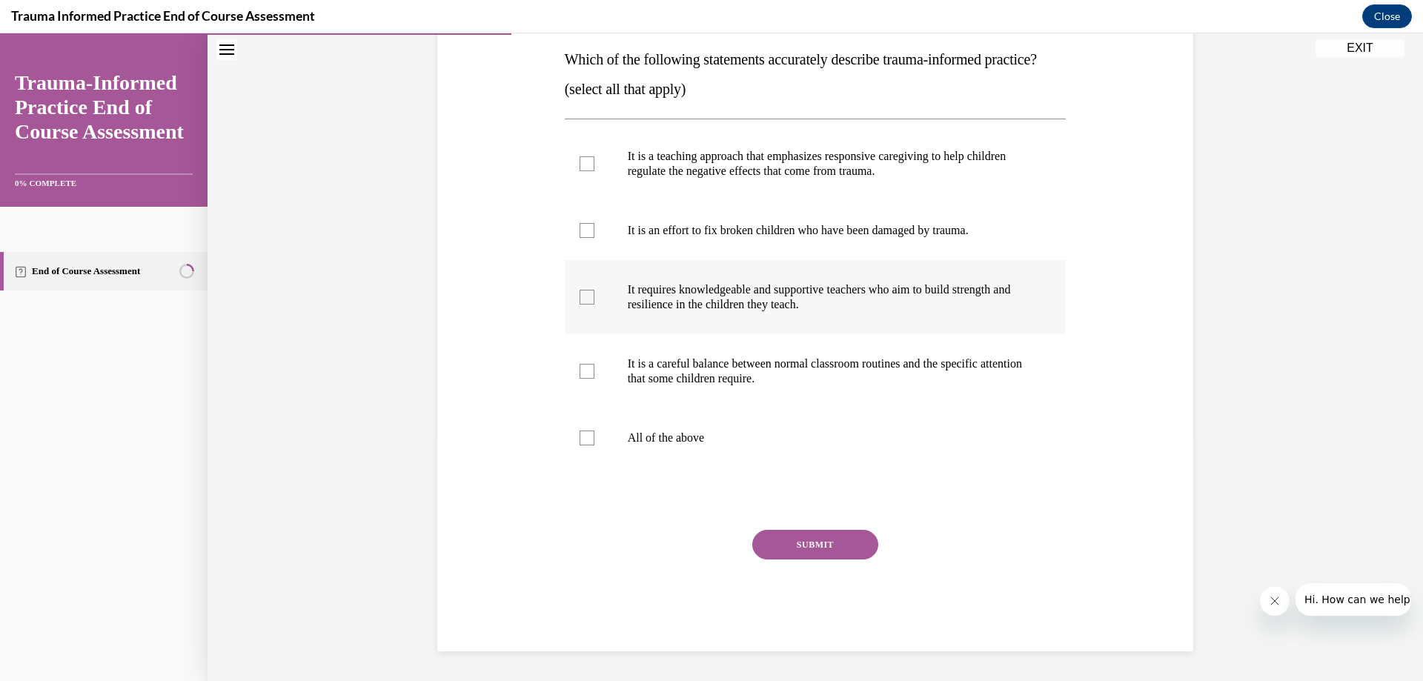
click at [586, 292] on div at bounding box center [587, 297] width 15 height 15
click at [586, 292] on input "It requires knowledgeable and supportive teachers who aim to build strength and…" at bounding box center [587, 297] width 15 height 15
checkbox input "true"
click at [581, 440] on div at bounding box center [587, 438] width 15 height 15
click at [581, 440] on input "All of the above" at bounding box center [587, 438] width 15 height 15
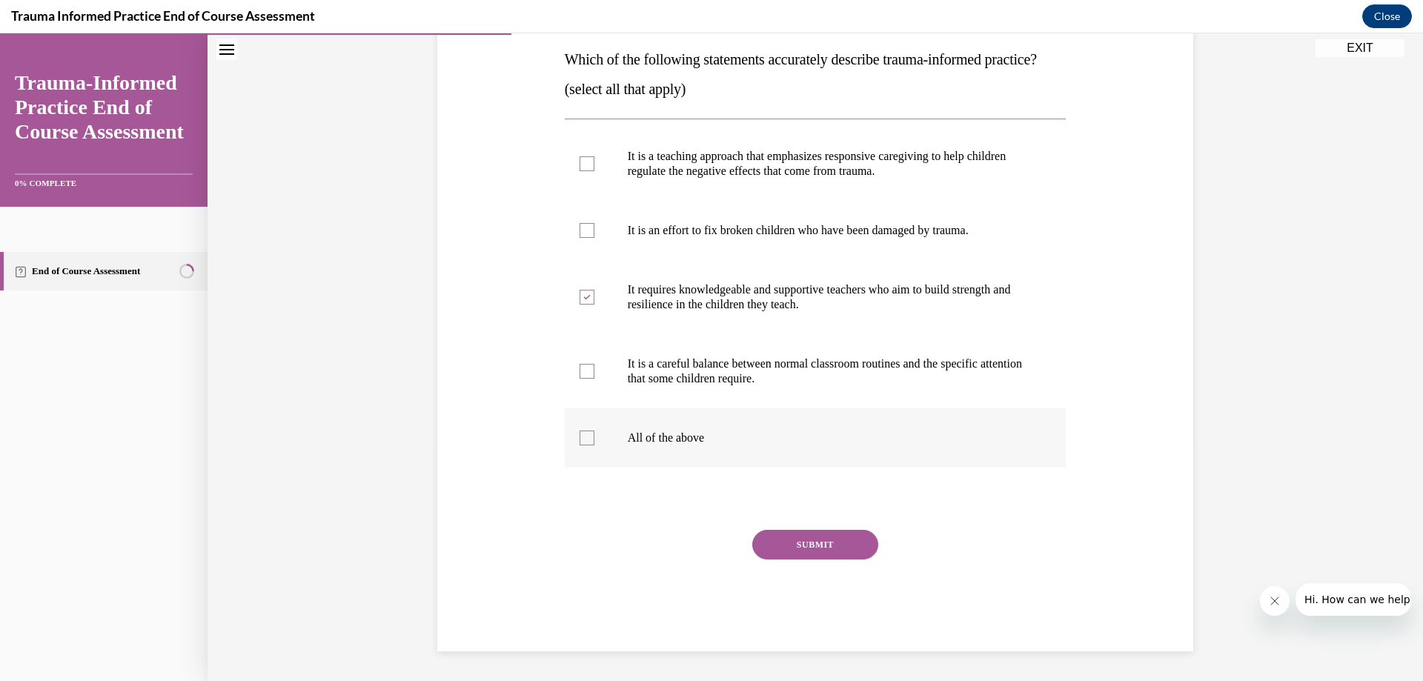
checkbox input "true"
click at [583, 299] on icon at bounding box center [586, 297] width 7 height 5
click at [581, 299] on input "It requires knowledgeable and supportive teachers who aim to build strength and…" at bounding box center [587, 297] width 15 height 15
checkbox input "false"
click at [782, 539] on button "SUBMIT" at bounding box center [816, 545] width 126 height 30
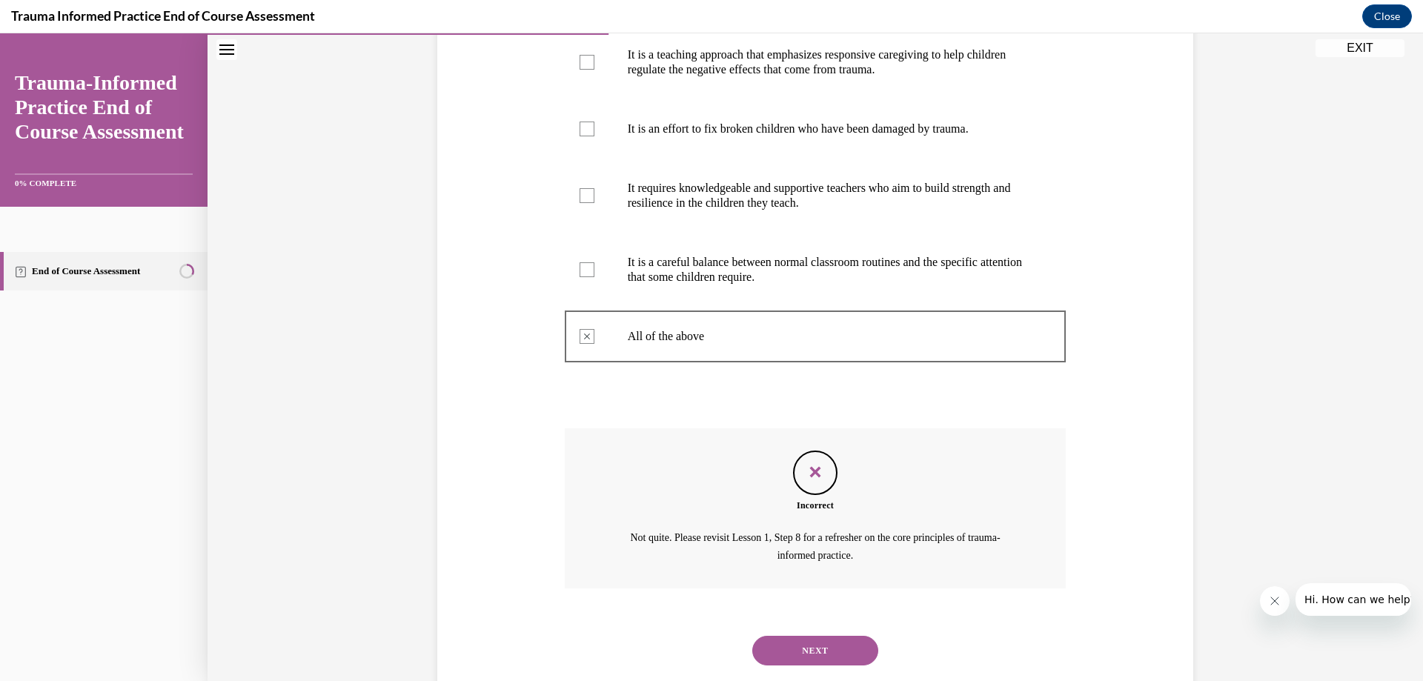
scroll to position [406, 0]
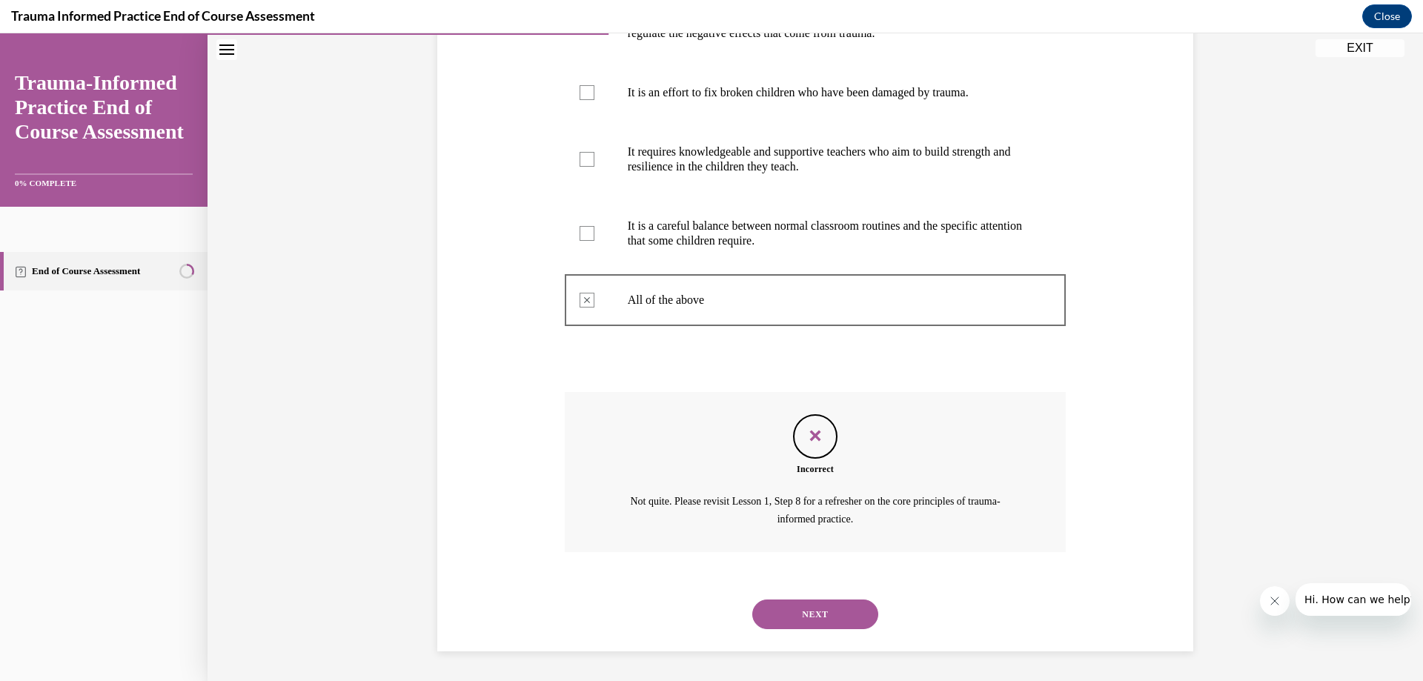
click at [829, 604] on button "NEXT" at bounding box center [816, 615] width 126 height 30
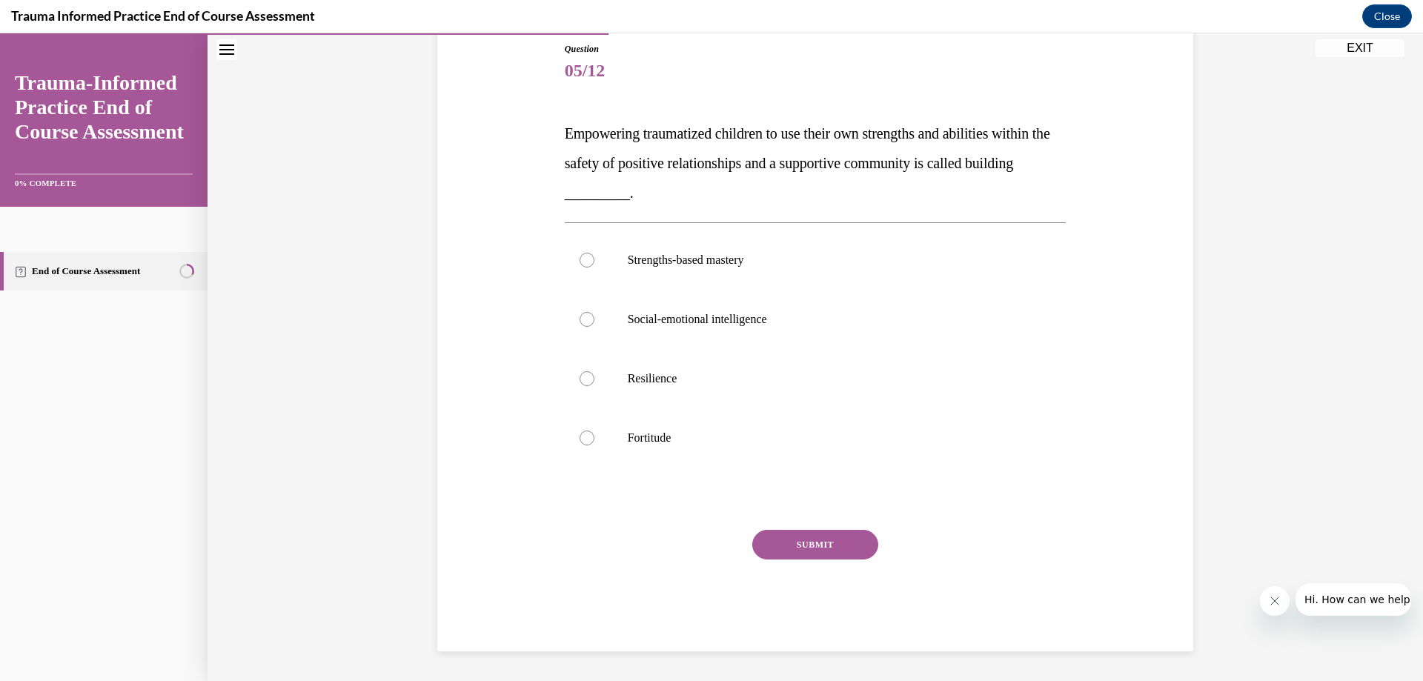
scroll to position [164, 0]
click at [580, 375] on div at bounding box center [587, 378] width 15 height 15
click at [580, 375] on input "Resilience" at bounding box center [587, 378] width 15 height 15
radio input "true"
click at [580, 317] on div at bounding box center [587, 319] width 15 height 15
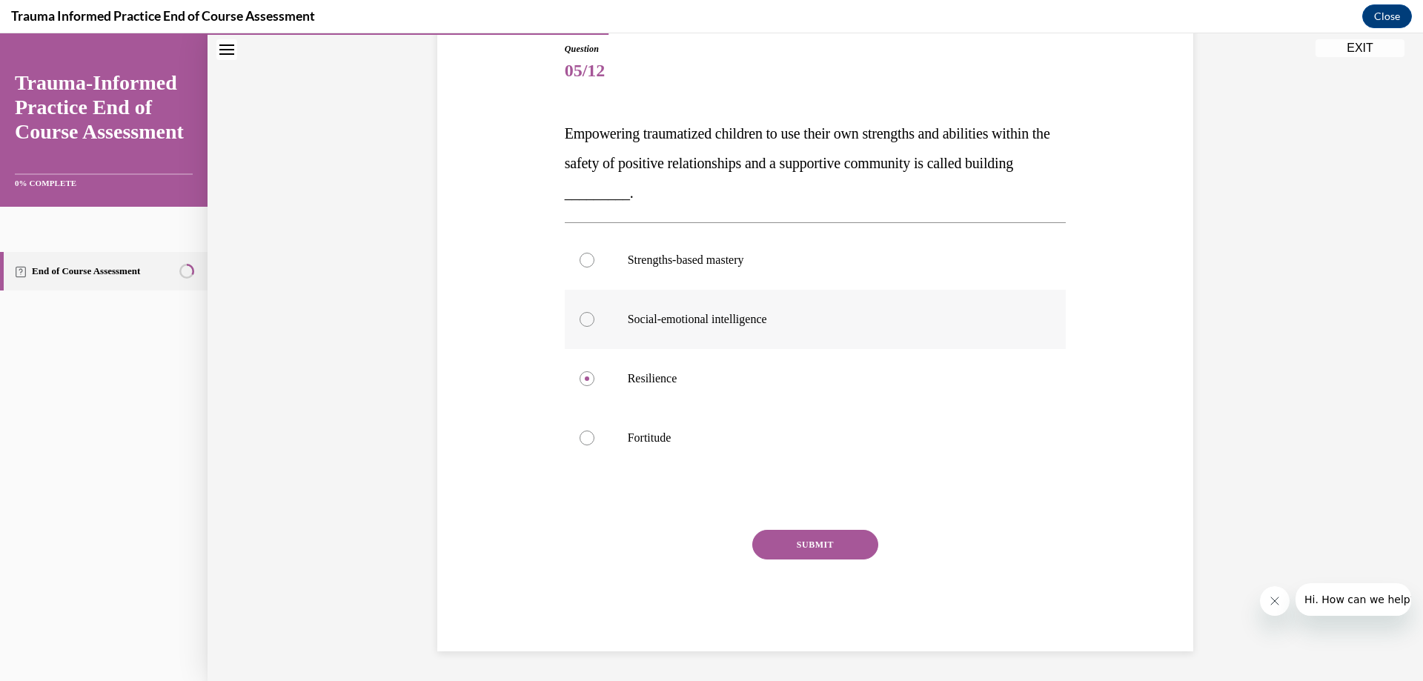
click at [580, 317] on input "Social-emotional intelligence" at bounding box center [587, 319] width 15 height 15
radio input "true"
click at [794, 546] on button "SUBMIT" at bounding box center [816, 545] width 126 height 30
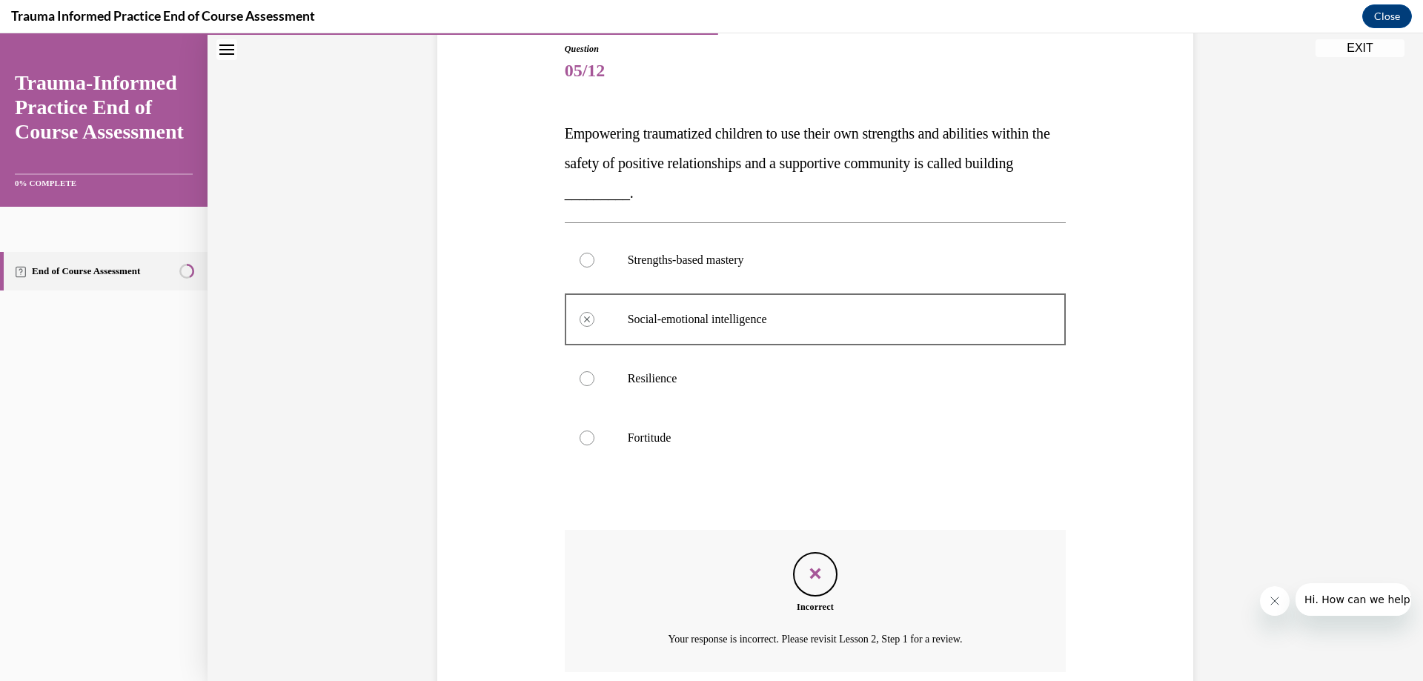
scroll to position [284, 0]
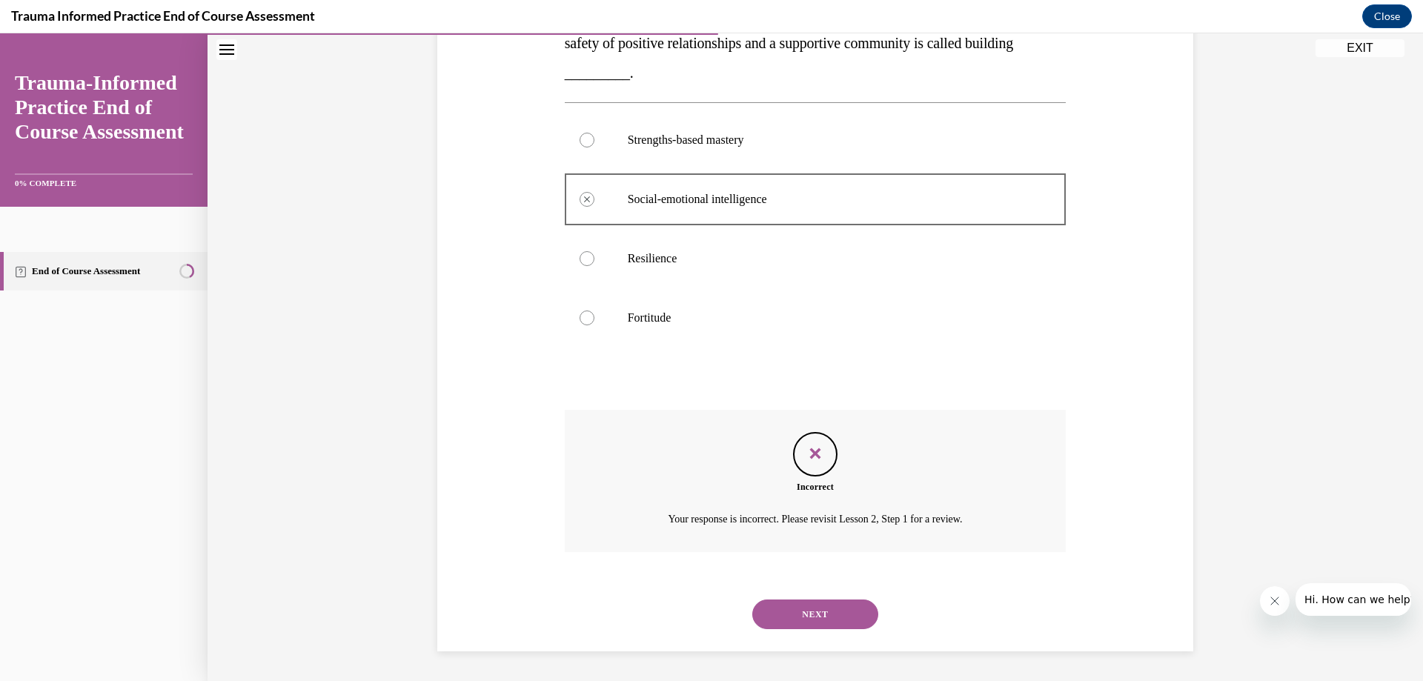
click at [827, 606] on button "NEXT" at bounding box center [816, 615] width 126 height 30
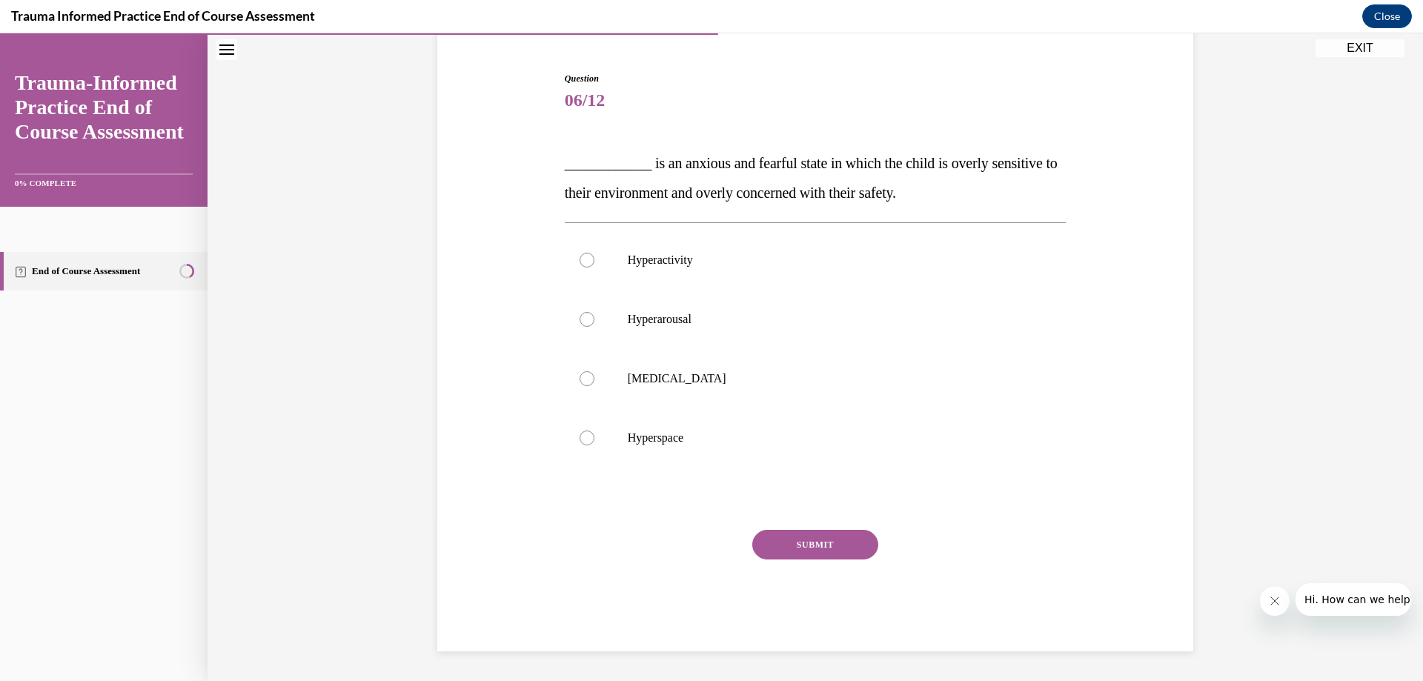
scroll to position [134, 0]
click at [581, 317] on div at bounding box center [587, 319] width 15 height 15
click at [581, 317] on input "Hyperarousal" at bounding box center [587, 319] width 15 height 15
radio input "true"
click at [811, 545] on button "SUBMIT" at bounding box center [816, 545] width 126 height 30
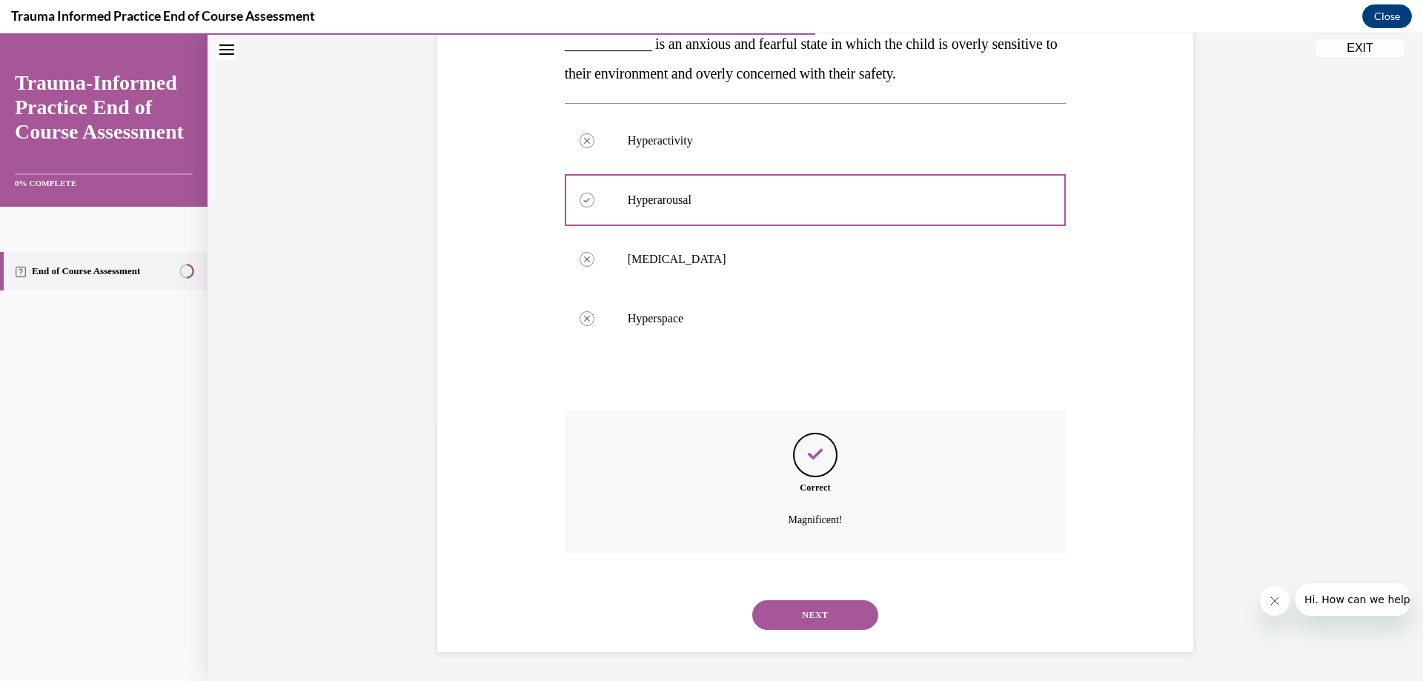
scroll to position [254, 0]
click at [807, 605] on button "NEXT" at bounding box center [816, 615] width 126 height 30
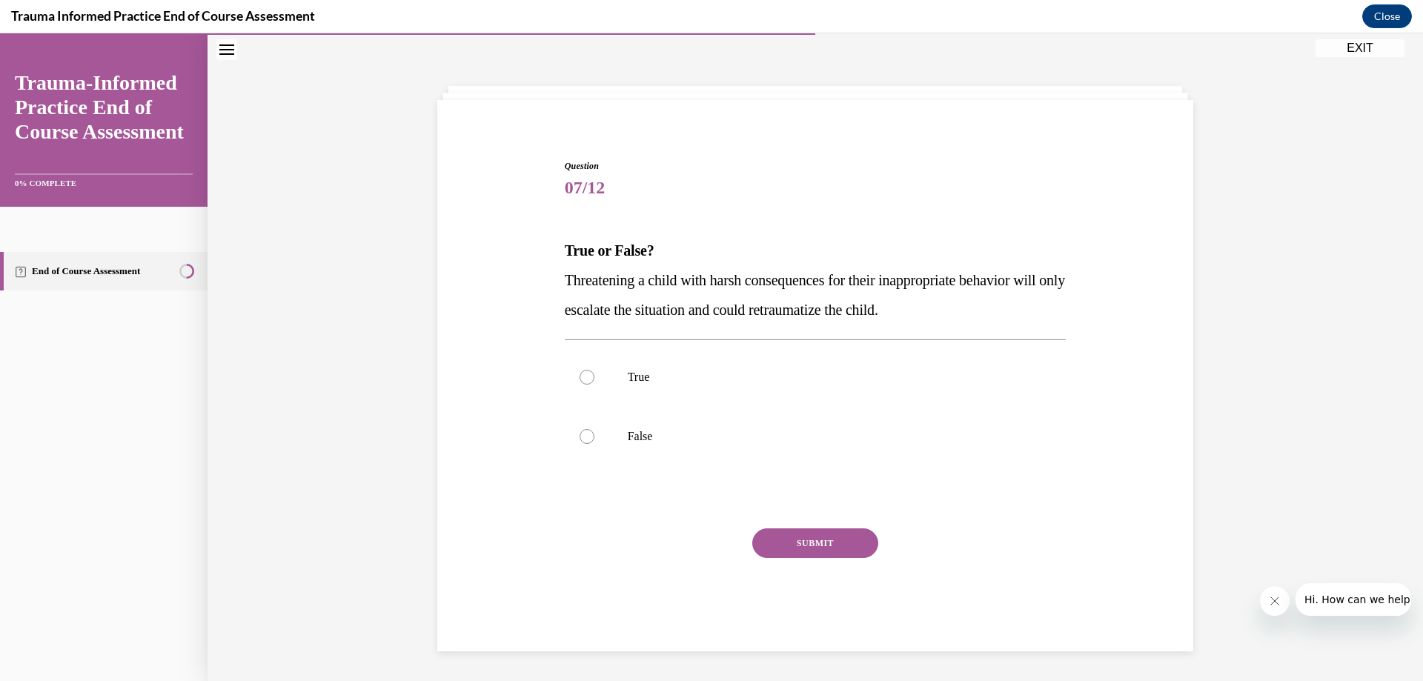
scroll to position [47, 0]
click at [580, 374] on div at bounding box center [587, 377] width 15 height 15
click at [580, 374] on input "True" at bounding box center [587, 377] width 15 height 15
radio input "true"
click at [790, 547] on button "SUBMIT" at bounding box center [816, 544] width 126 height 30
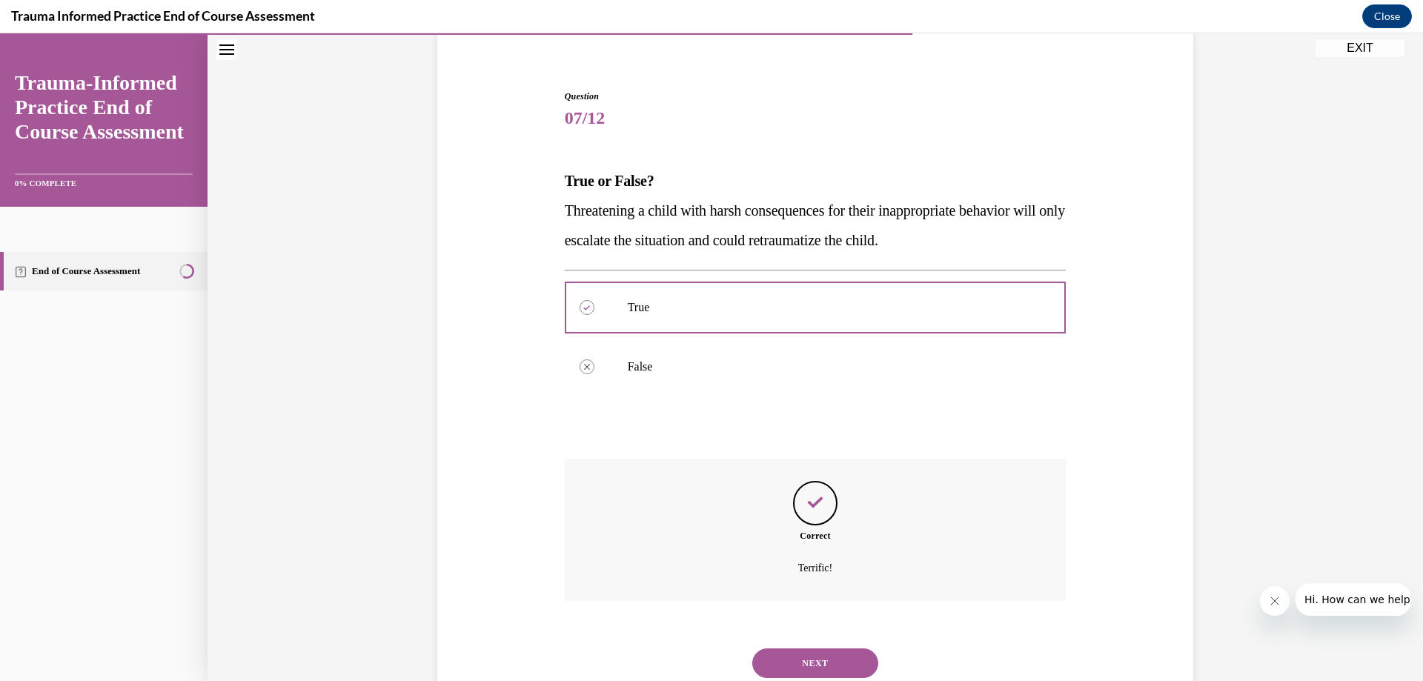
scroll to position [165, 0]
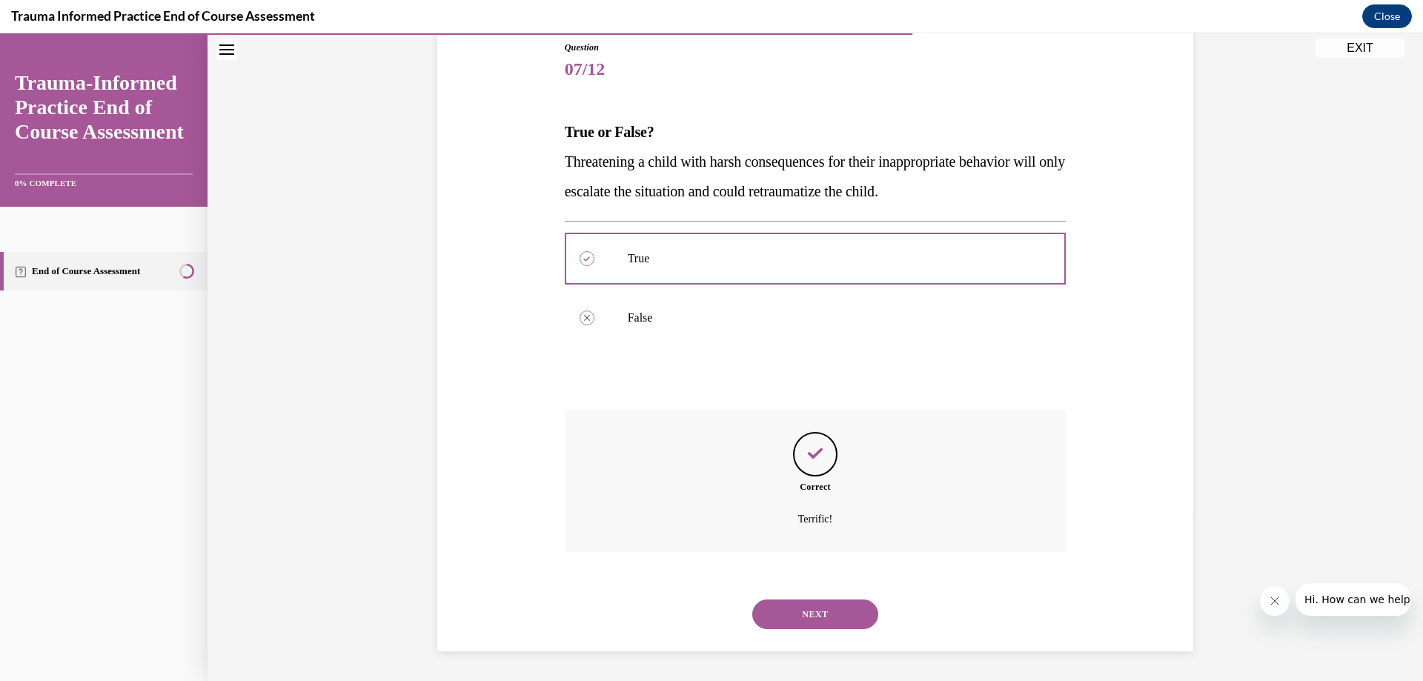
click at [833, 609] on button "NEXT" at bounding box center [816, 615] width 126 height 30
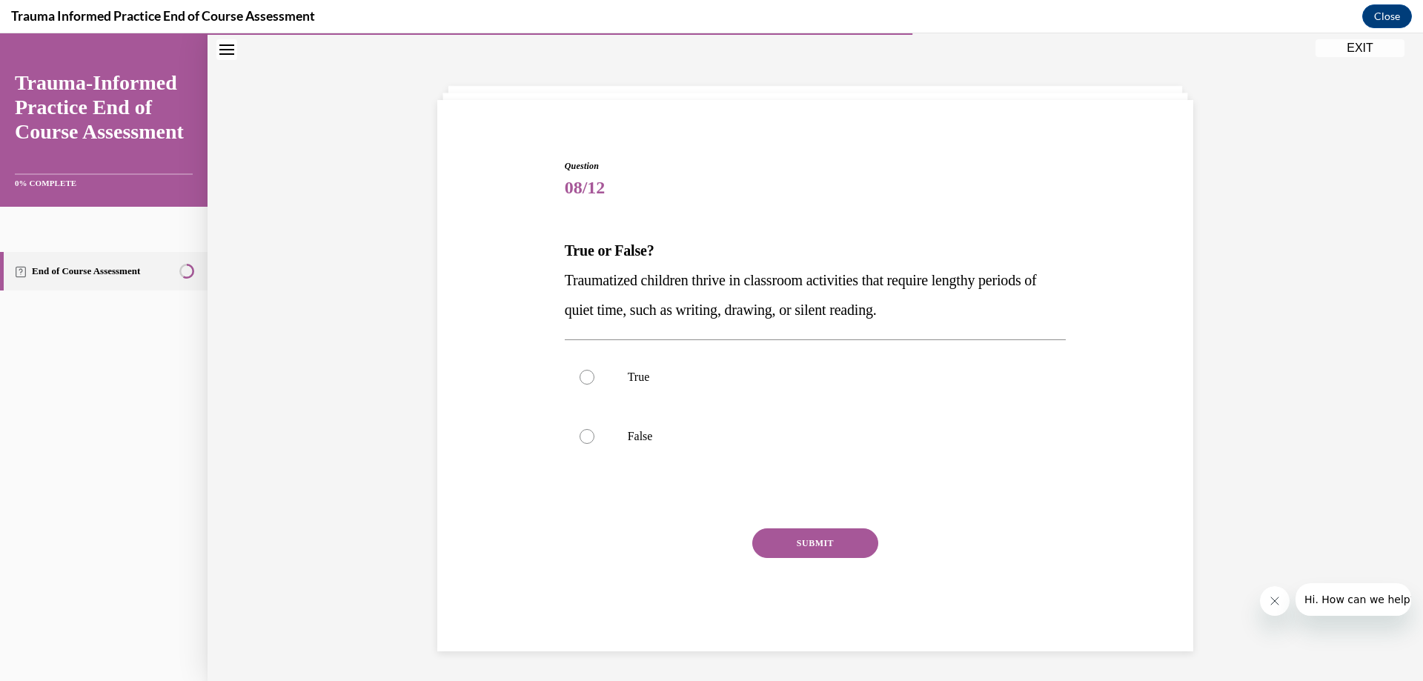
scroll to position [47, 0]
click at [583, 437] on div at bounding box center [587, 436] width 15 height 15
click at [583, 437] on input "False" at bounding box center [587, 436] width 15 height 15
radio input "true"
click at [834, 549] on button "SUBMIT" at bounding box center [816, 544] width 126 height 30
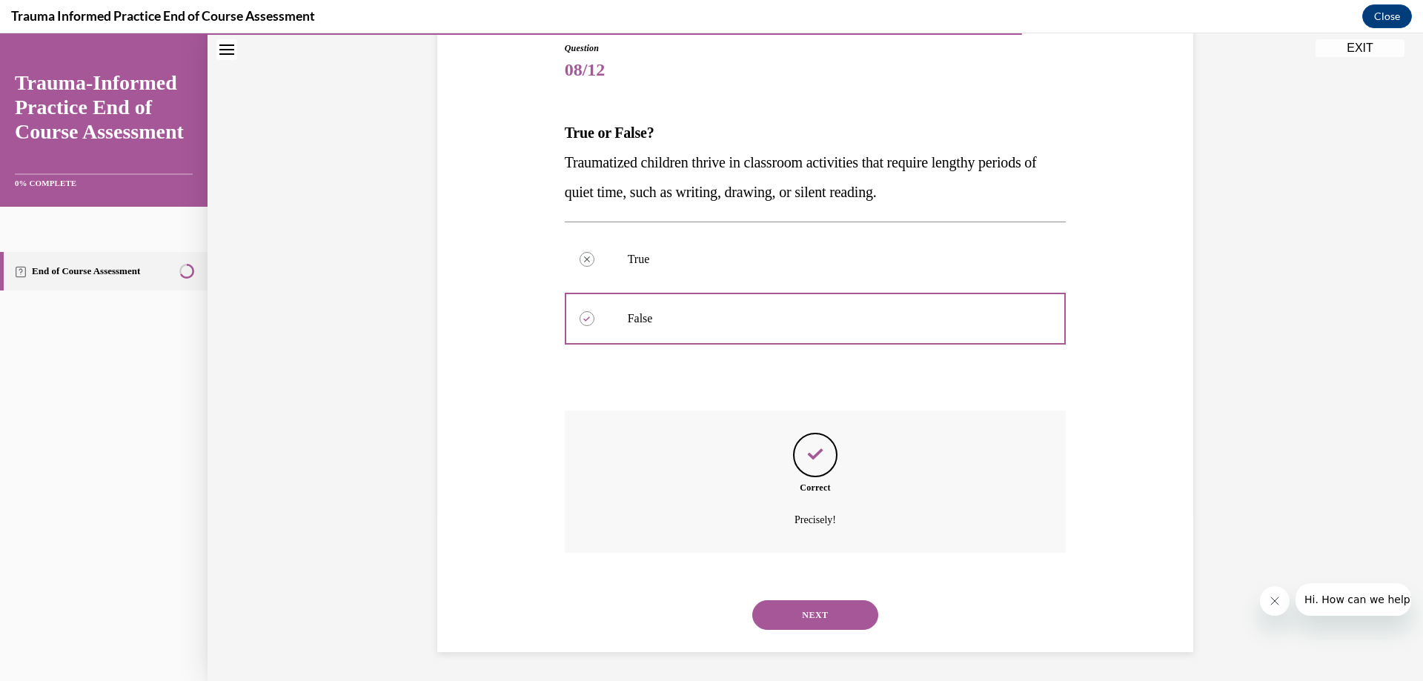
scroll to position [165, 0]
click at [796, 620] on button "NEXT" at bounding box center [816, 615] width 126 height 30
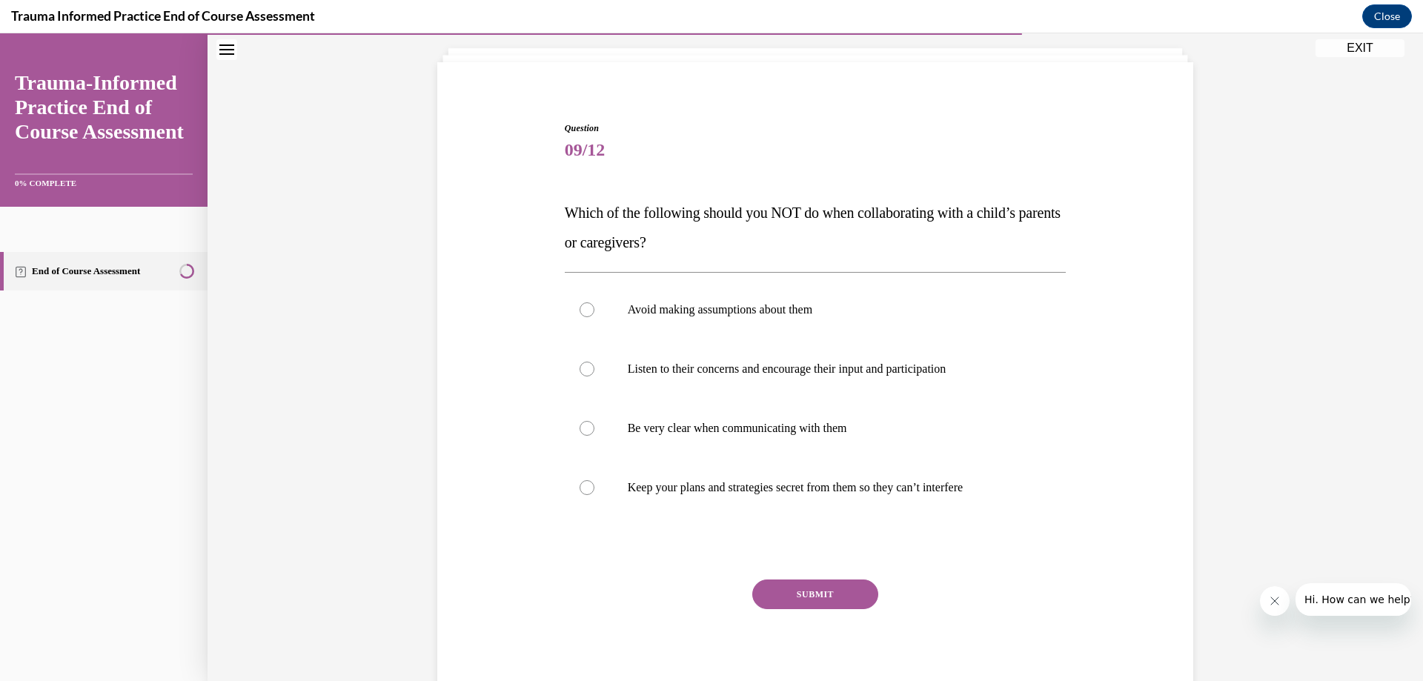
scroll to position [121, 0]
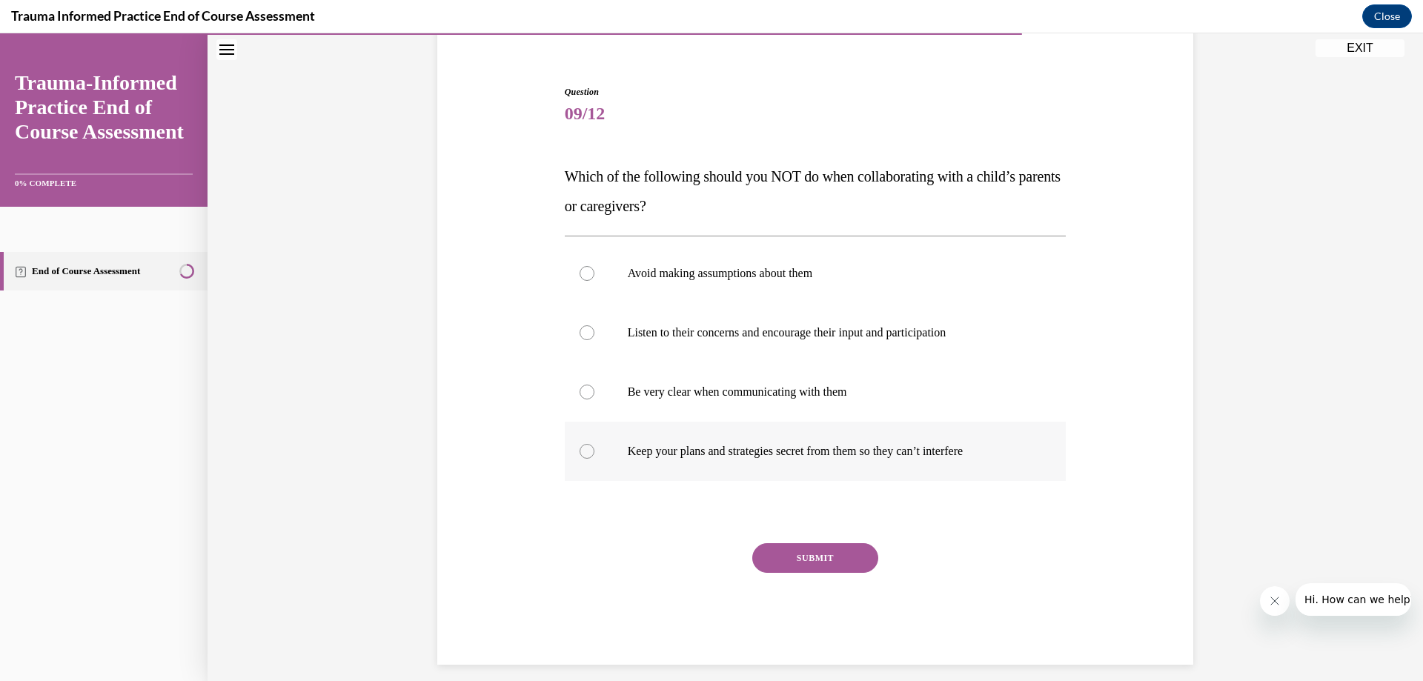
click at [582, 453] on div at bounding box center [587, 451] width 15 height 15
click at [582, 453] on input "Keep your plans and strategies secret from them so they can’t interfere" at bounding box center [587, 451] width 15 height 15
radio input "true"
click at [804, 551] on button "SUBMIT" at bounding box center [816, 558] width 126 height 30
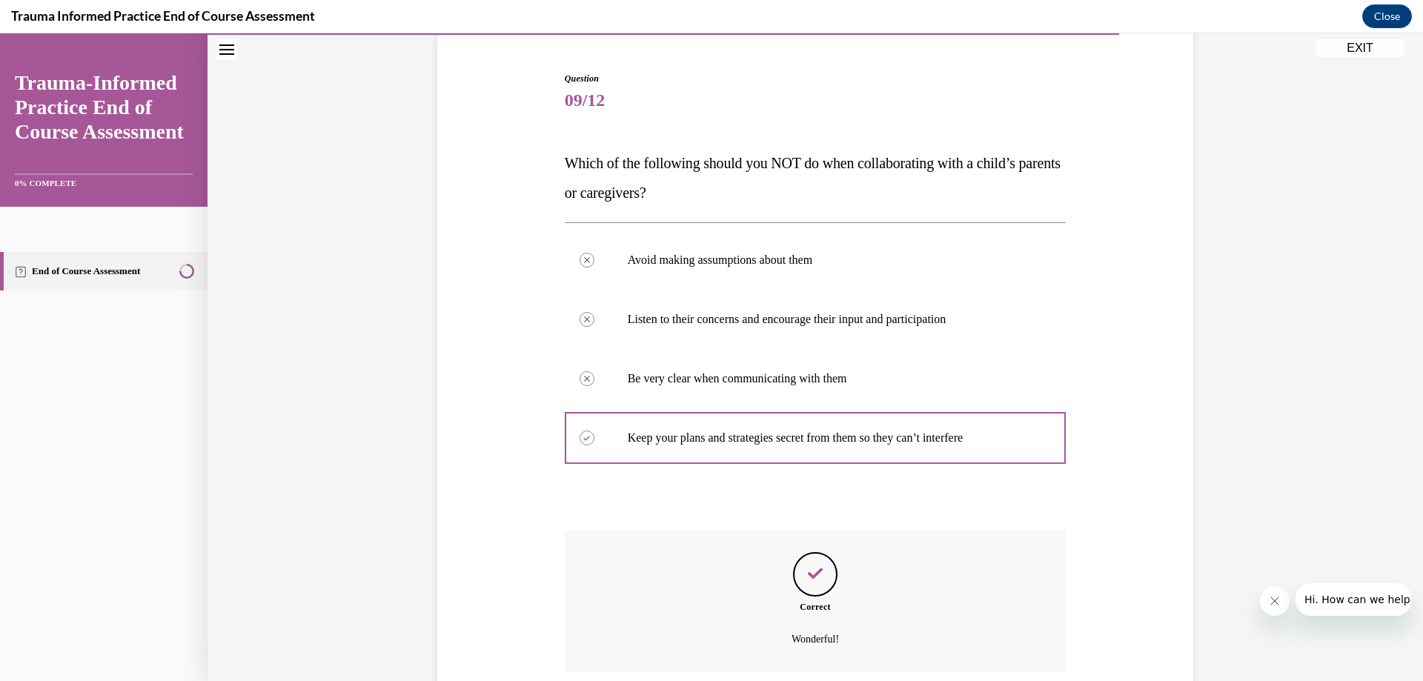
scroll to position [254, 0]
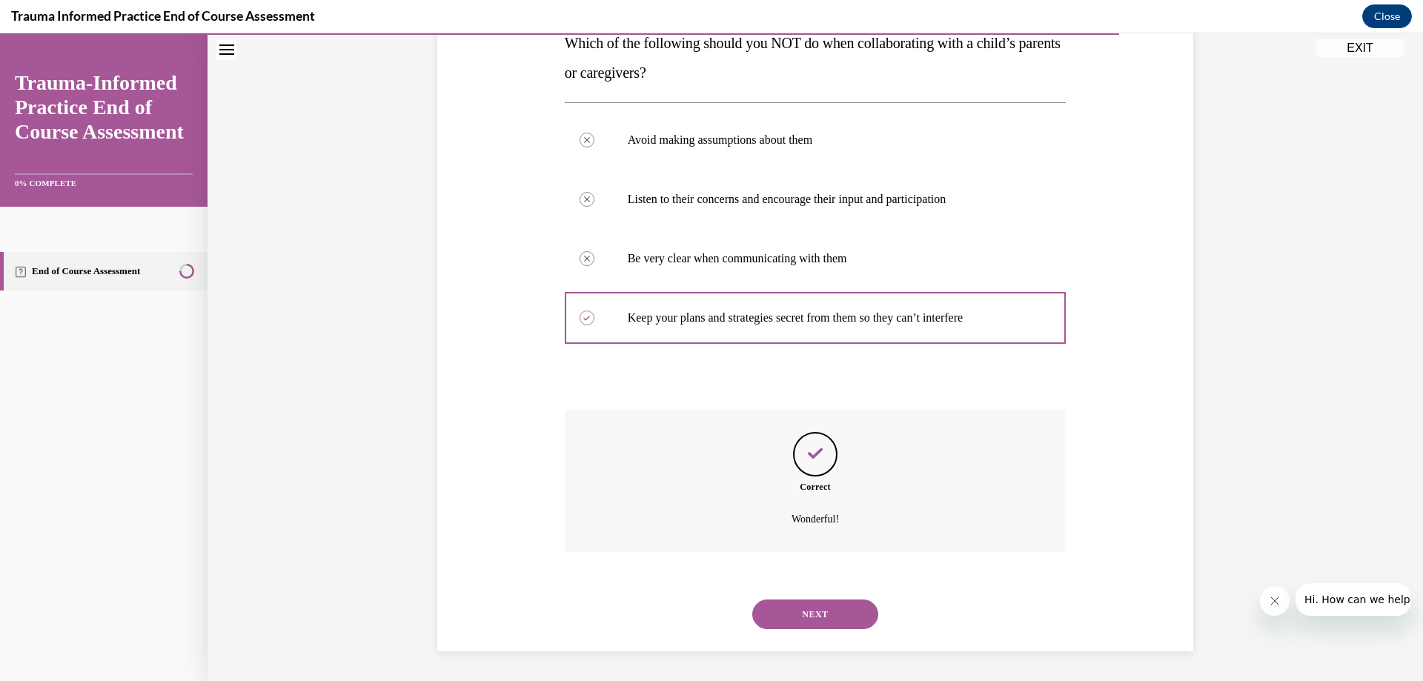
click at [844, 612] on button "NEXT" at bounding box center [816, 615] width 126 height 30
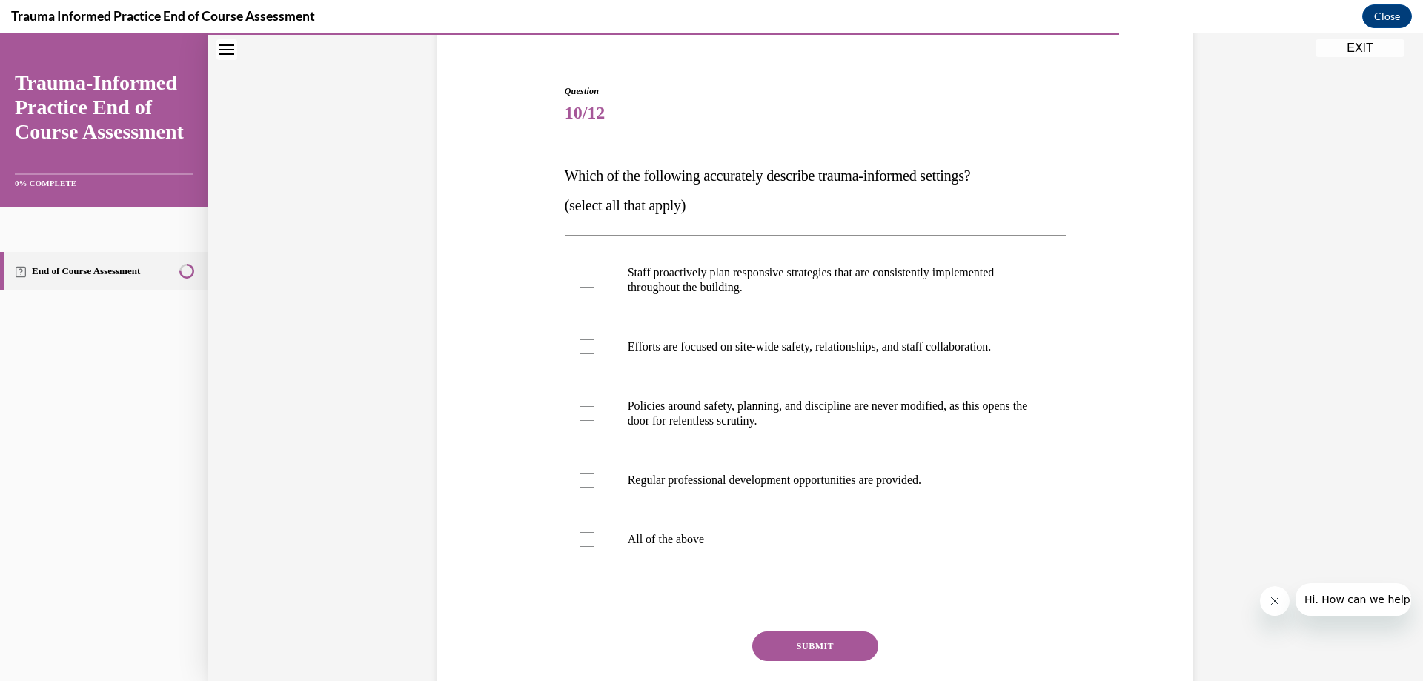
scroll to position [148, 0]
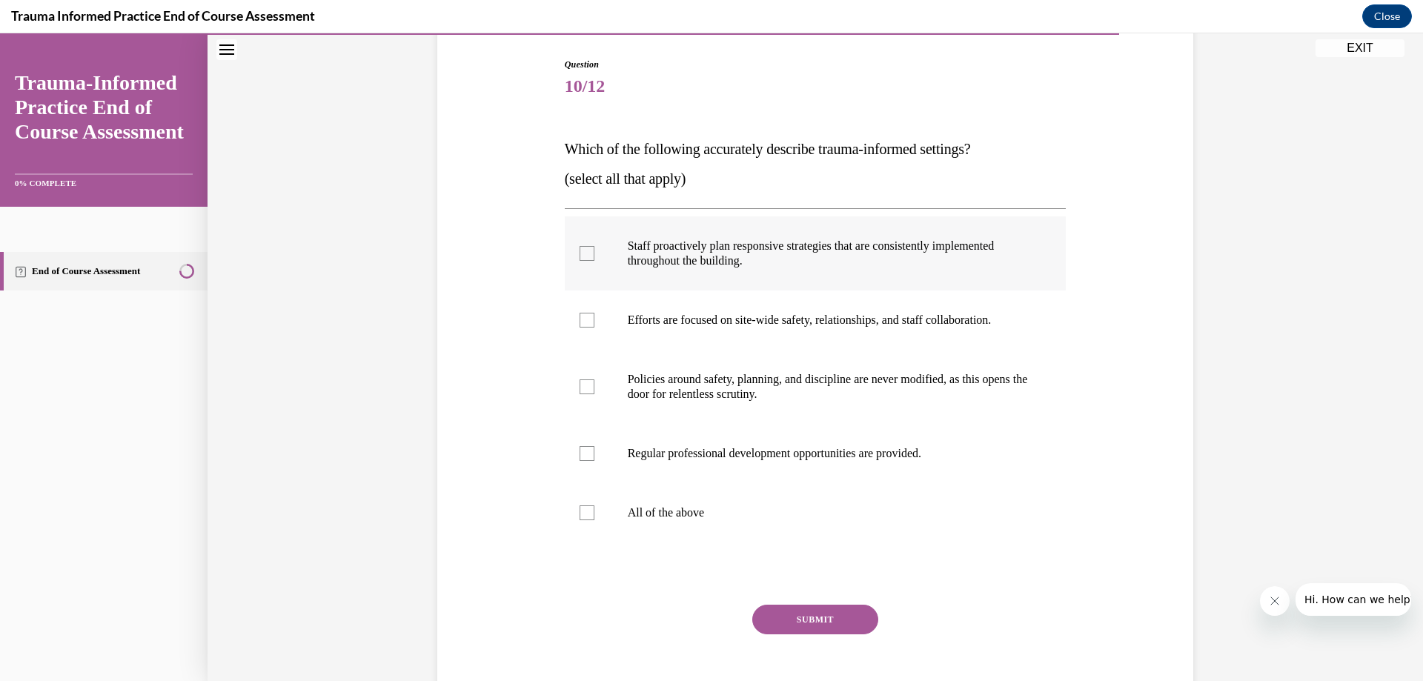
click at [586, 249] on div at bounding box center [587, 253] width 15 height 15
click at [586, 249] on input "Staff proactively plan responsive strategies that are consistently implemented …" at bounding box center [587, 253] width 15 height 15
checkbox input "true"
click at [798, 598] on div "Question 10/12 Which of the following accurately describe trauma-informed setti…" at bounding box center [816, 392] width 502 height 669
click at [583, 320] on div at bounding box center [587, 320] width 15 height 15
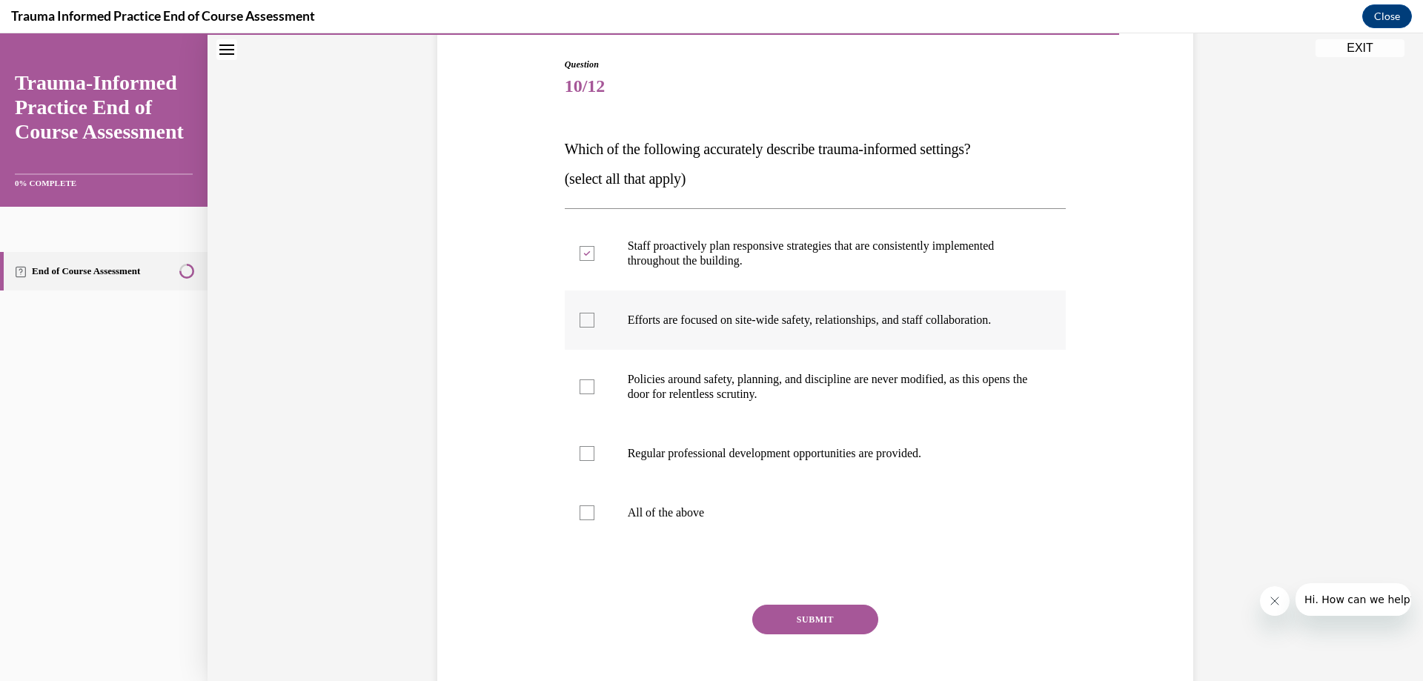
click at [583, 320] on input "Efforts are focused on site-wide safety, relationships, and staff collaboration." at bounding box center [587, 320] width 15 height 15
checkbox input "true"
click at [585, 455] on div at bounding box center [587, 453] width 15 height 15
click at [585, 455] on input "Regular professional development opportunities are provided." at bounding box center [587, 453] width 15 height 15
checkbox input "true"
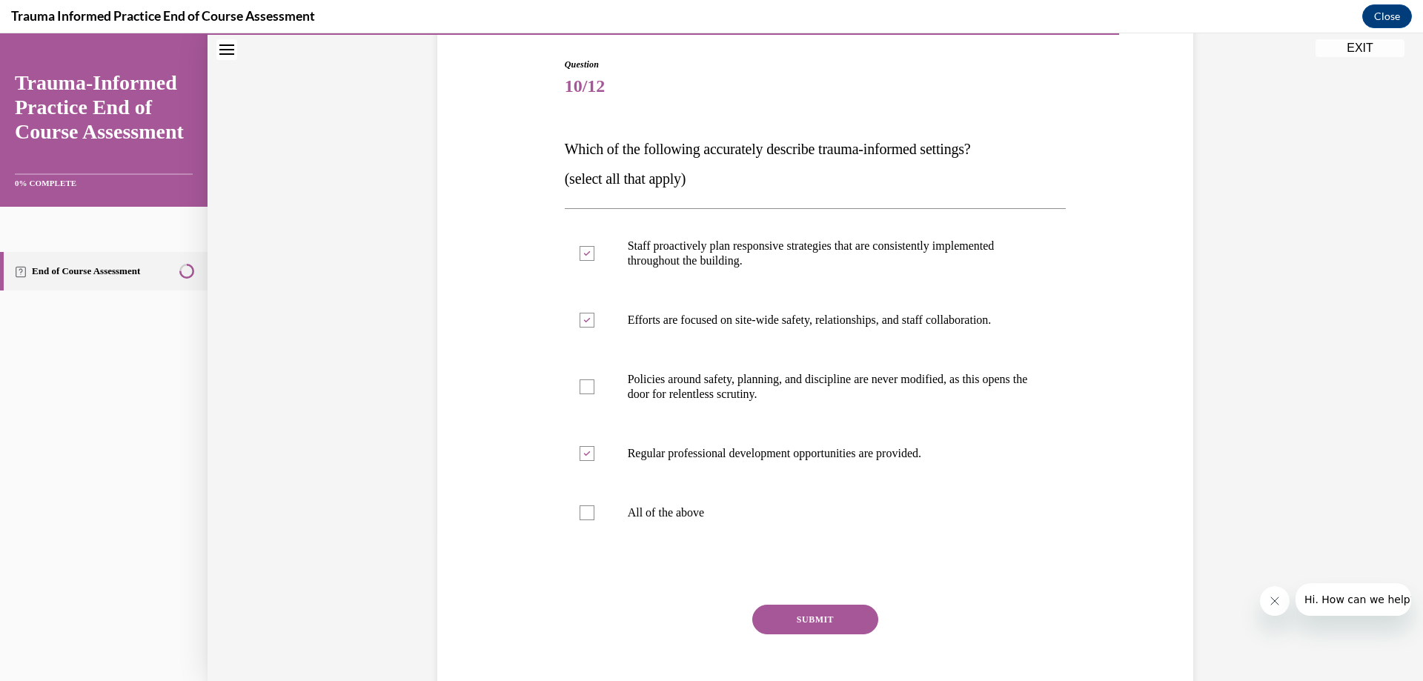
click at [809, 607] on button "SUBMIT" at bounding box center [816, 620] width 126 height 30
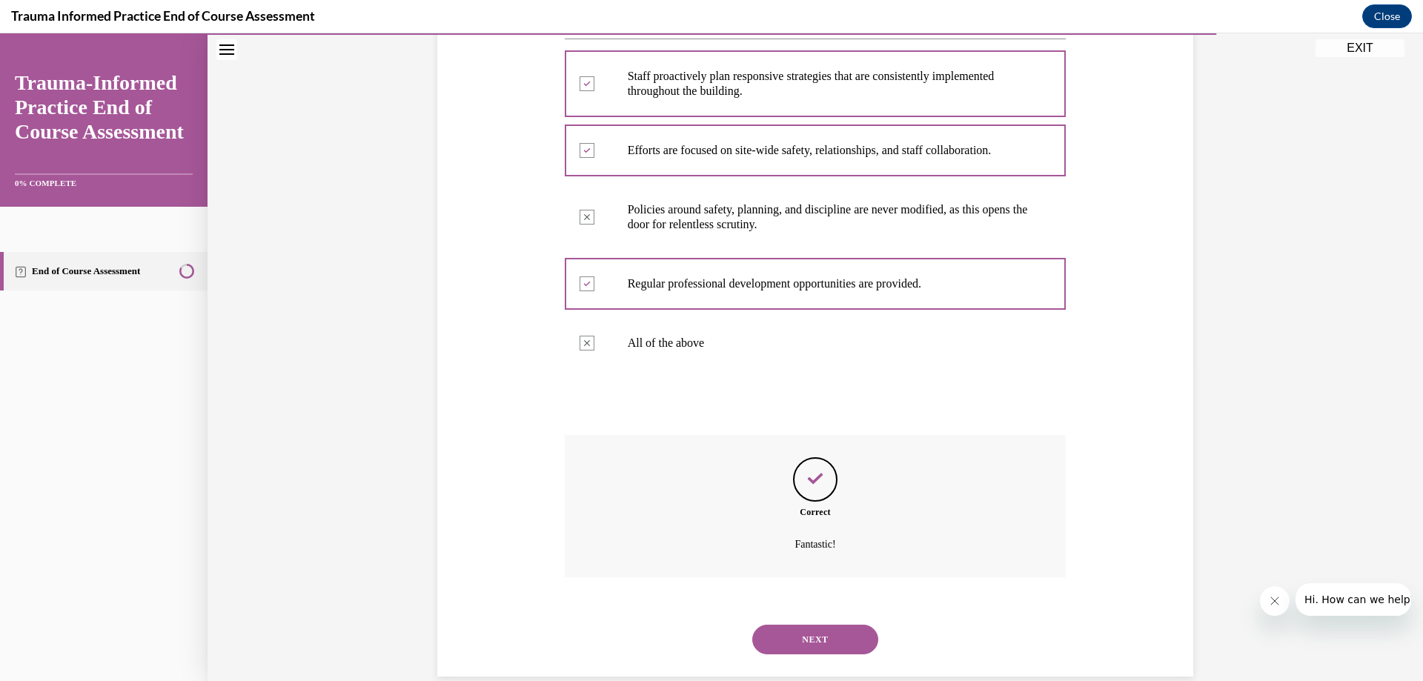
scroll to position [343, 0]
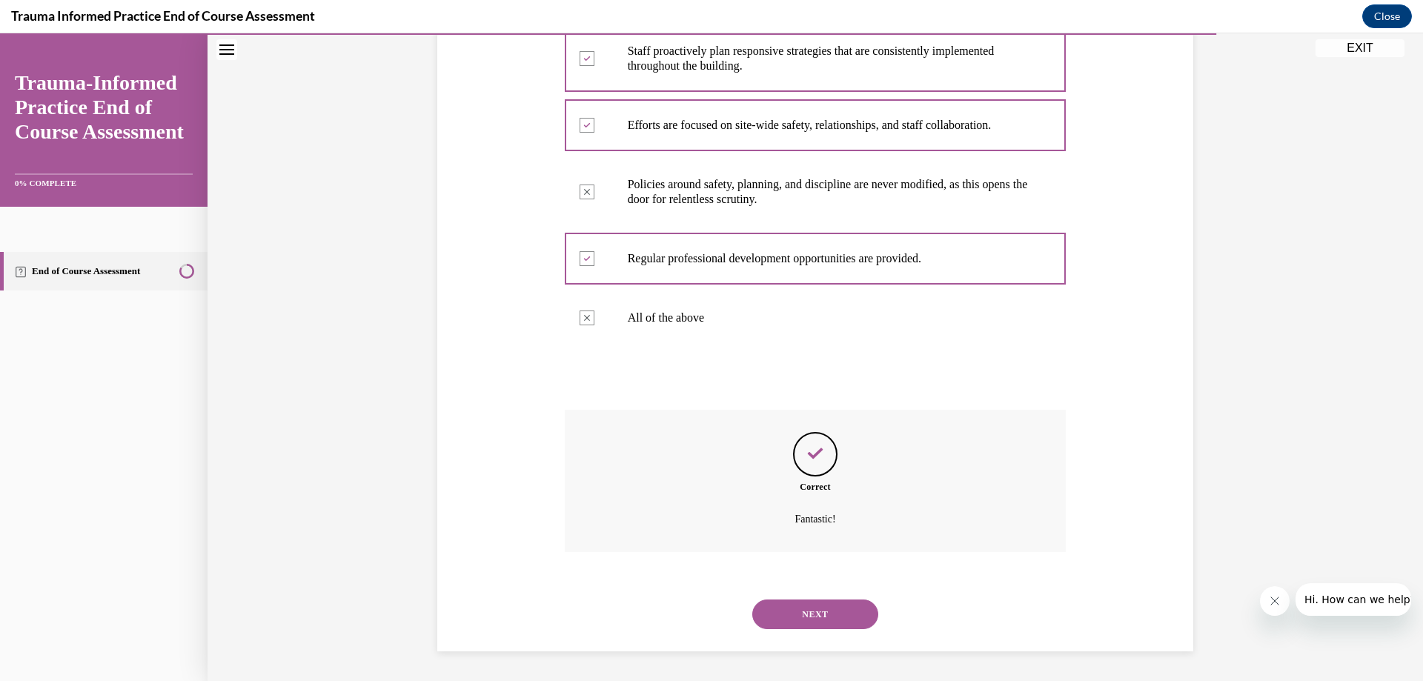
click at [813, 626] on button "NEXT" at bounding box center [816, 615] width 126 height 30
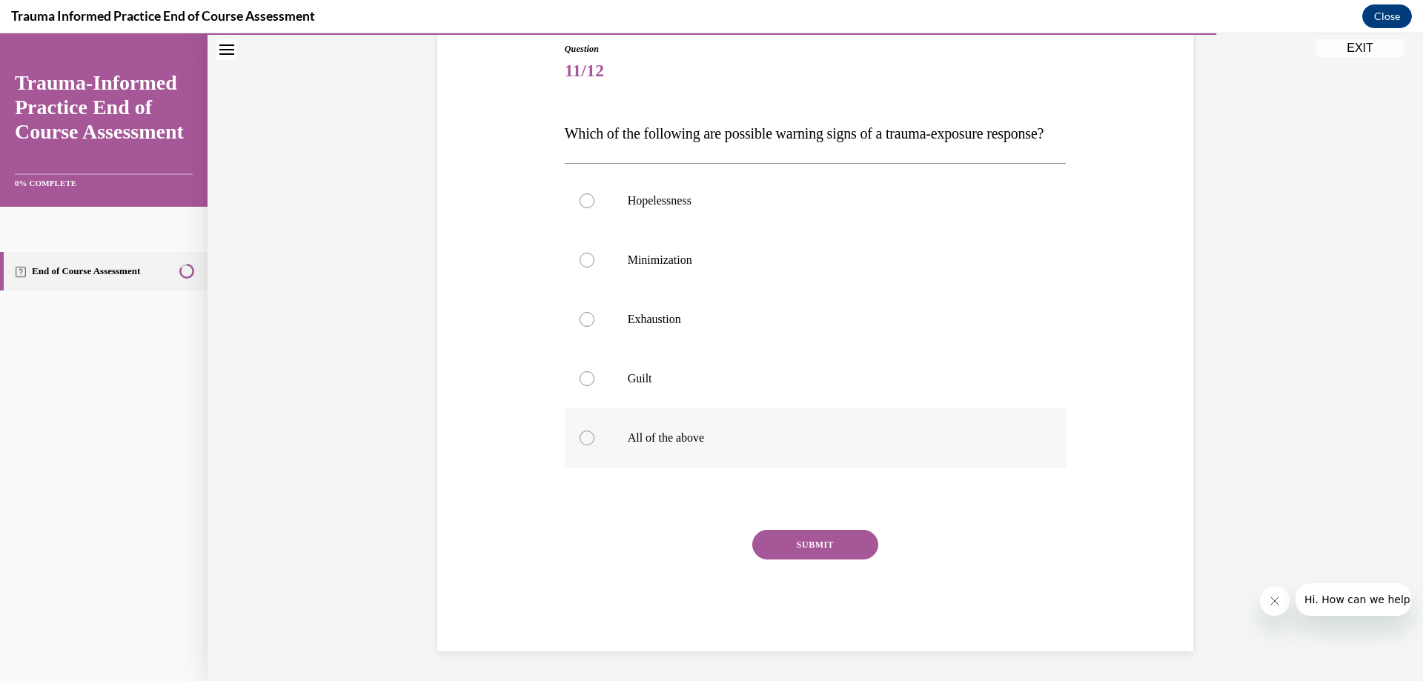
click at [581, 446] on div at bounding box center [587, 438] width 15 height 15
click at [581, 446] on input "All of the above" at bounding box center [587, 438] width 15 height 15
radio input "true"
click at [783, 560] on button "SUBMIT" at bounding box center [816, 545] width 126 height 30
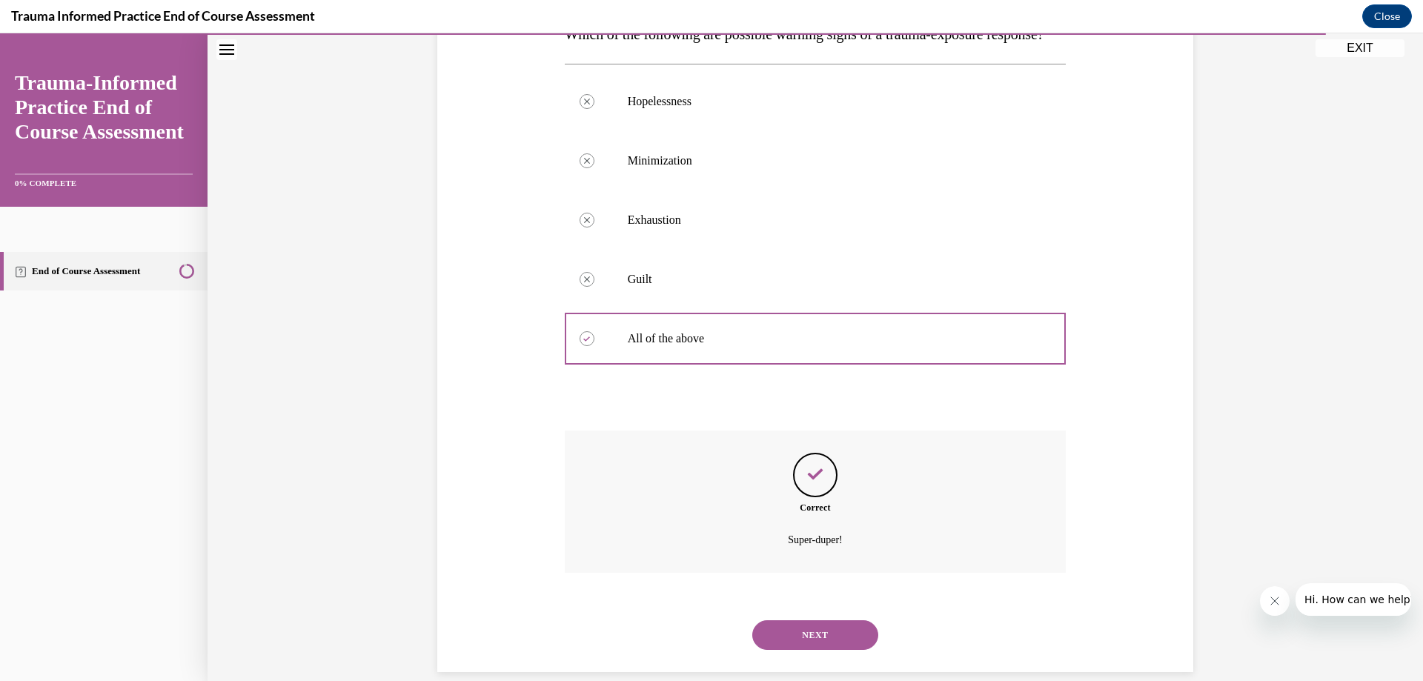
scroll to position [314, 0]
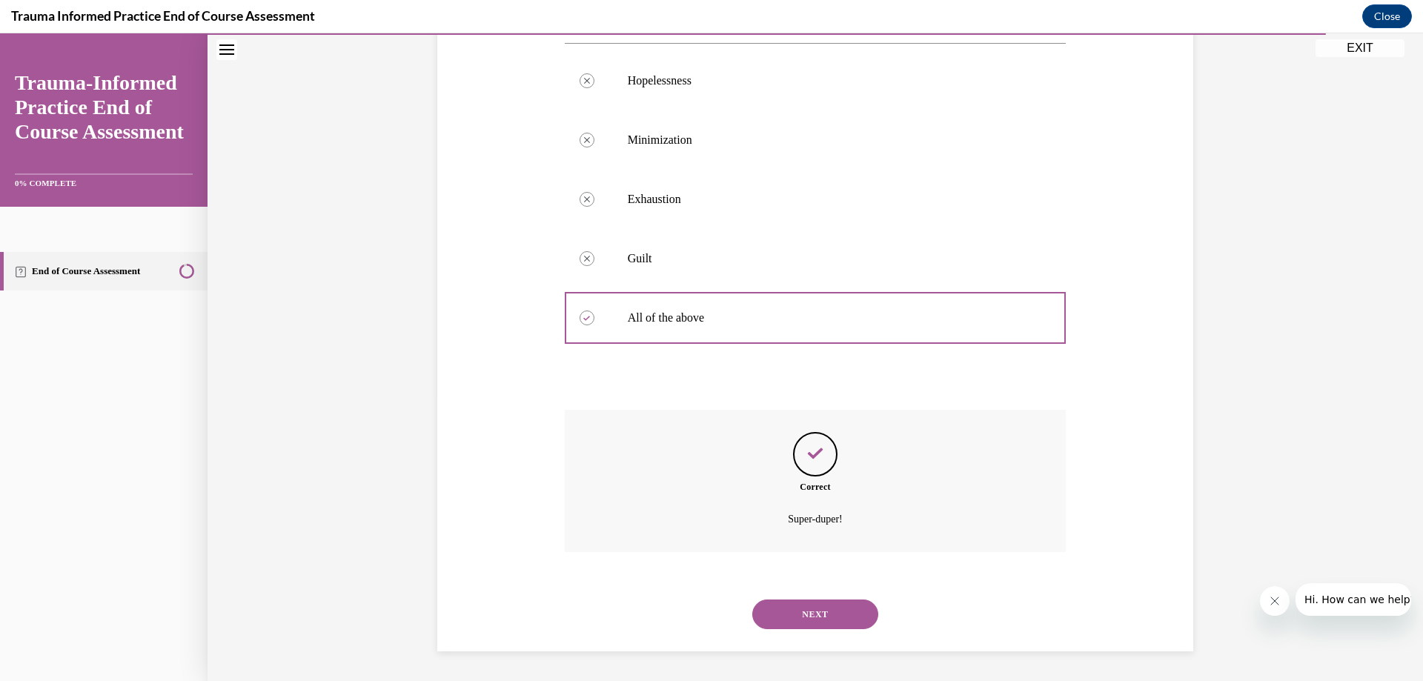
click at [816, 610] on button "NEXT" at bounding box center [816, 615] width 126 height 30
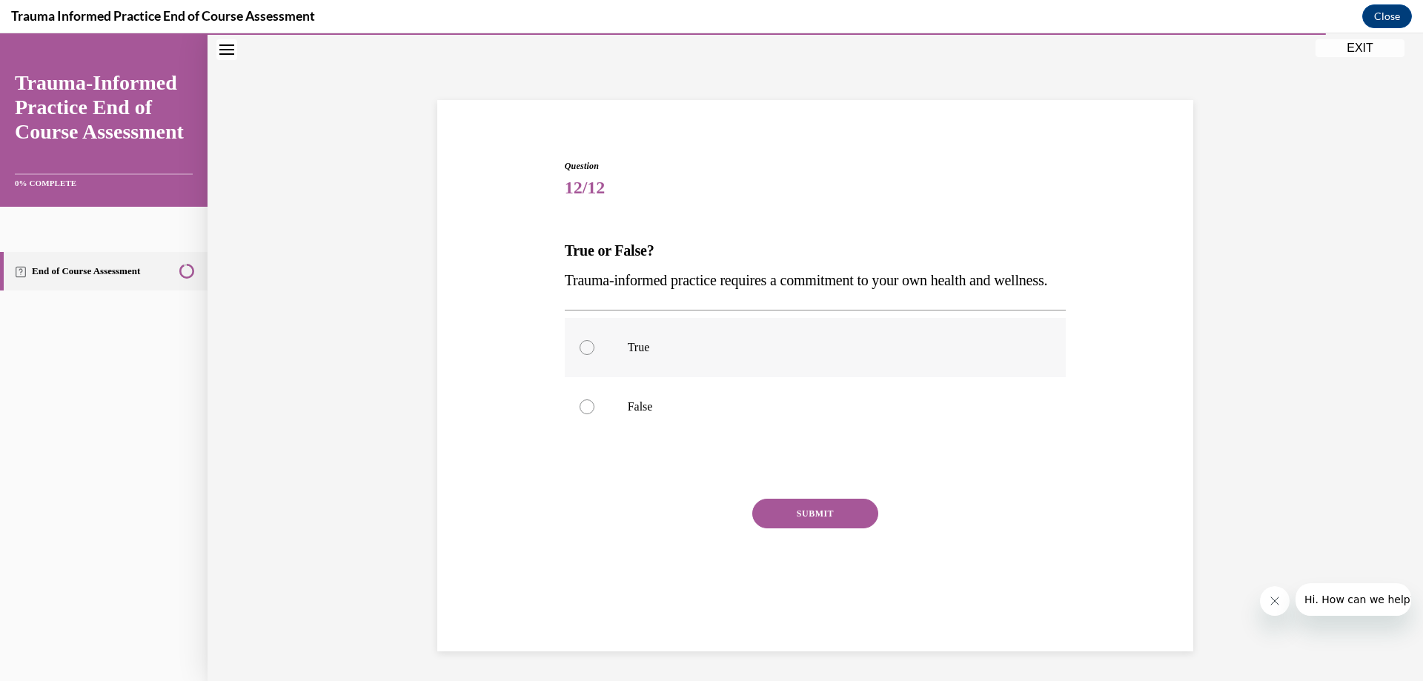
click at [583, 355] on div at bounding box center [587, 347] width 15 height 15
click at [583, 355] on input "True" at bounding box center [587, 347] width 15 height 15
radio input "true"
click at [778, 529] on button "SUBMIT" at bounding box center [816, 514] width 126 height 30
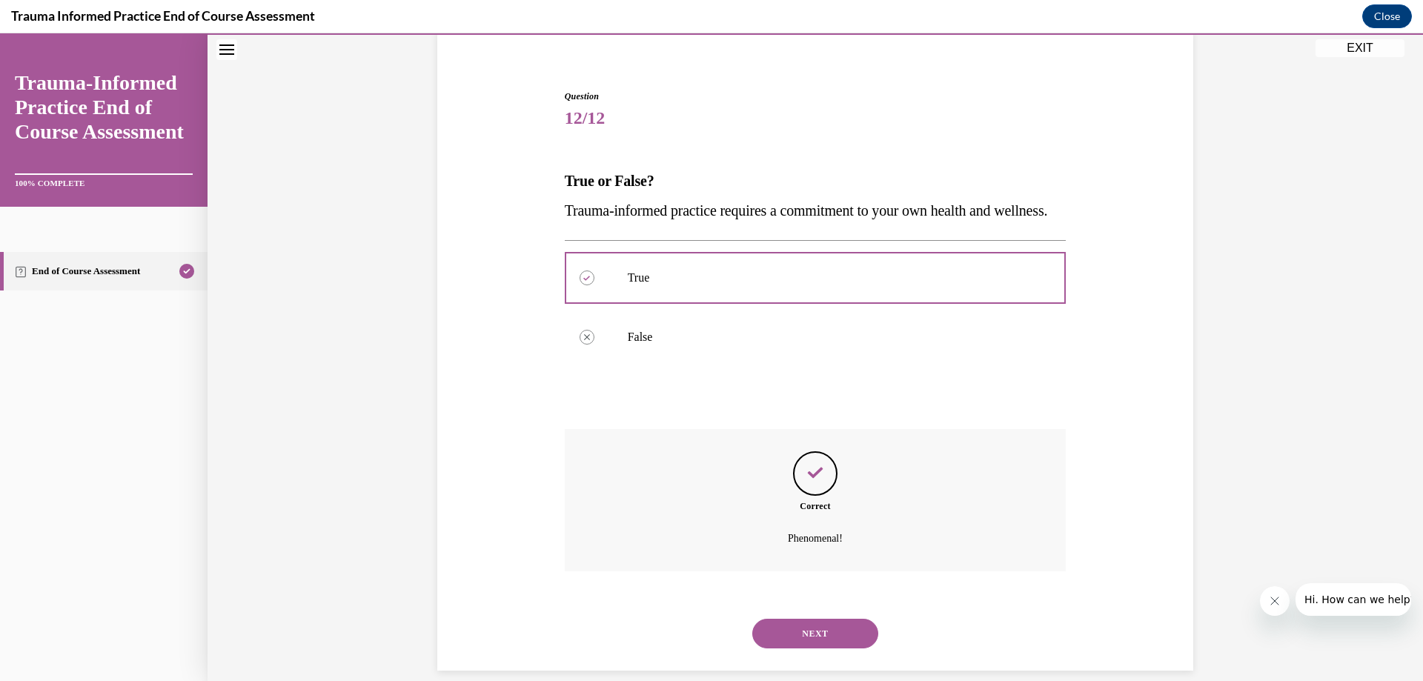
scroll to position [165, 0]
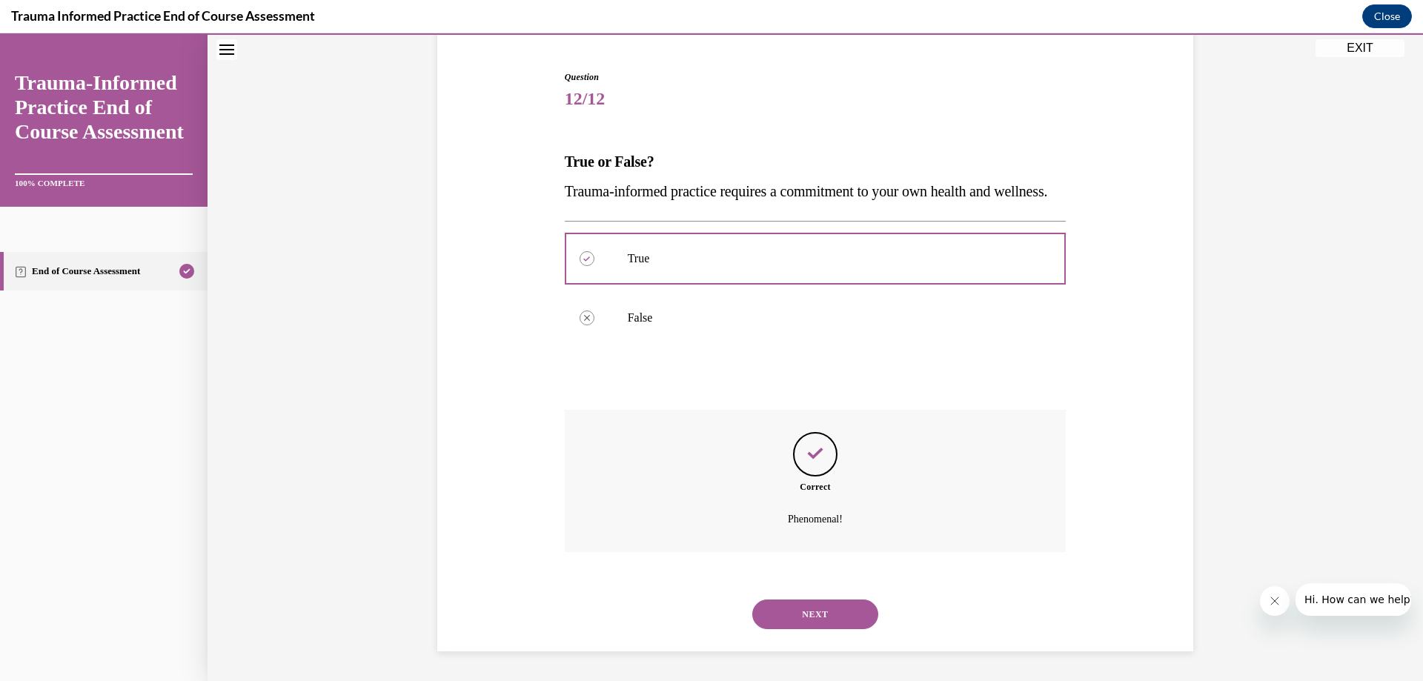
click at [838, 618] on button "NEXT" at bounding box center [816, 615] width 126 height 30
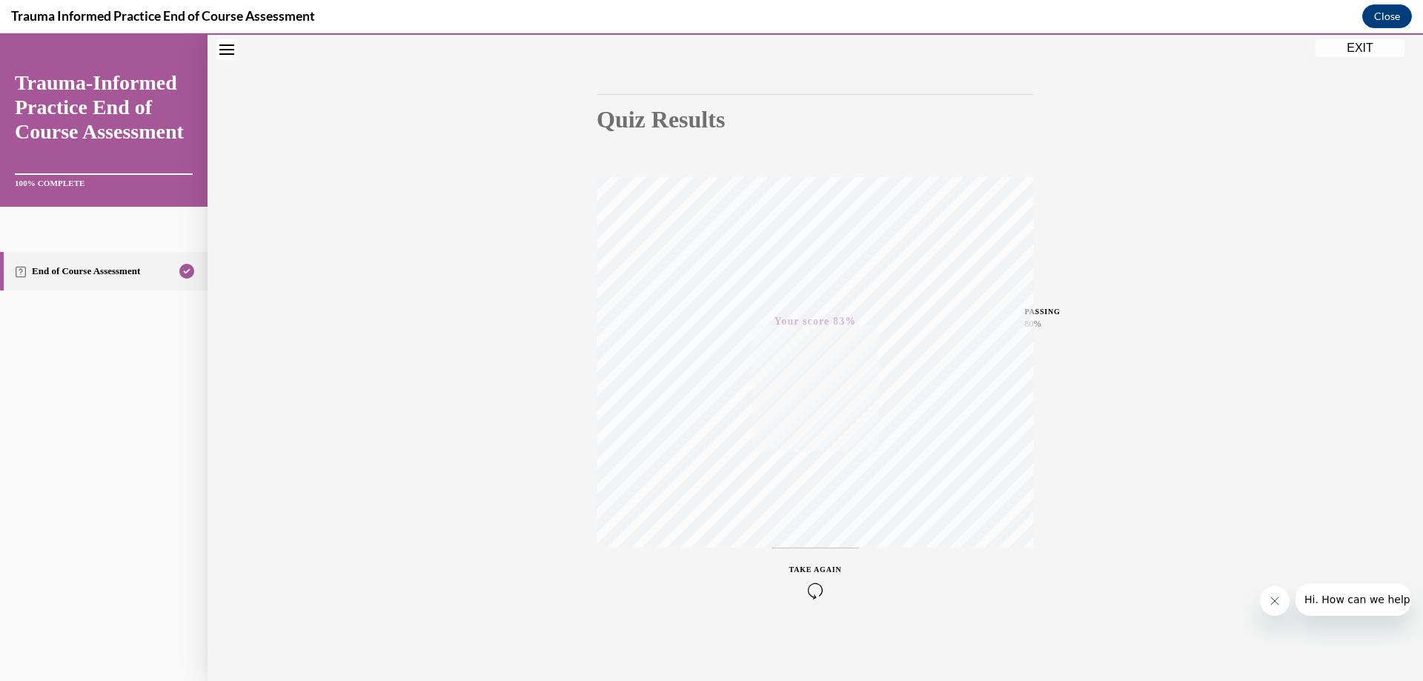
scroll to position [0, 0]
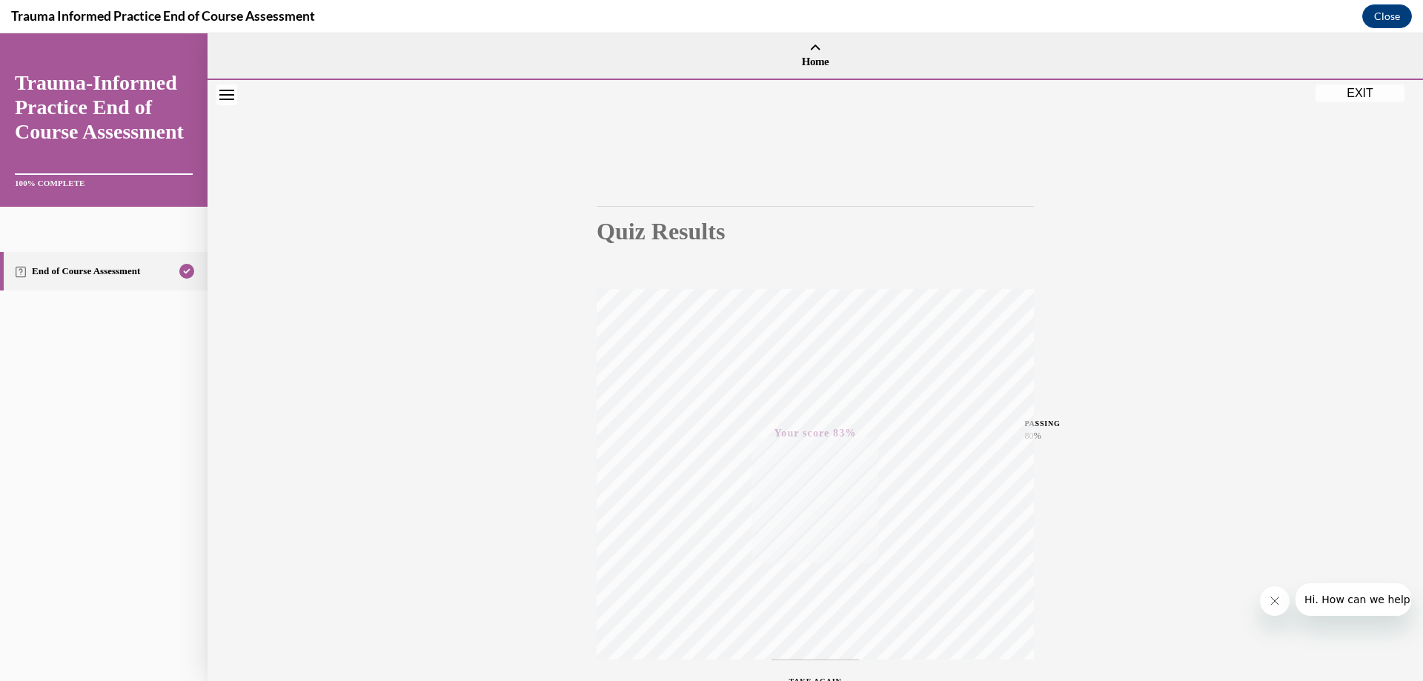
click at [1352, 90] on button "EXIT" at bounding box center [1360, 94] width 89 height 18
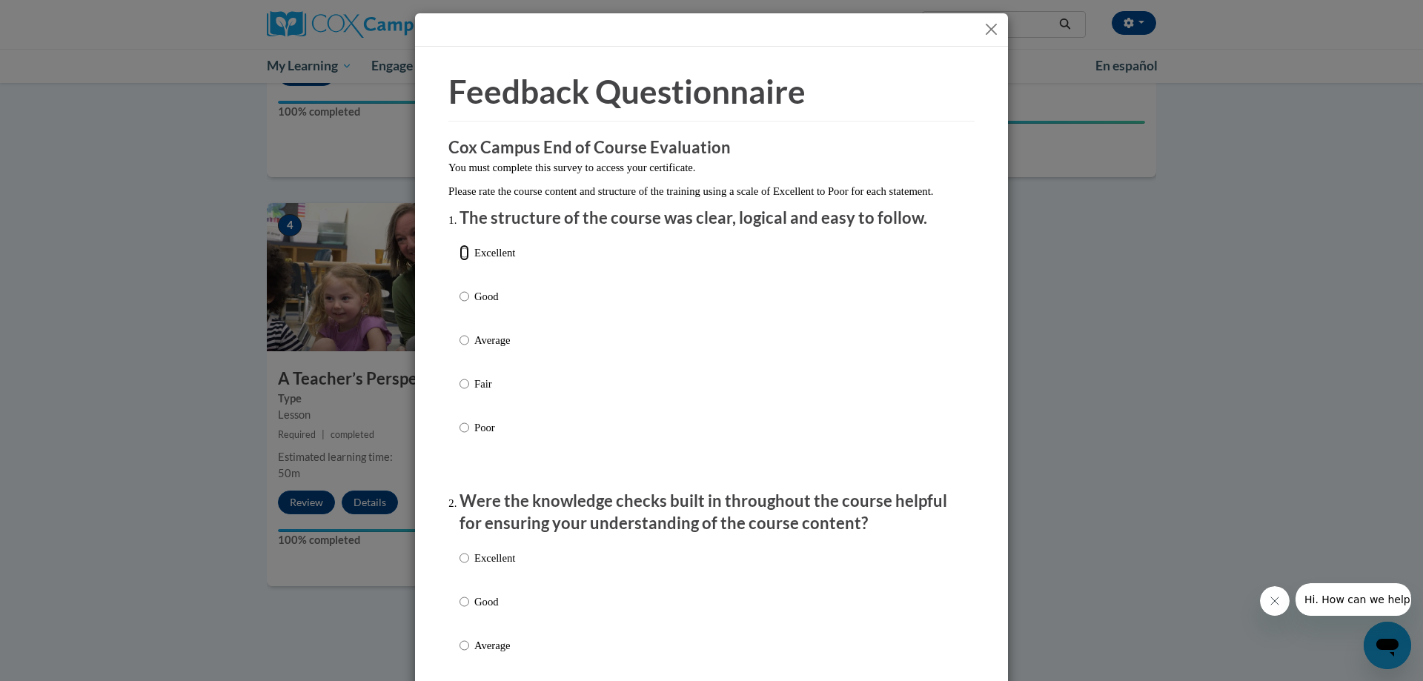
drag, startPoint x: 463, startPoint y: 265, endPoint x: 442, endPoint y: 312, distance: 51.4
click at [463, 261] on input "Excellent" at bounding box center [465, 253] width 10 height 16
radio input "true"
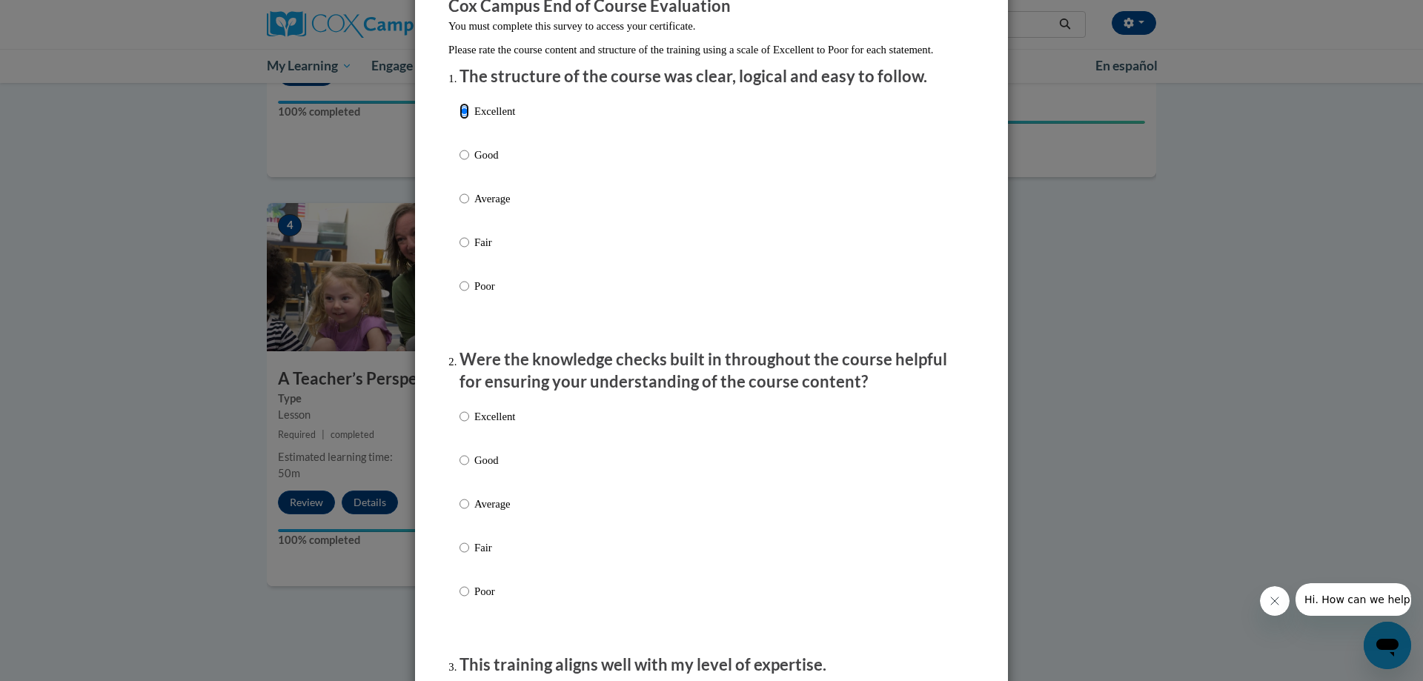
scroll to position [148, 0]
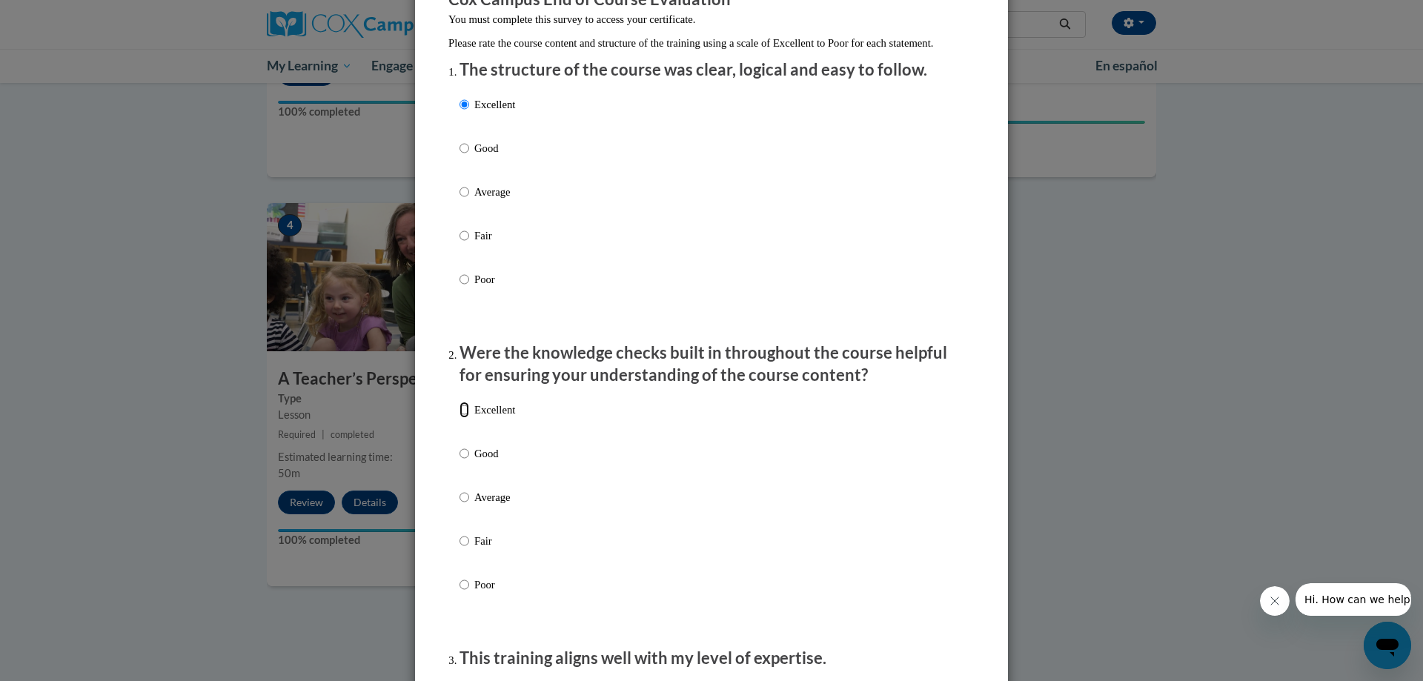
click at [460, 418] on input "Excellent" at bounding box center [465, 410] width 10 height 16
radio input "true"
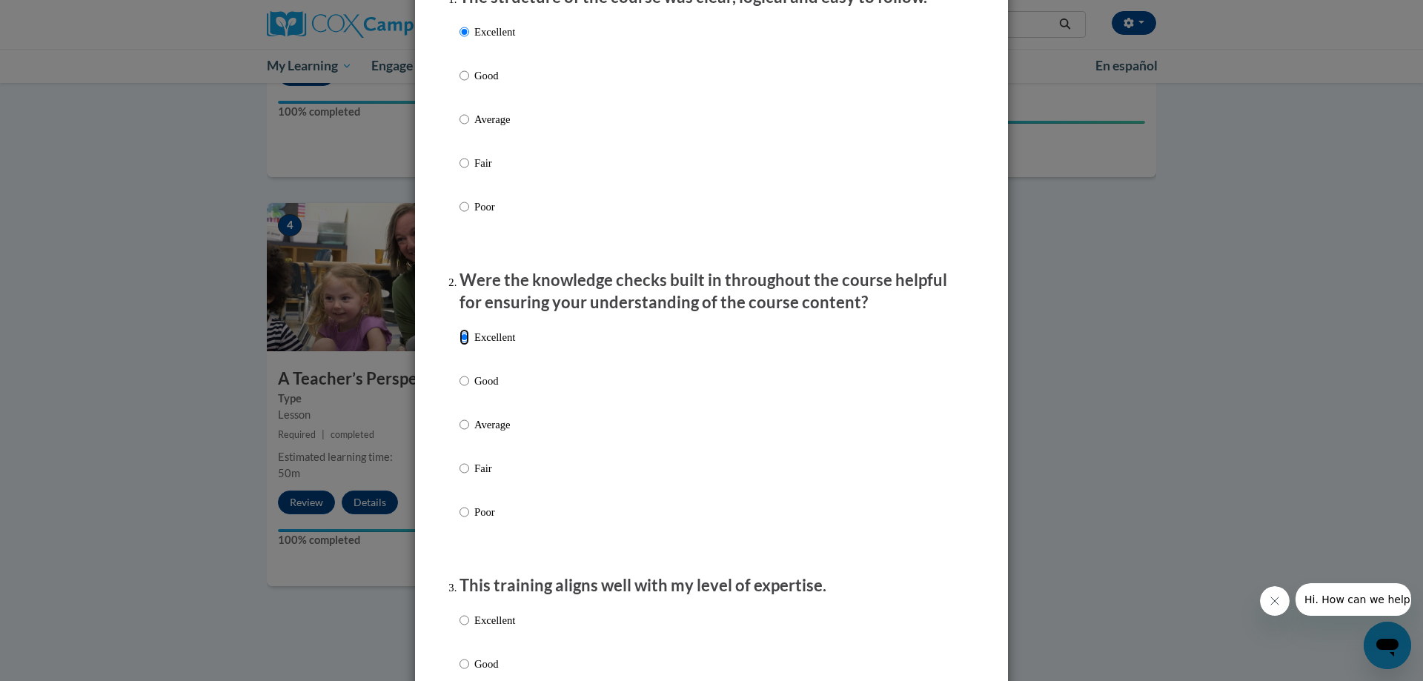
scroll to position [371, 0]
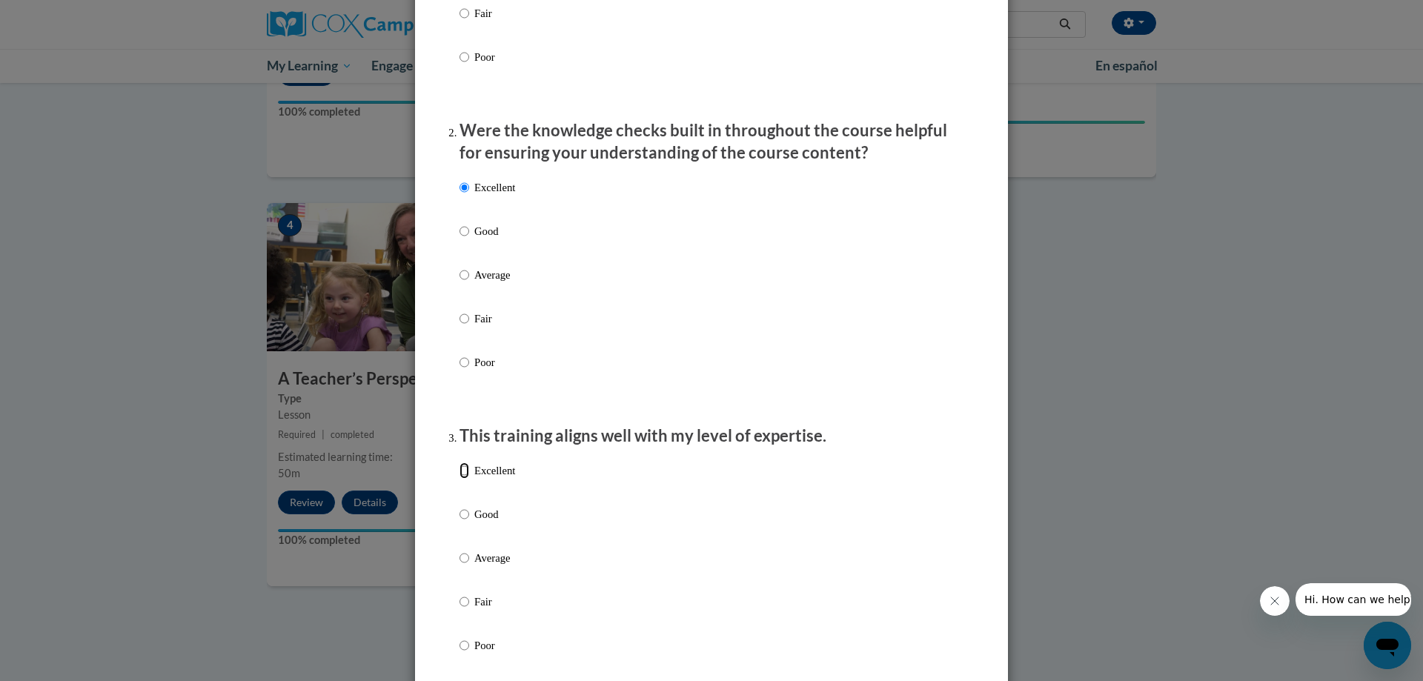
click at [461, 479] on input "Excellent" at bounding box center [465, 471] width 10 height 16
radio input "true"
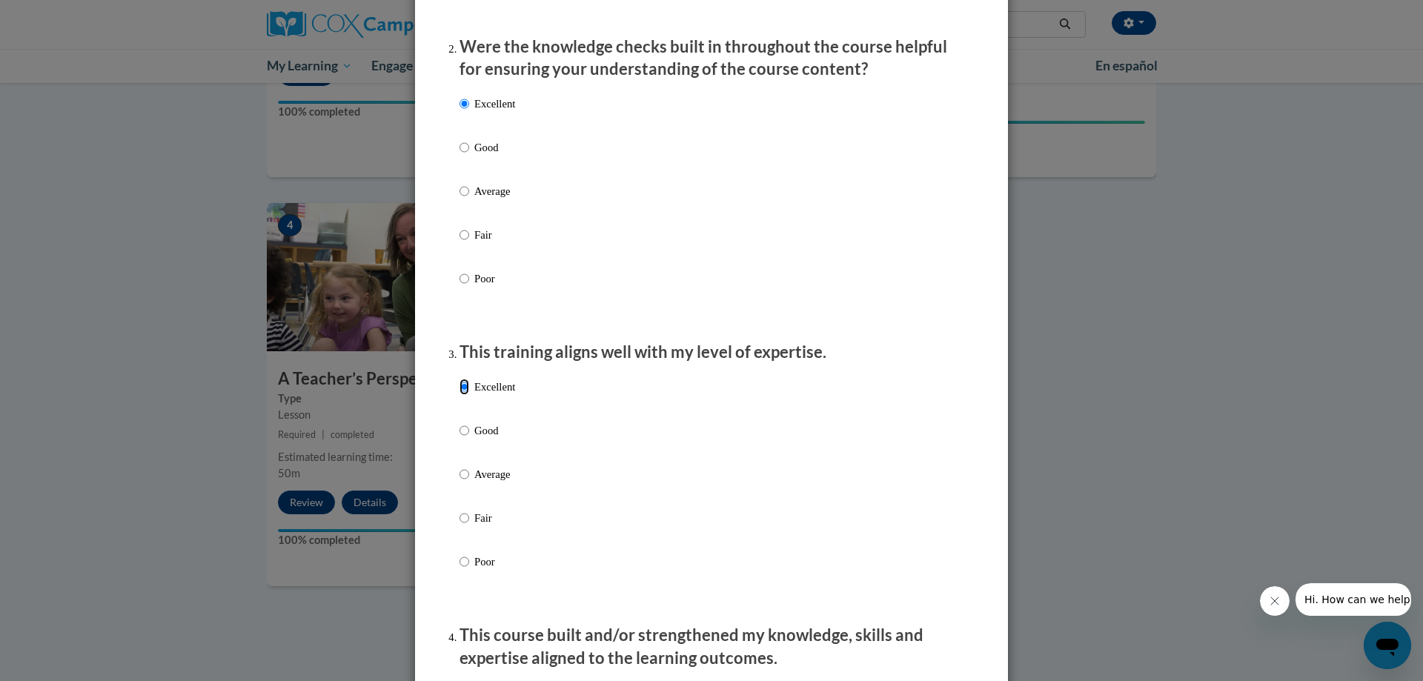
scroll to position [667, 0]
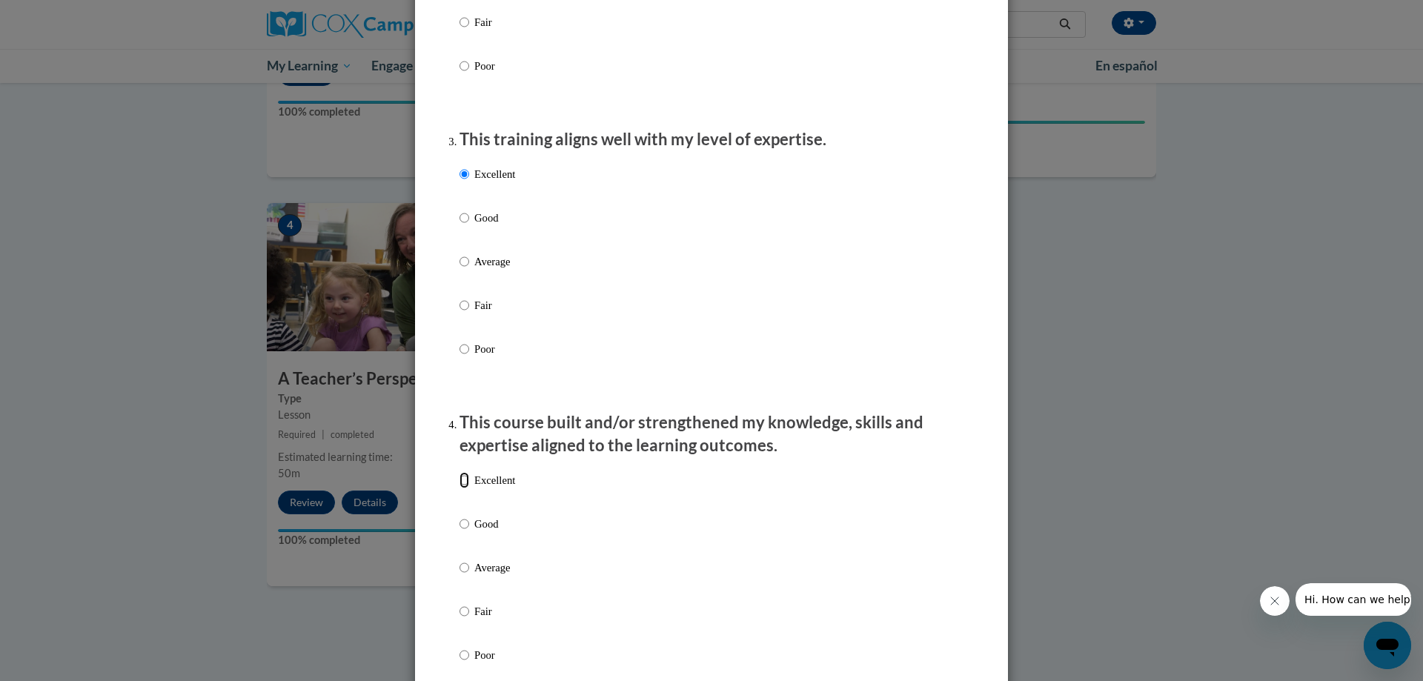
click at [460, 489] on input "Excellent" at bounding box center [465, 480] width 10 height 16
radio input "true"
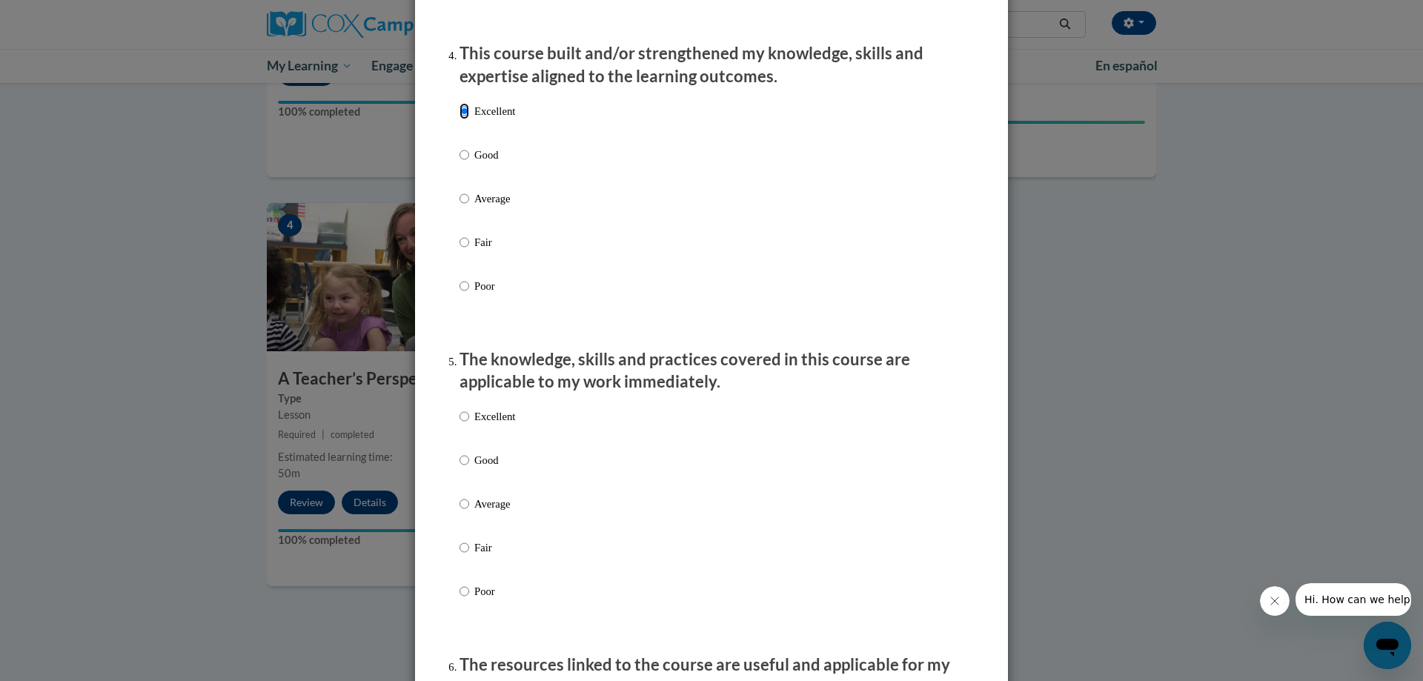
scroll to position [1038, 0]
click at [463, 423] on input "Excellent" at bounding box center [465, 415] width 10 height 16
radio input "true"
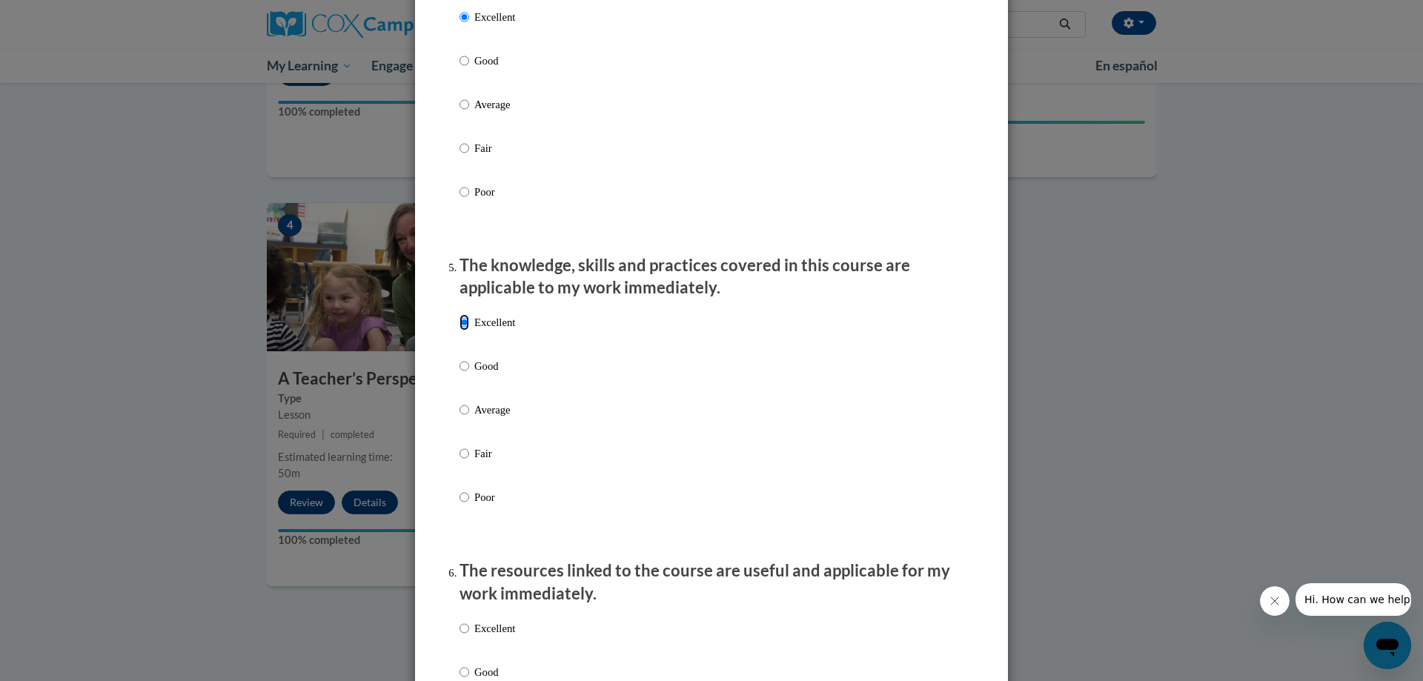
scroll to position [1260, 0]
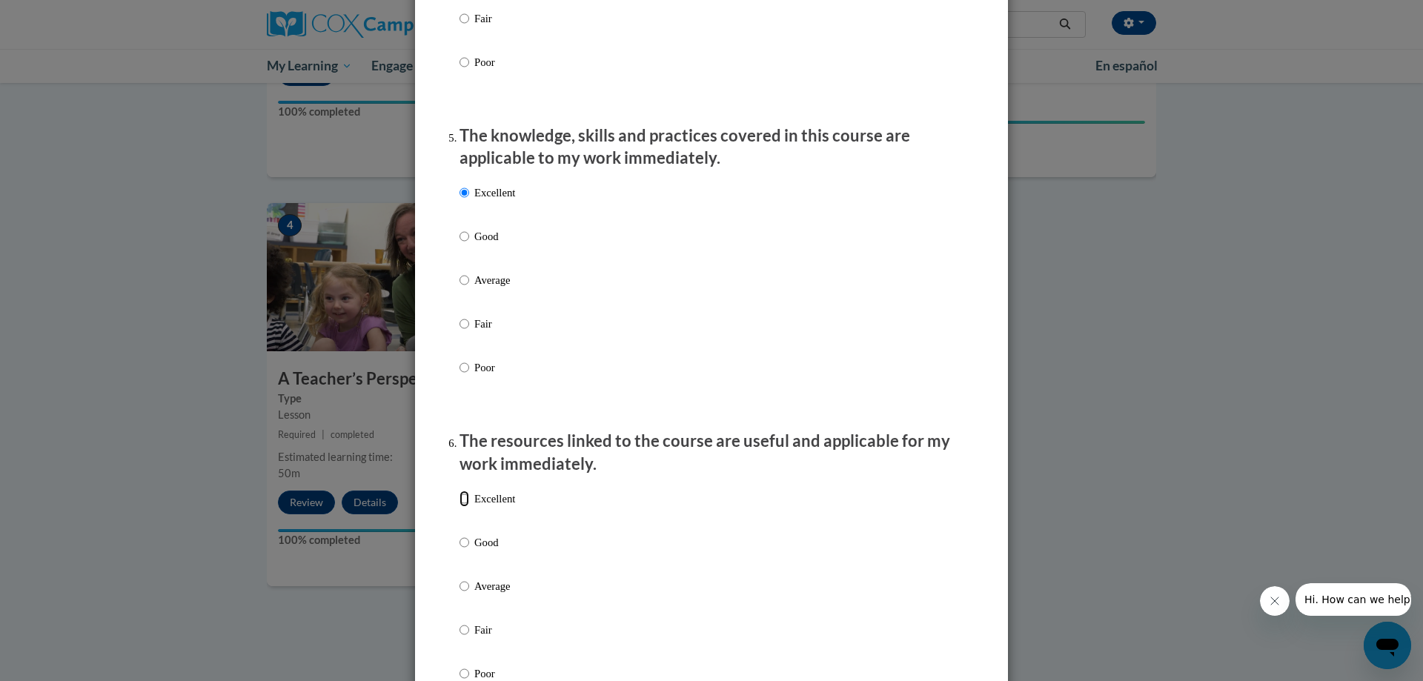
click at [460, 507] on input "Excellent" at bounding box center [465, 499] width 10 height 16
radio input "true"
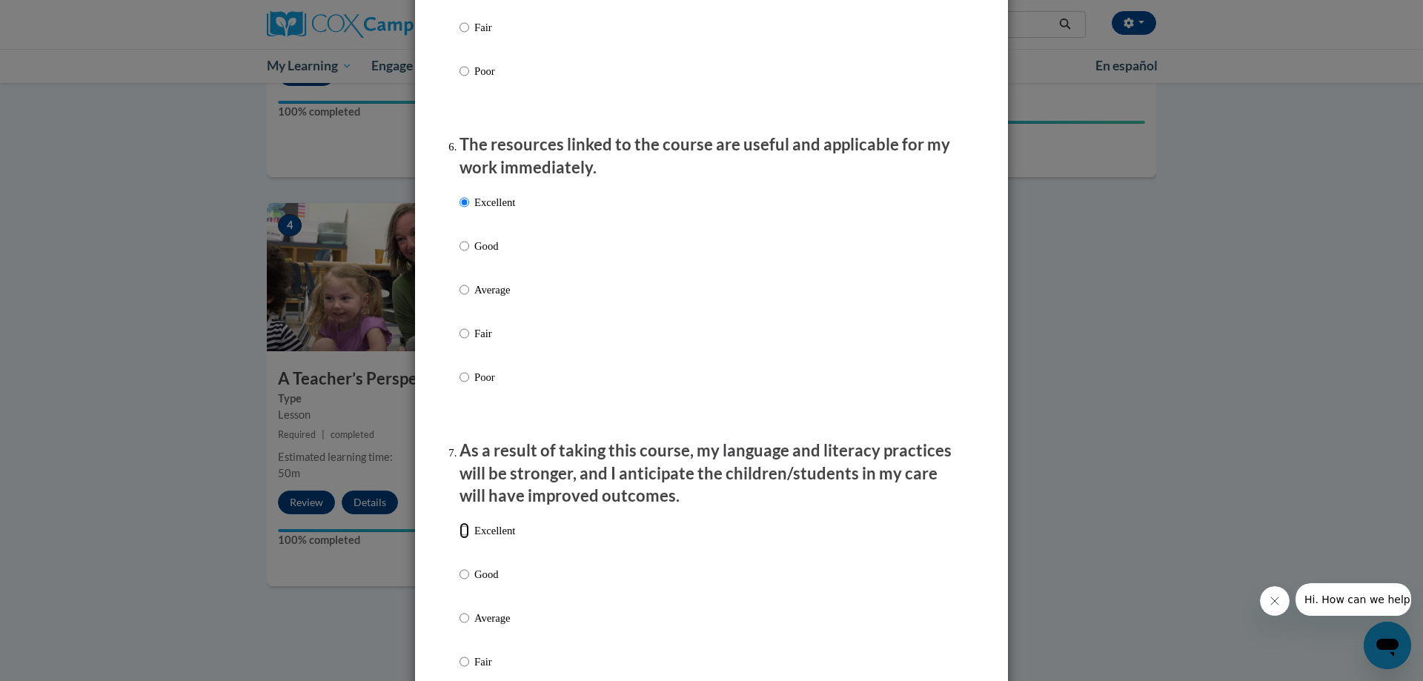
click at [460, 539] on input "Excellent" at bounding box center [465, 531] width 10 height 16
radio input "true"
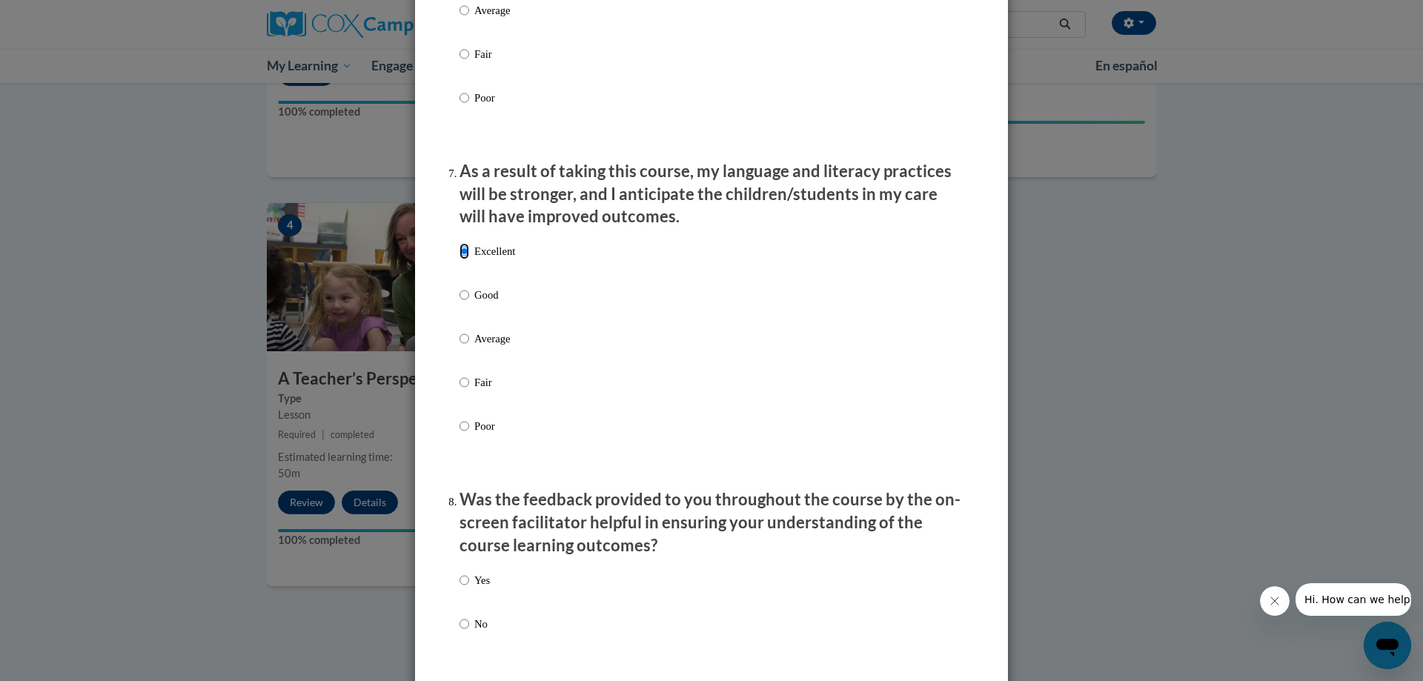
scroll to position [2002, 0]
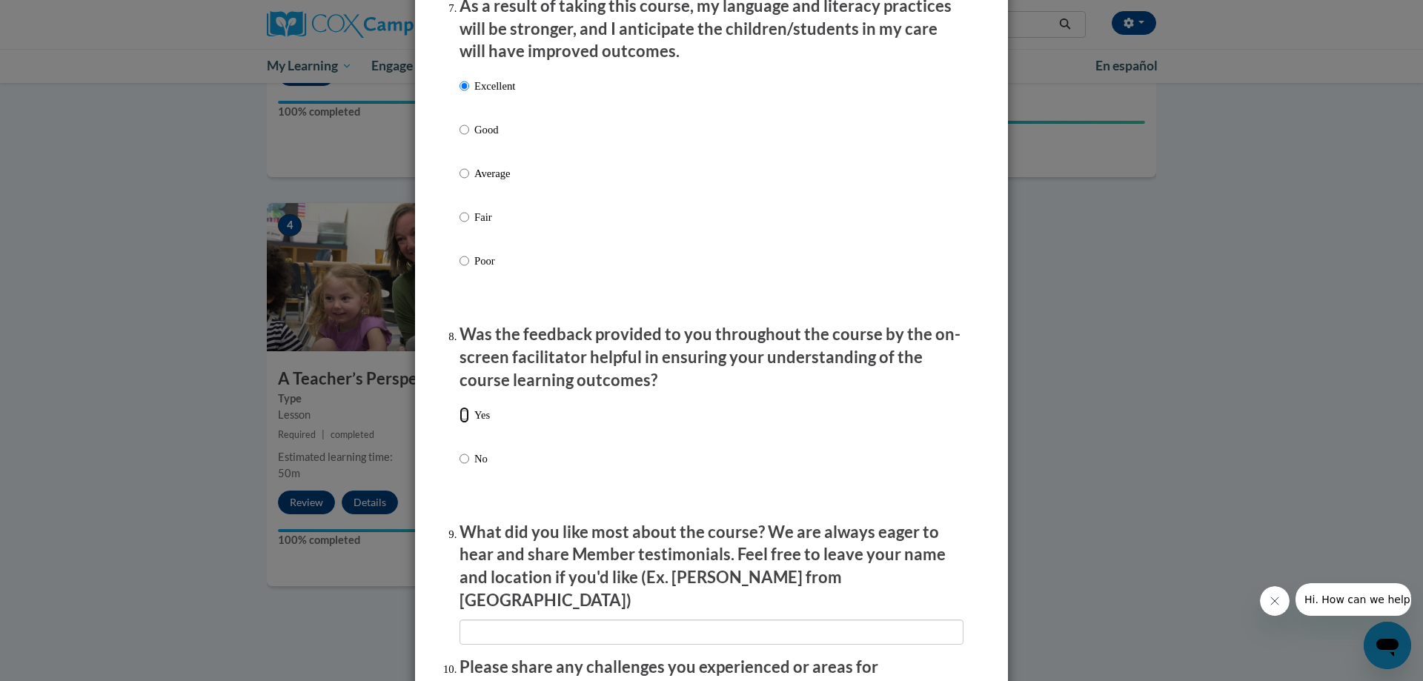
click at [461, 423] on input "Yes" at bounding box center [465, 415] width 10 height 16
radio input "true"
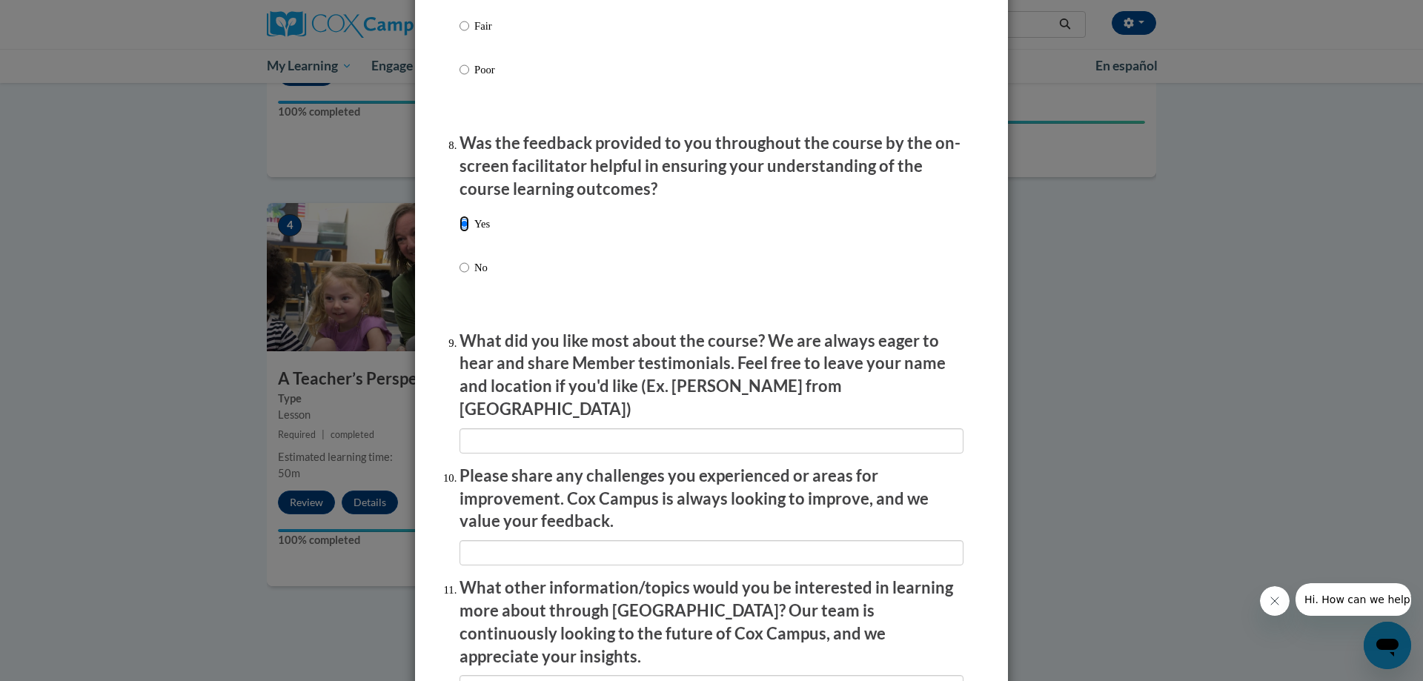
scroll to position [2372, 0]
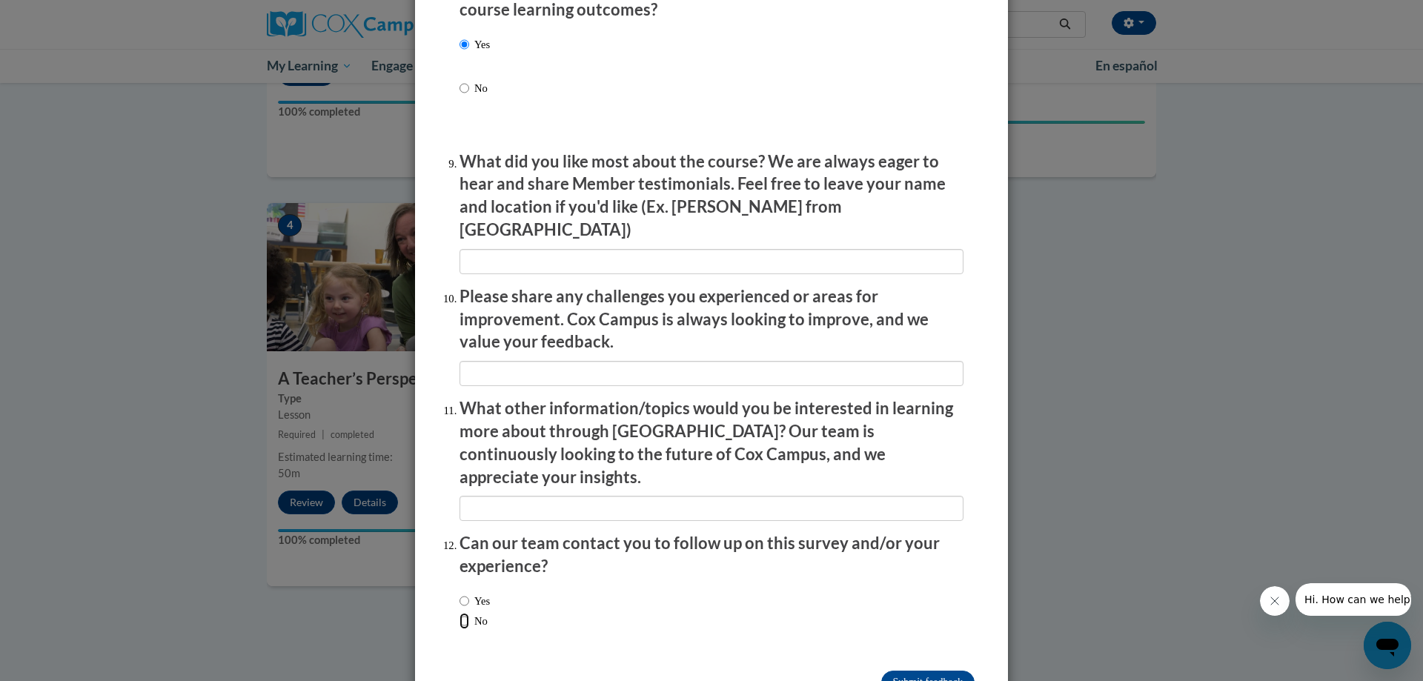
click at [463, 613] on input "No" at bounding box center [465, 621] width 10 height 16
radio input "true"
click at [895, 671] on input "Submit feedback" at bounding box center [928, 683] width 93 height 24
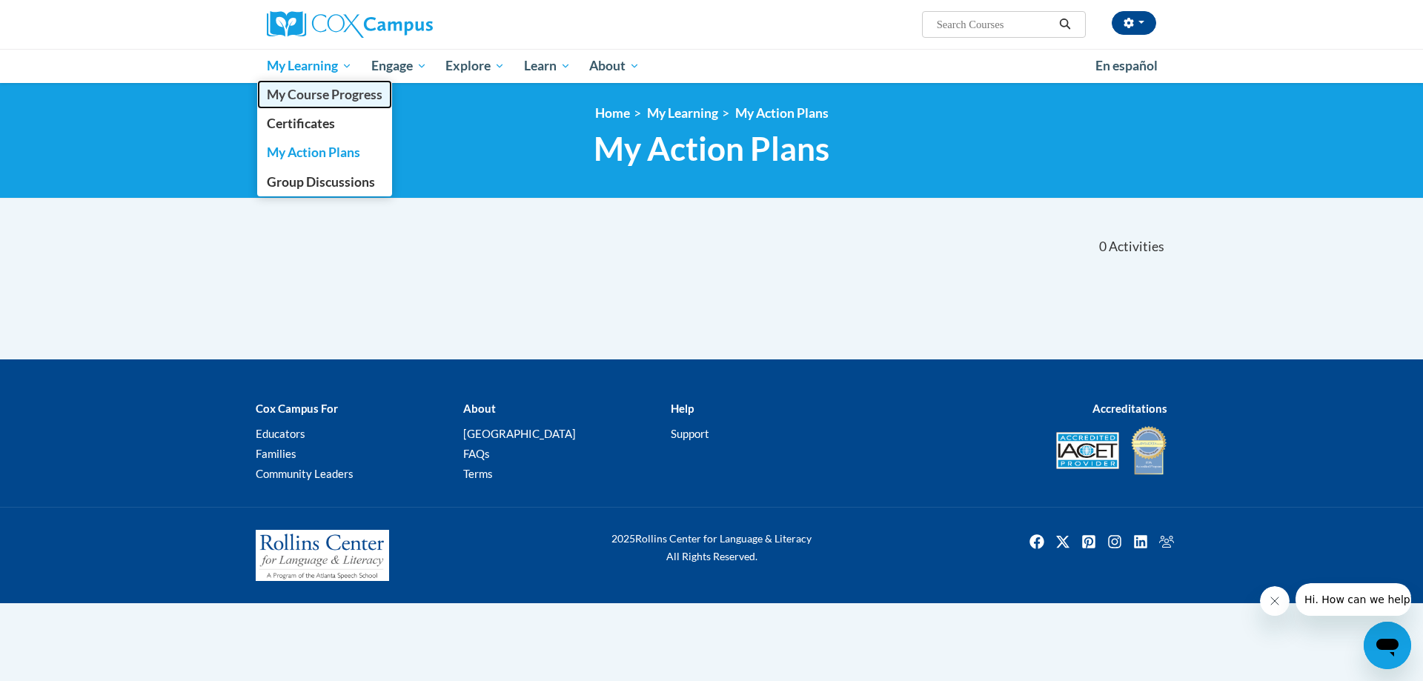
click at [315, 93] on span "My Course Progress" at bounding box center [325, 95] width 116 height 16
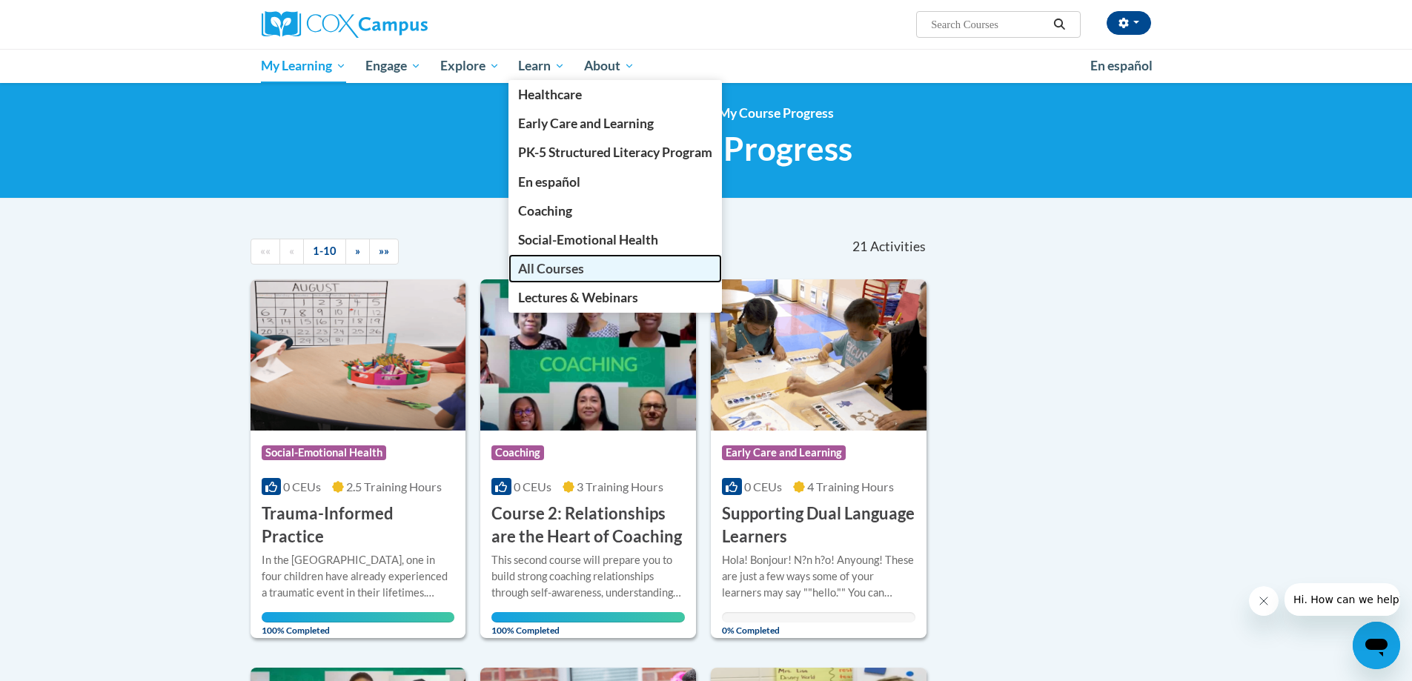
click at [561, 264] on span "All Courses" at bounding box center [551, 269] width 66 height 16
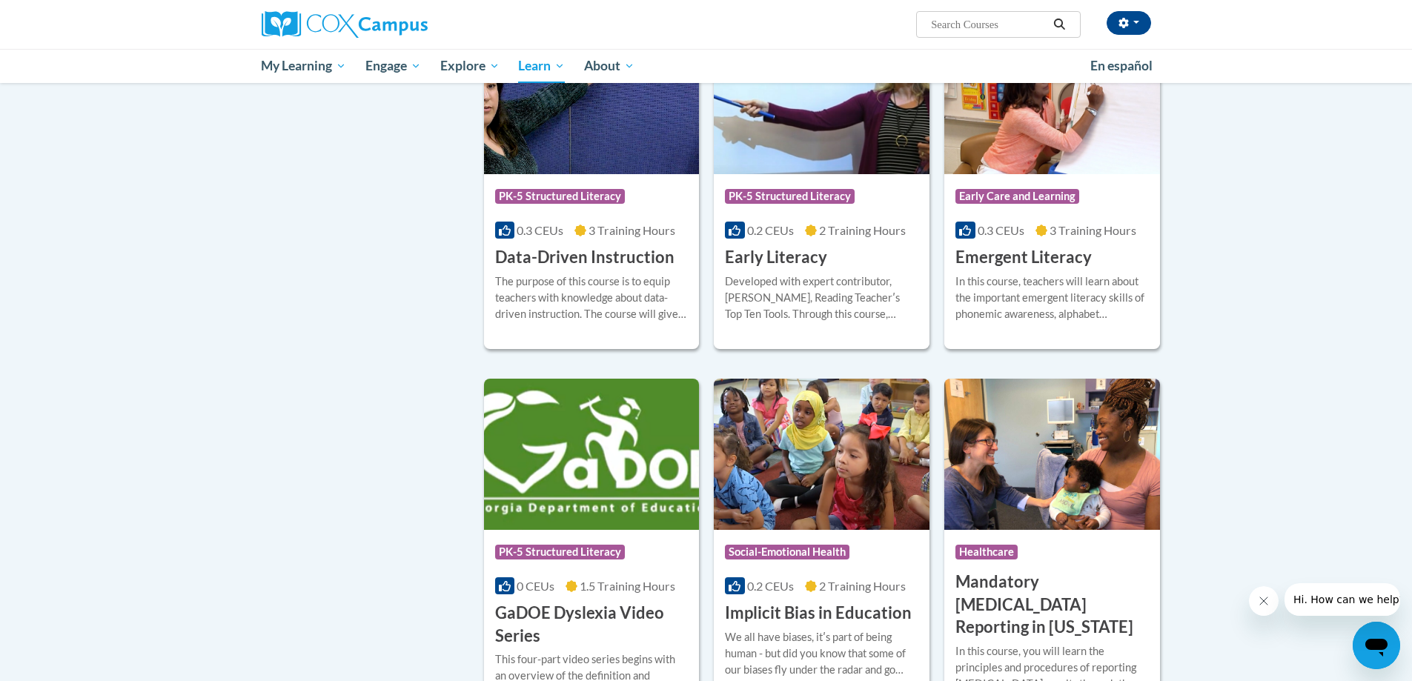
scroll to position [1409, 0]
